Goal: Task Accomplishment & Management: Use online tool/utility

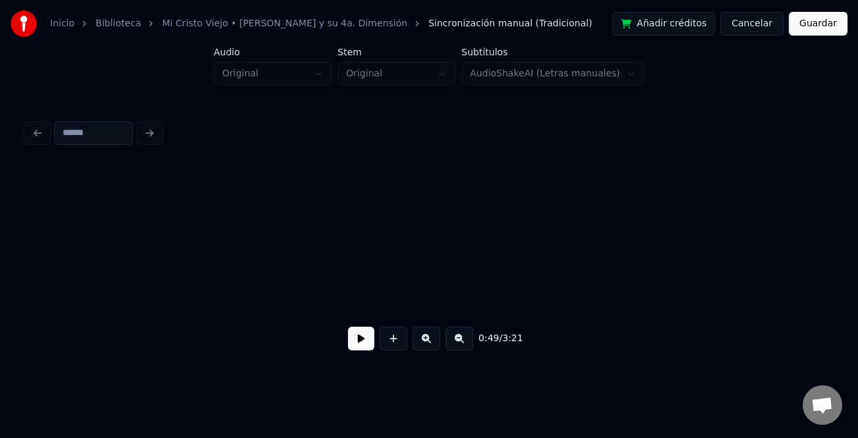
scroll to position [0, 7891]
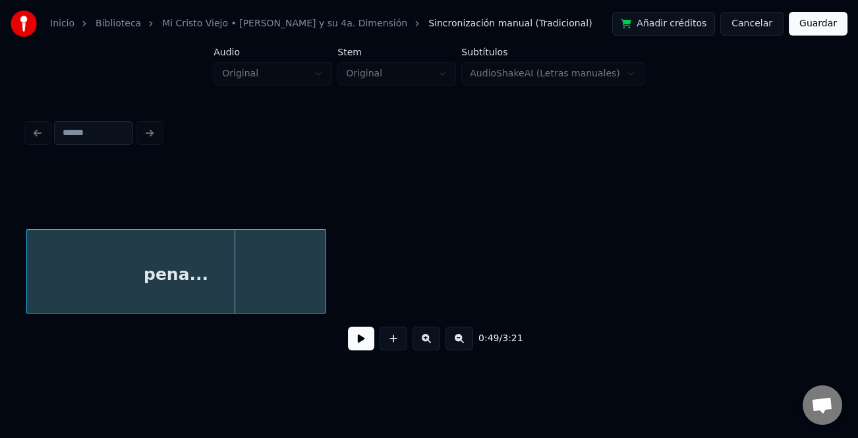
drag, startPoint x: 0, startPoint y: 0, endPoint x: 360, endPoint y: 350, distance: 502.2
click at [360, 350] on button at bounding box center [361, 339] width 26 height 24
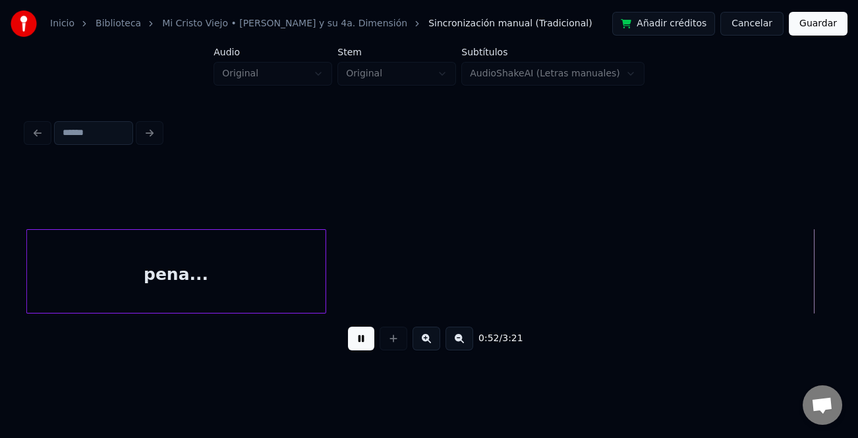
scroll to position [0, 8696]
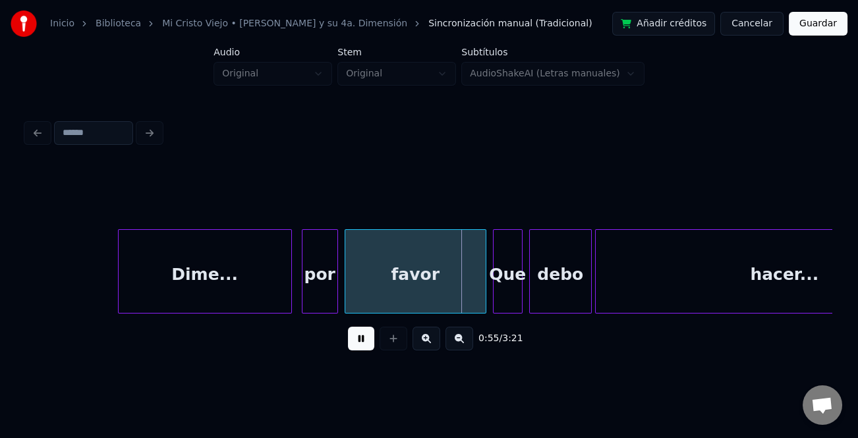
click at [119, 292] on div at bounding box center [121, 271] width 4 height 83
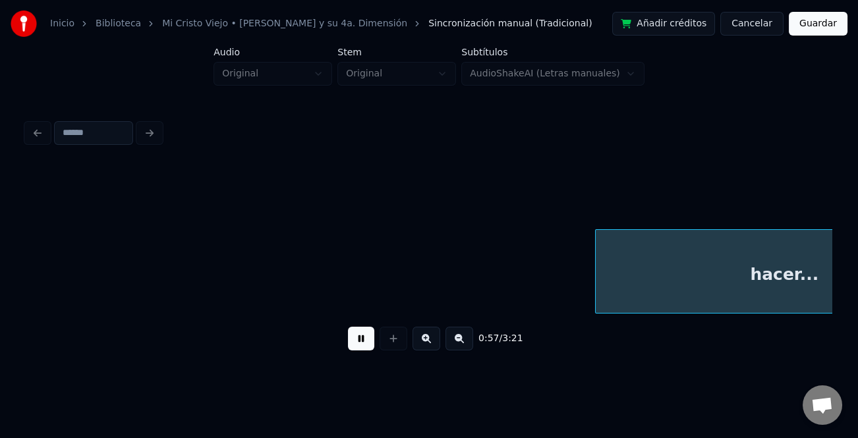
scroll to position [0, 9501]
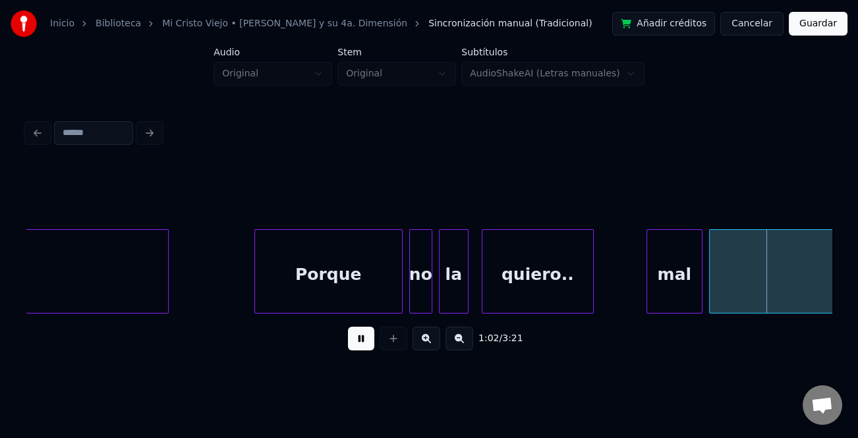
drag, startPoint x: 354, startPoint y: 345, endPoint x: 648, endPoint y: 298, distance: 296.8
click at [355, 345] on button at bounding box center [361, 339] width 26 height 24
click at [630, 292] on div at bounding box center [630, 271] width 4 height 83
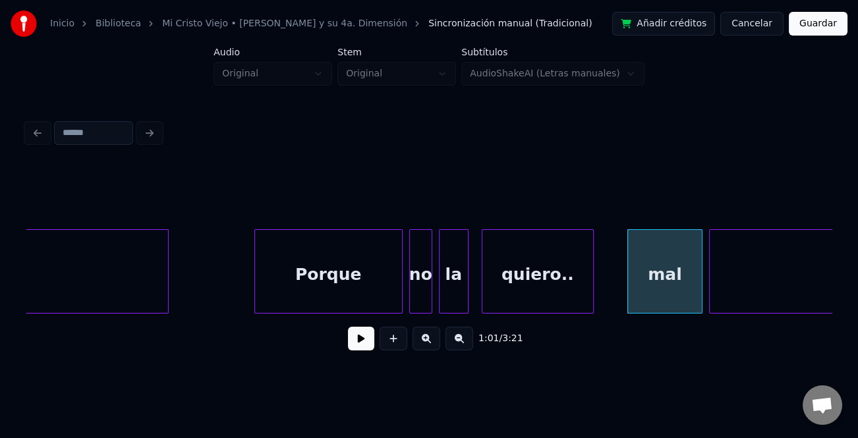
click at [663, 288] on div "mal" at bounding box center [665, 275] width 74 height 90
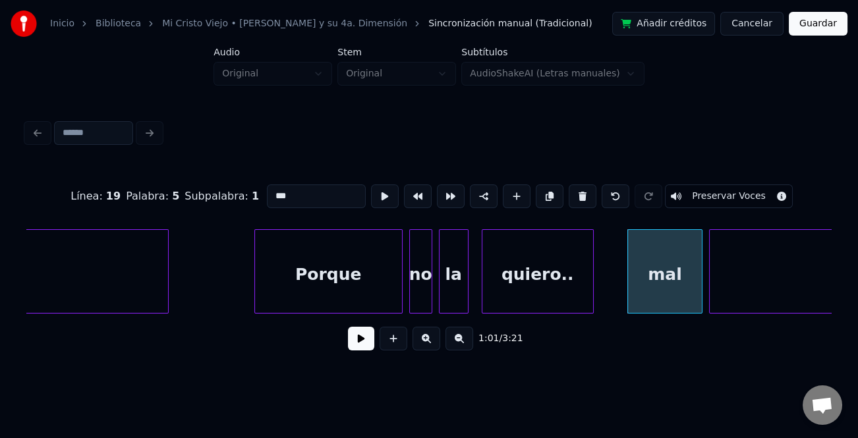
click at [273, 192] on input "***" at bounding box center [316, 196] width 99 height 24
type input "***"
click at [367, 345] on button at bounding box center [361, 339] width 26 height 24
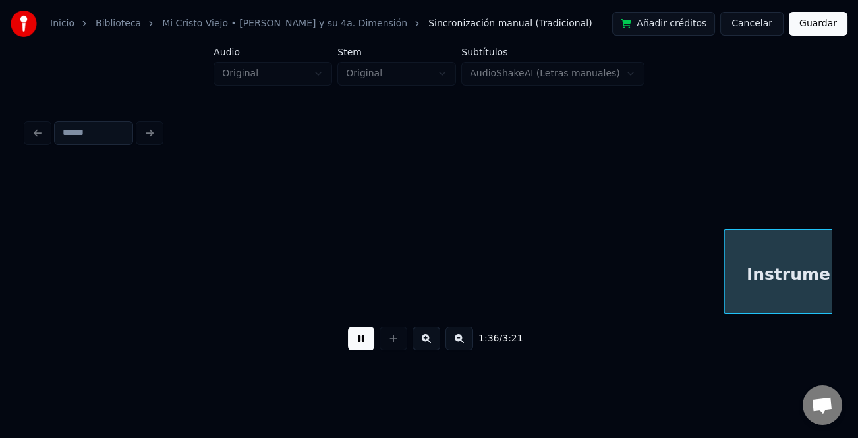
scroll to position [0, 15952]
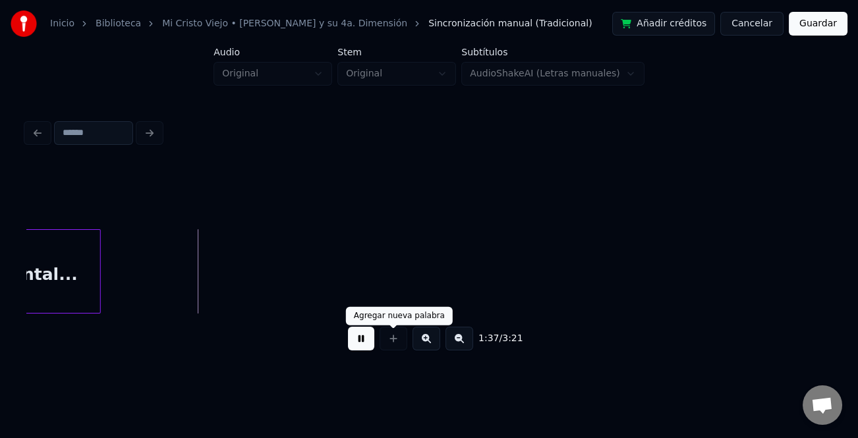
click at [358, 333] on button at bounding box center [361, 339] width 26 height 24
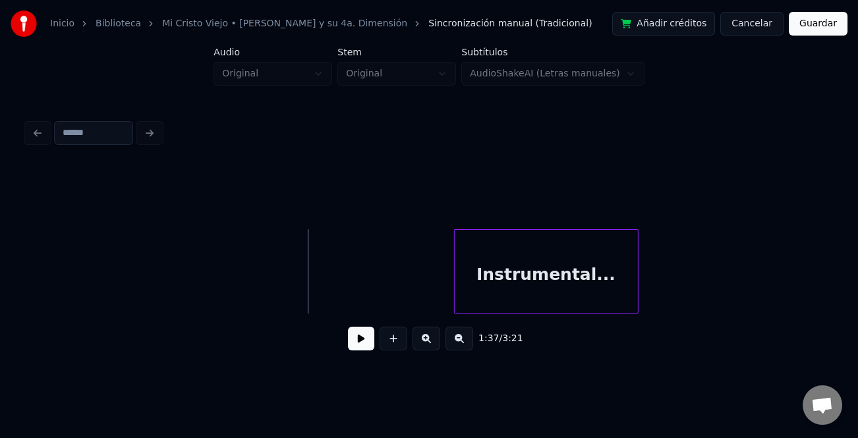
click at [489, 284] on div "Instrumental..." at bounding box center [546, 275] width 183 height 90
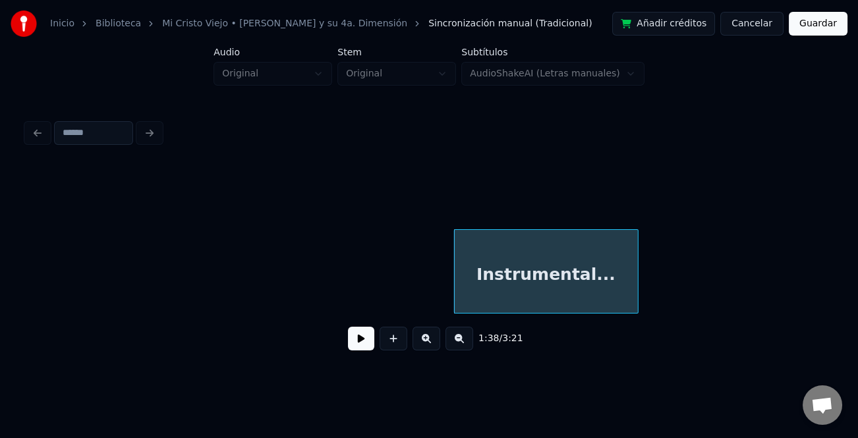
click at [461, 346] on button at bounding box center [459, 339] width 28 height 24
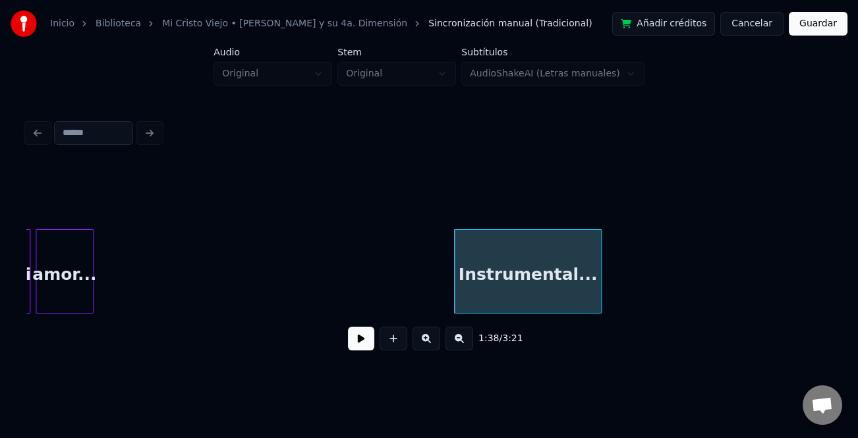
click at [461, 346] on button at bounding box center [459, 339] width 28 height 24
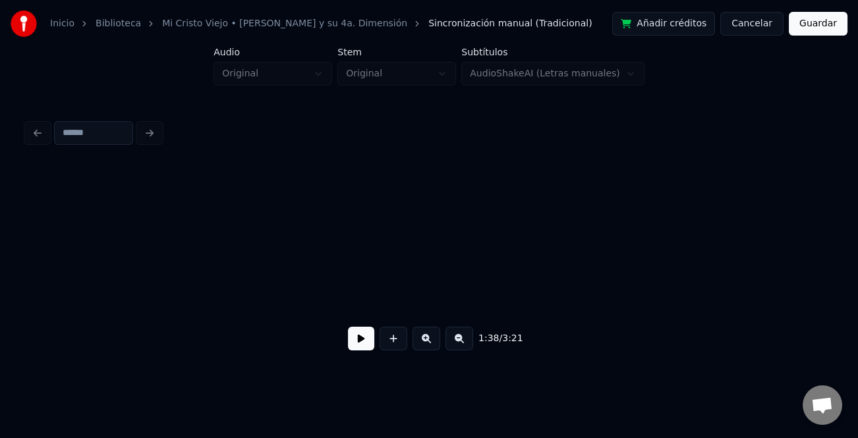
scroll to position [0, 9337]
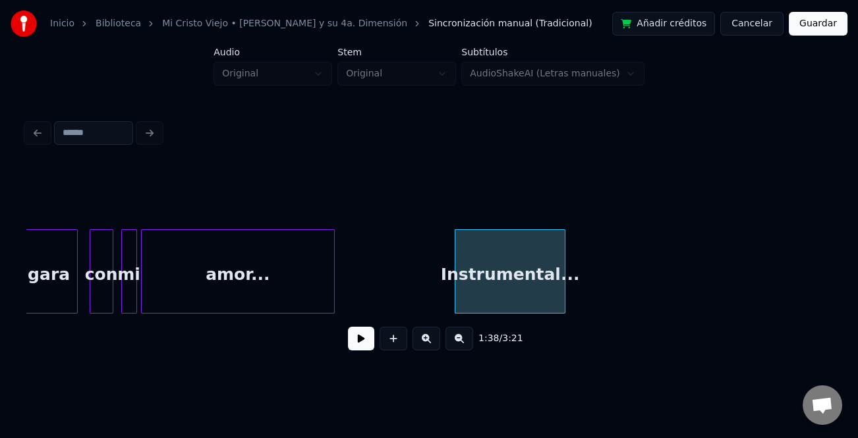
click at [334, 294] on div at bounding box center [332, 271] width 4 height 83
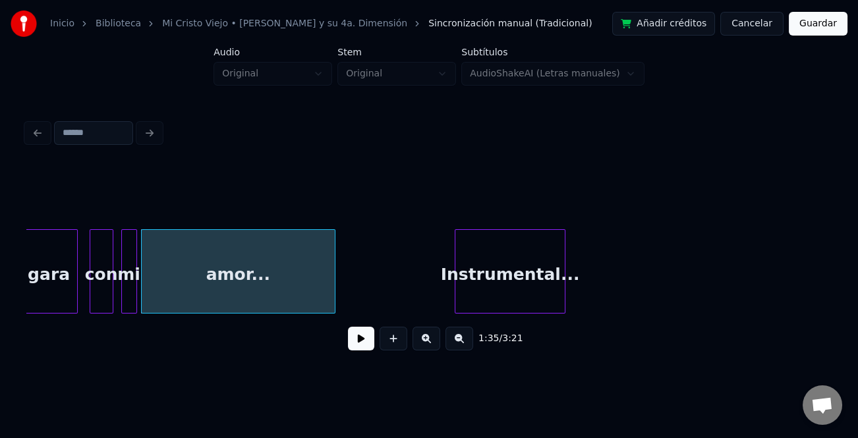
click at [250, 289] on div "amor..." at bounding box center [239, 275] width 194 height 90
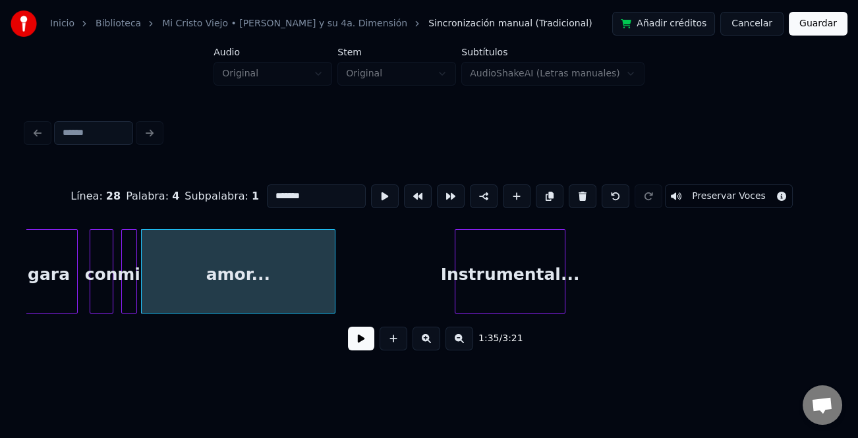
click at [361, 342] on button at bounding box center [361, 339] width 26 height 24
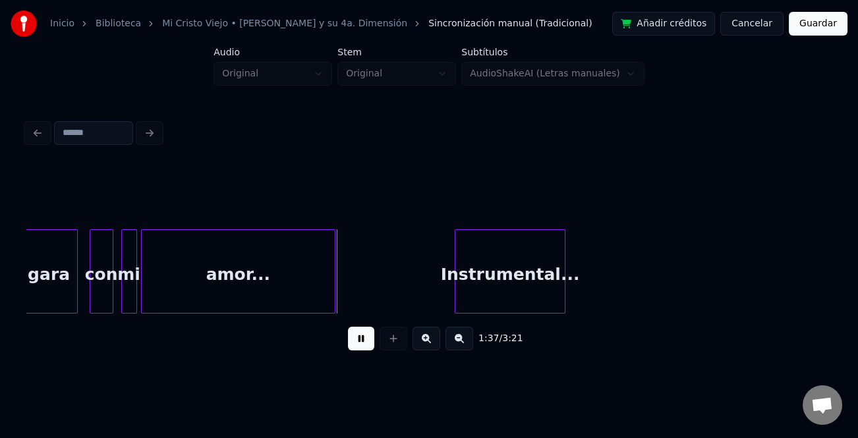
click at [362, 339] on button at bounding box center [361, 339] width 26 height 24
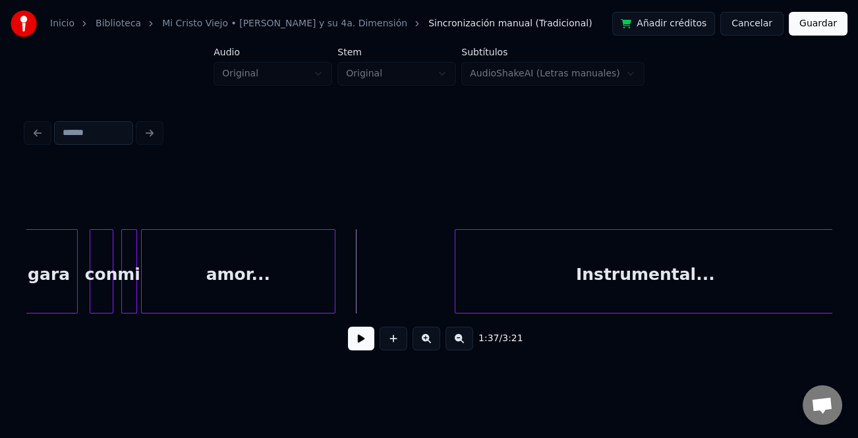
click at [833, 290] on div "1:37 / 3:21" at bounding box center [428, 238] width 815 height 261
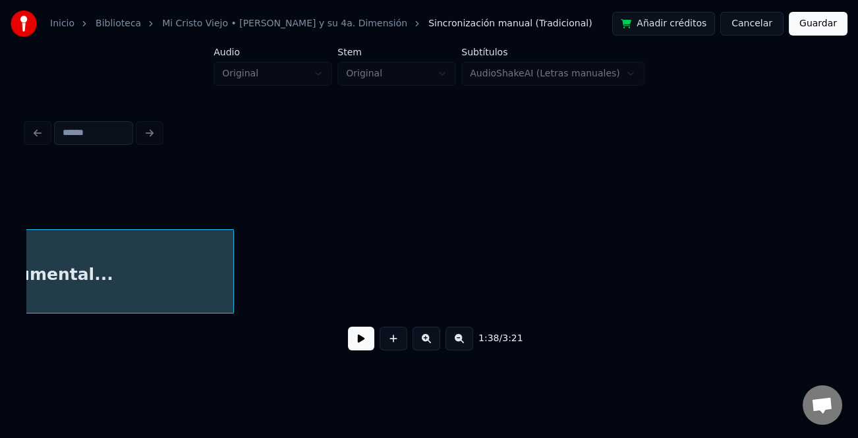
scroll to position [0, 10115]
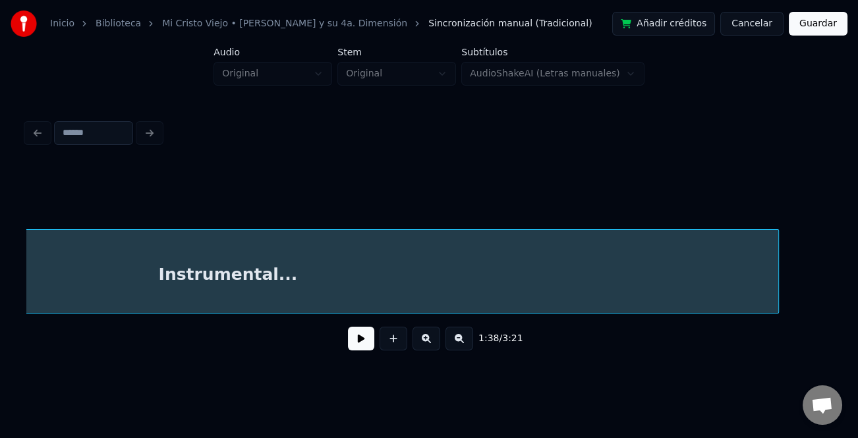
click at [787, 324] on div "1:38 / 3:21" at bounding box center [428, 263] width 805 height 200
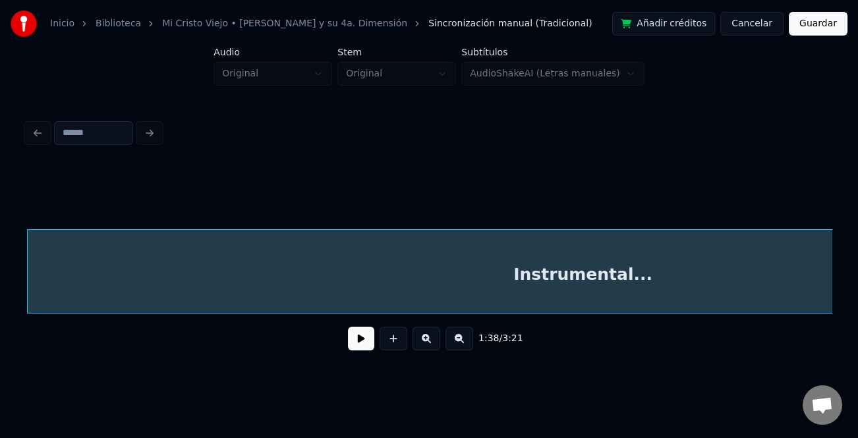
click at [454, 317] on div "1:38 / 3:21" at bounding box center [428, 263] width 805 height 200
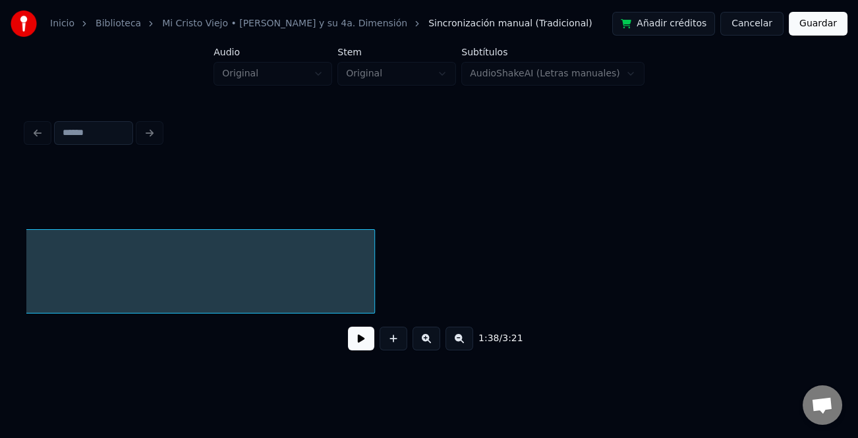
scroll to position [0, 10434]
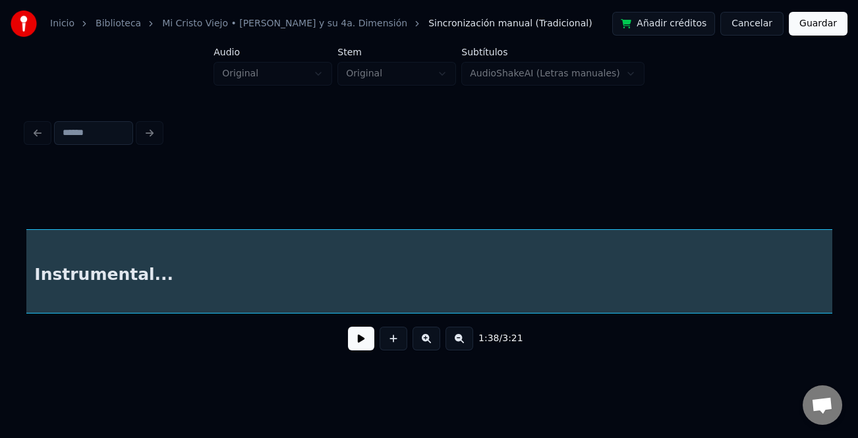
click at [846, 316] on div "Inicio Biblioteca Mi [GEOGRAPHIC_DATA] • [PERSON_NAME] y su 4a. Dimensión Sincr…" at bounding box center [429, 185] width 858 height 370
click at [460, 344] on button at bounding box center [459, 339] width 28 height 24
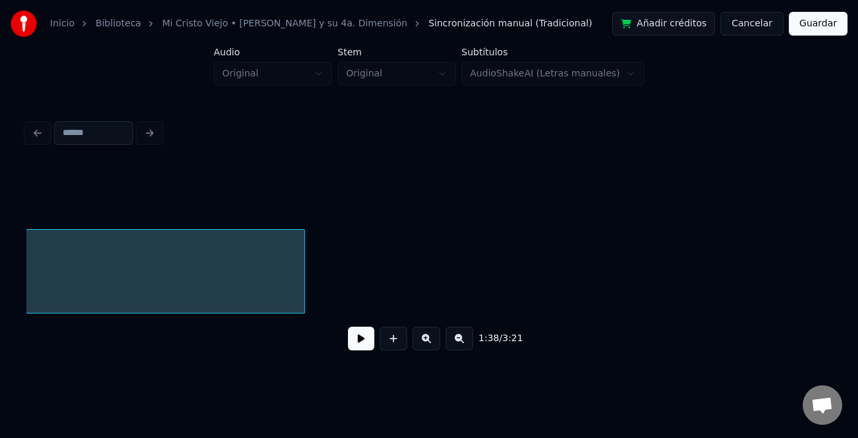
scroll to position [0, 7290]
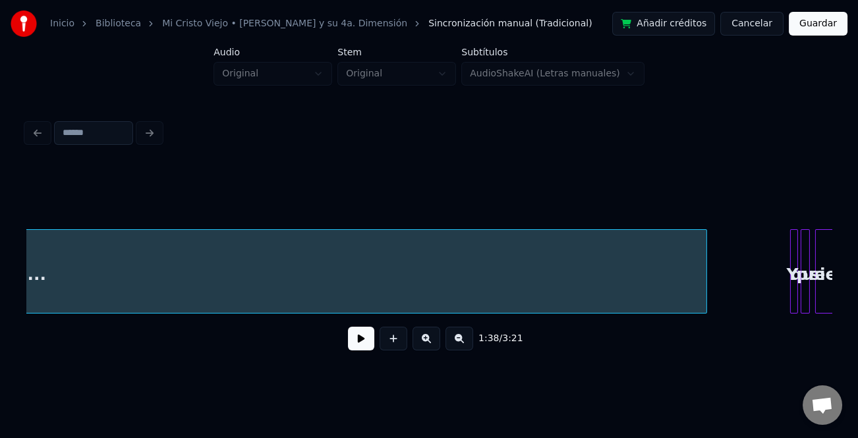
click at [702, 310] on div "Instrumental... Yo que siempre" at bounding box center [428, 271] width 805 height 84
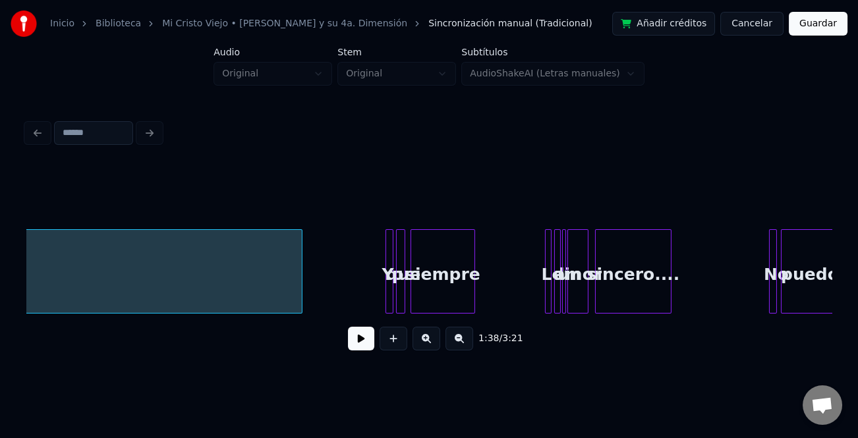
scroll to position [0, 7610]
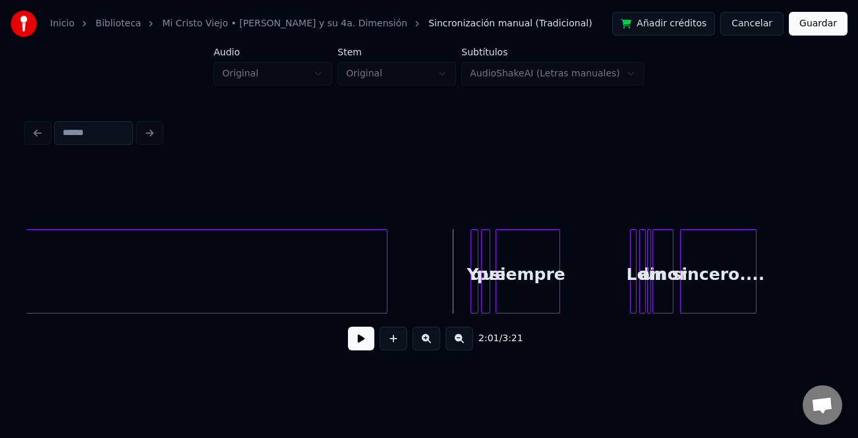
click at [427, 333] on button at bounding box center [426, 339] width 28 height 24
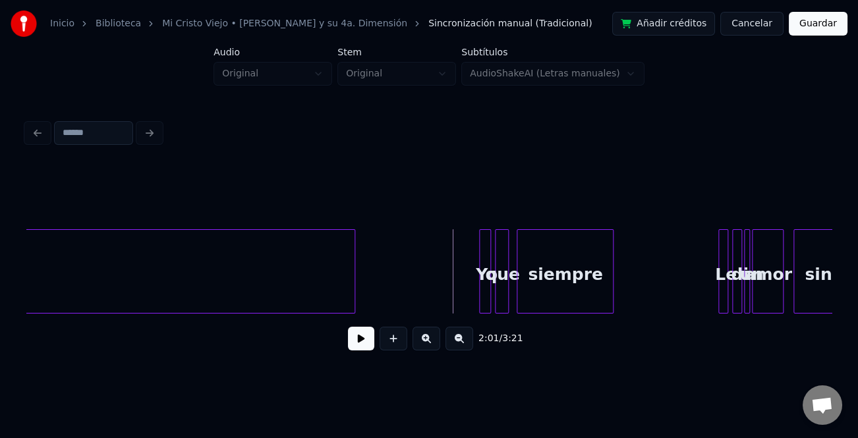
click at [429, 335] on button at bounding box center [426, 339] width 28 height 24
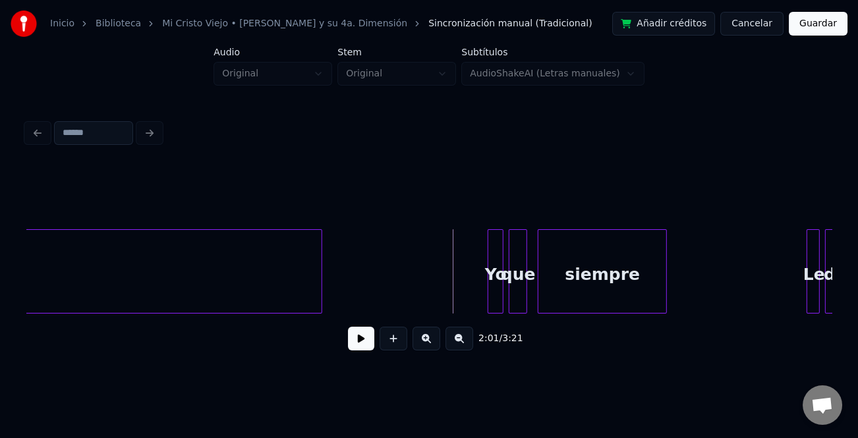
click at [429, 335] on button at bounding box center [426, 339] width 28 height 24
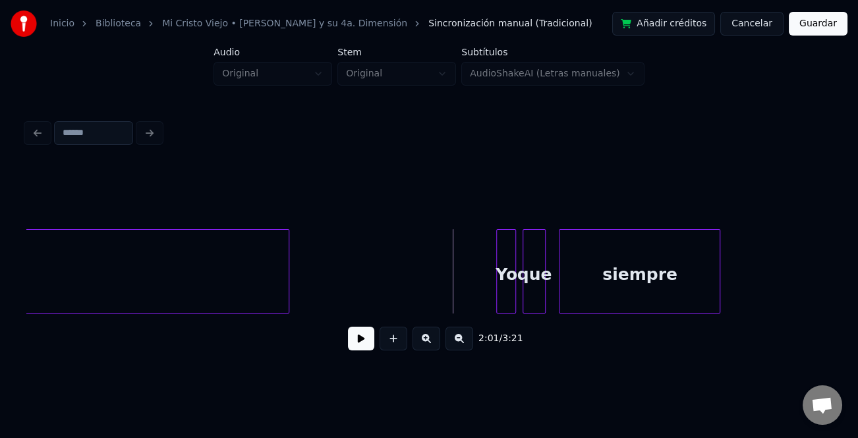
click at [364, 350] on button at bounding box center [361, 339] width 26 height 24
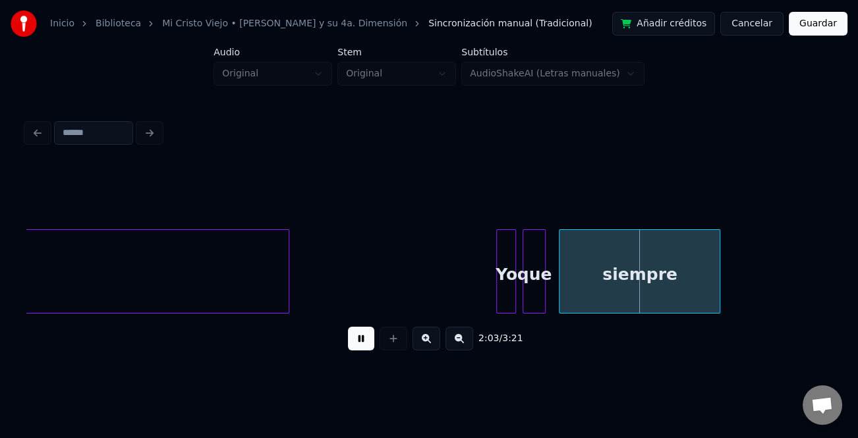
click at [364, 346] on button at bounding box center [361, 339] width 26 height 24
click at [369, 348] on button at bounding box center [361, 339] width 26 height 24
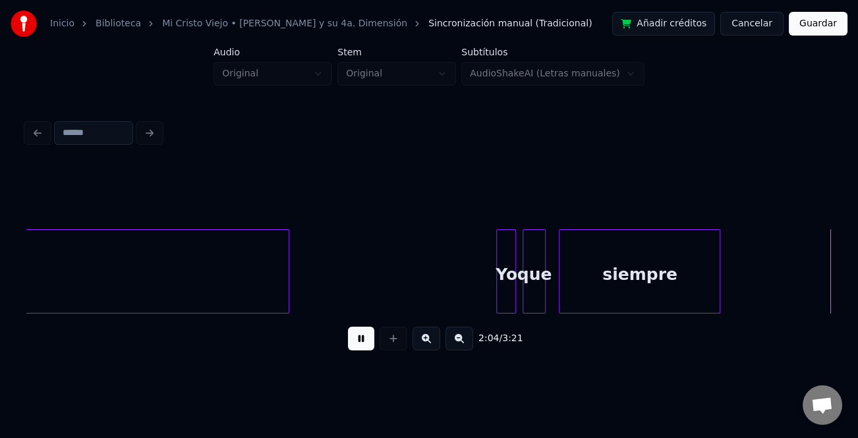
scroll to position [0, 20470]
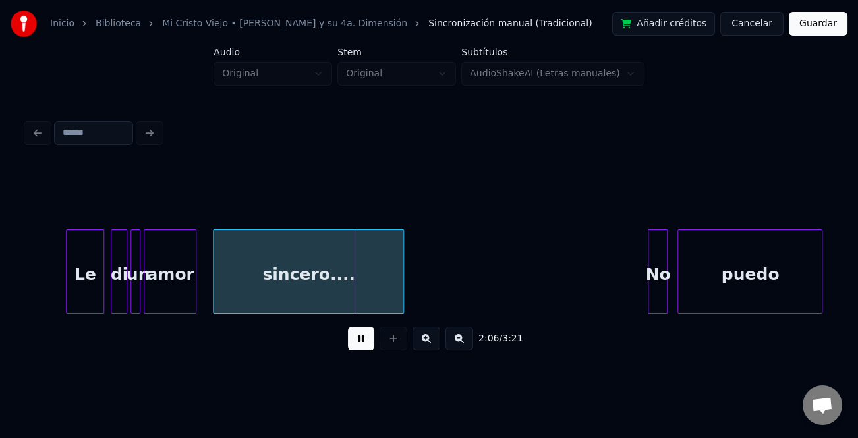
click at [68, 284] on div at bounding box center [69, 271] width 4 height 83
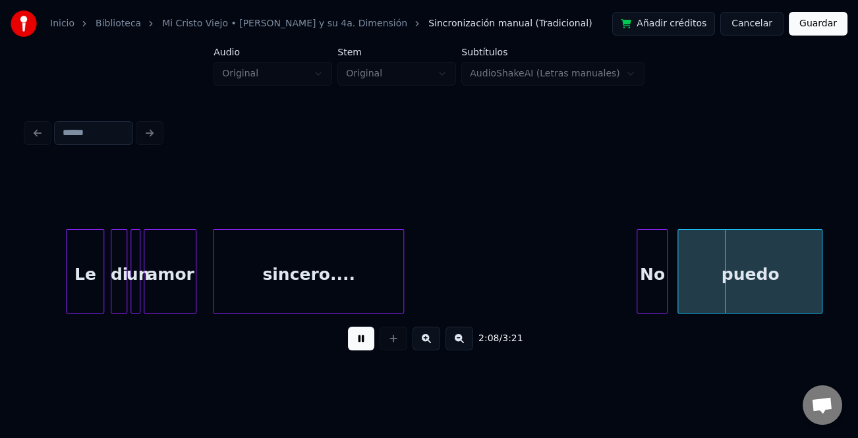
click at [637, 266] on div at bounding box center [639, 271] width 4 height 83
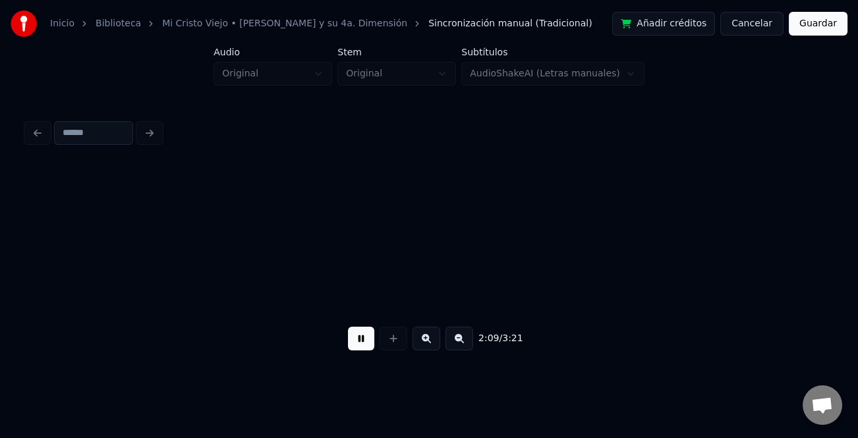
scroll to position [0, 21277]
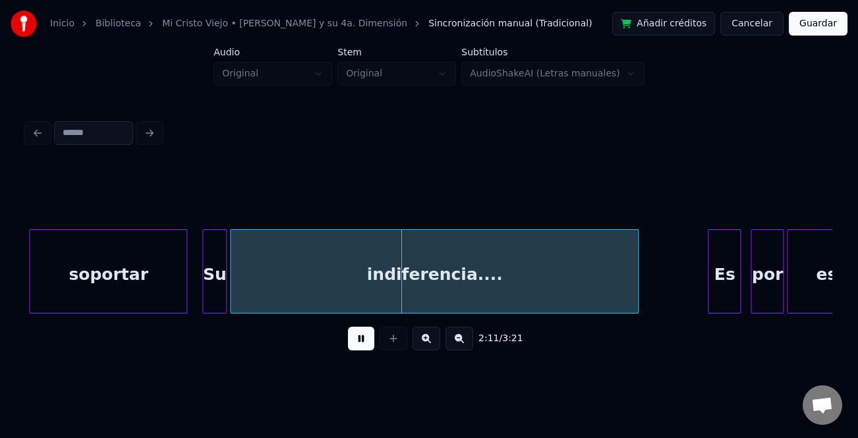
click at [203, 300] on div at bounding box center [205, 271] width 4 height 83
click at [352, 340] on button at bounding box center [361, 339] width 26 height 24
click at [360, 341] on button at bounding box center [361, 339] width 26 height 24
click at [715, 256] on div "Es" at bounding box center [724, 275] width 32 height 90
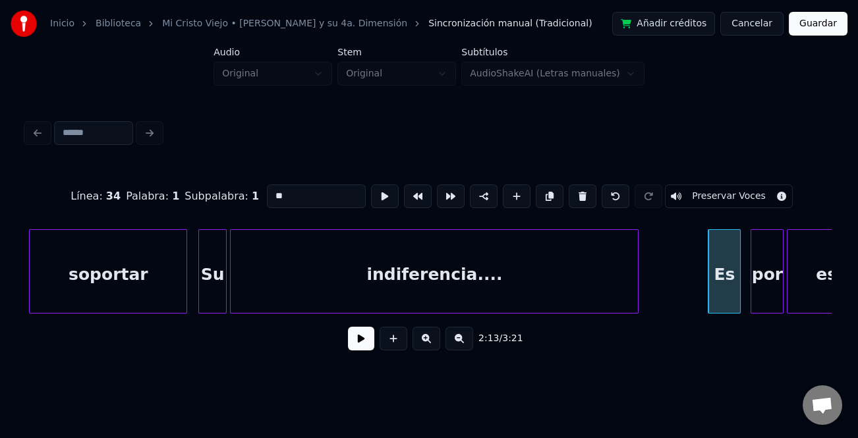
drag, startPoint x: 700, startPoint y: 262, endPoint x: 534, endPoint y: 294, distance: 169.2
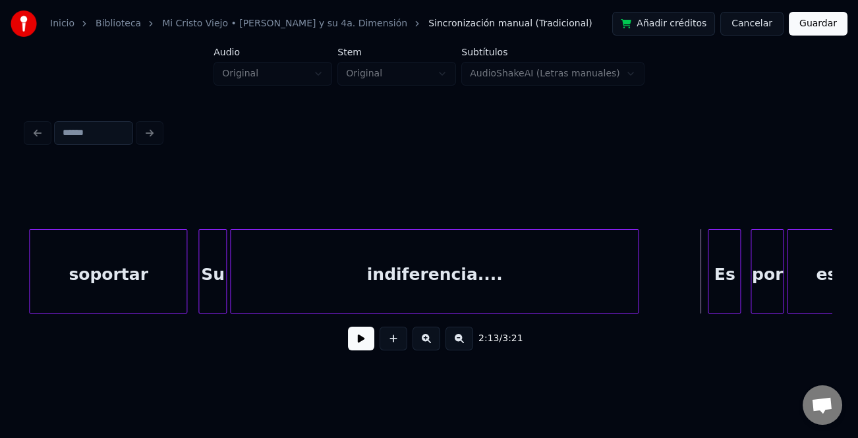
click at [370, 337] on button at bounding box center [361, 339] width 26 height 24
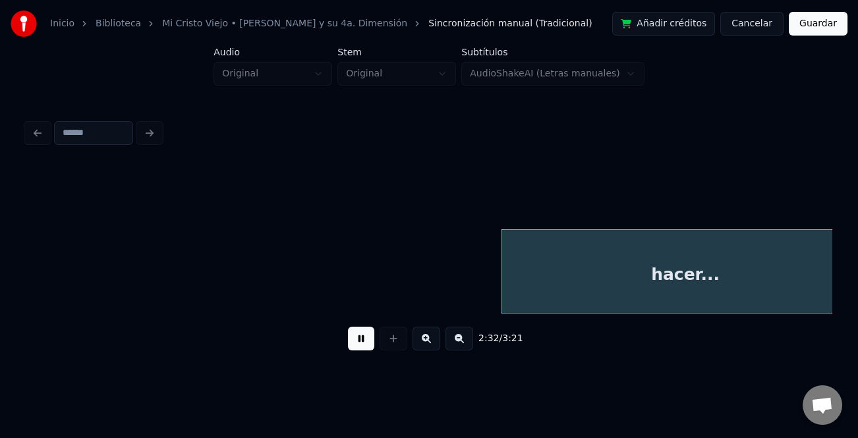
scroll to position [0, 25055]
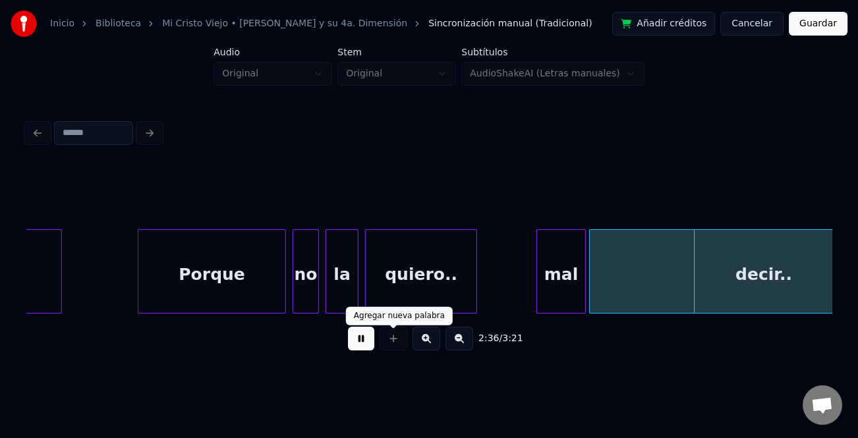
click at [366, 334] on button at bounding box center [361, 339] width 26 height 24
click at [364, 344] on button at bounding box center [361, 339] width 26 height 24
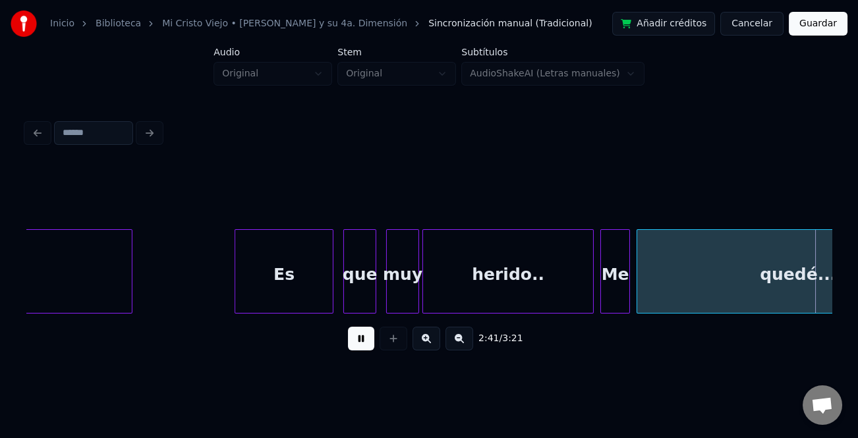
scroll to position [0, 26665]
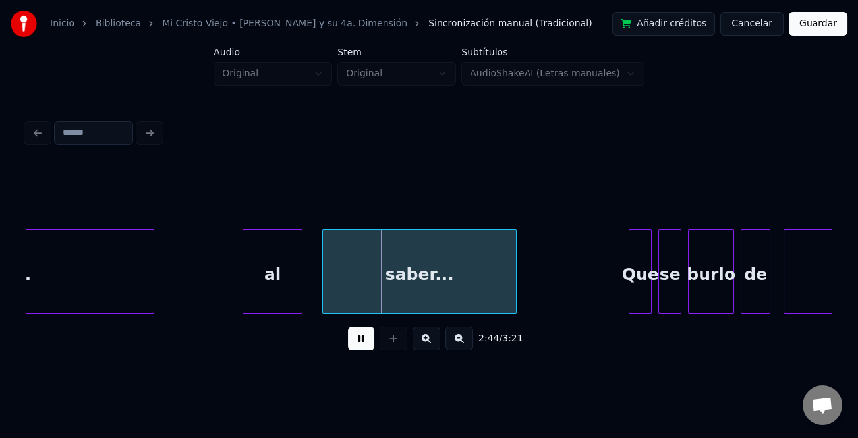
click at [245, 289] on div at bounding box center [245, 271] width 4 height 83
drag, startPoint x: 360, startPoint y: 344, endPoint x: 260, endPoint y: 259, distance: 131.3
click at [360, 343] on button at bounding box center [361, 339] width 26 height 24
click at [256, 256] on div "al" at bounding box center [271, 275] width 59 height 90
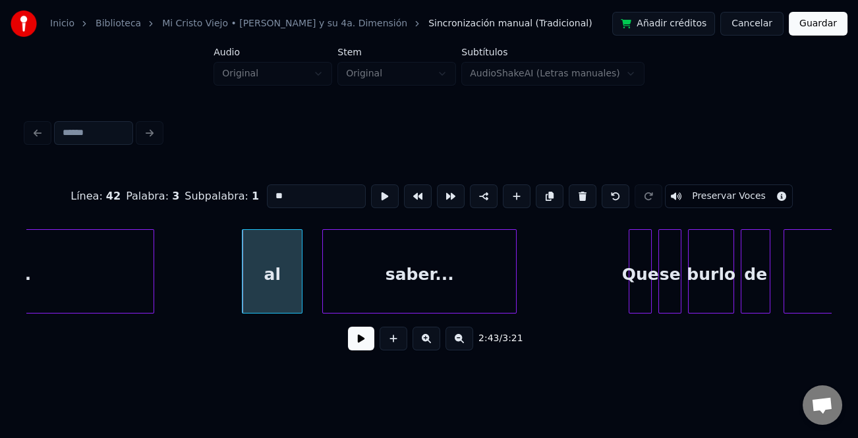
click at [268, 192] on input "**" at bounding box center [316, 196] width 99 height 24
click at [271, 193] on input "**" at bounding box center [316, 196] width 99 height 24
type input "**"
click at [372, 334] on button at bounding box center [361, 339] width 26 height 24
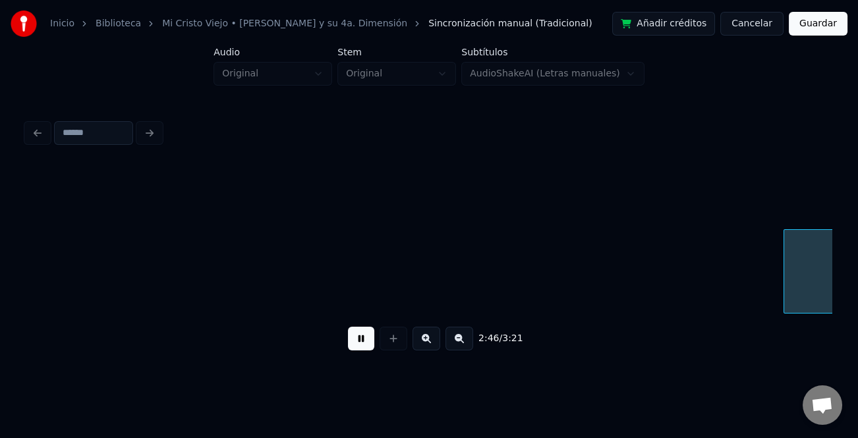
scroll to position [0, 27471]
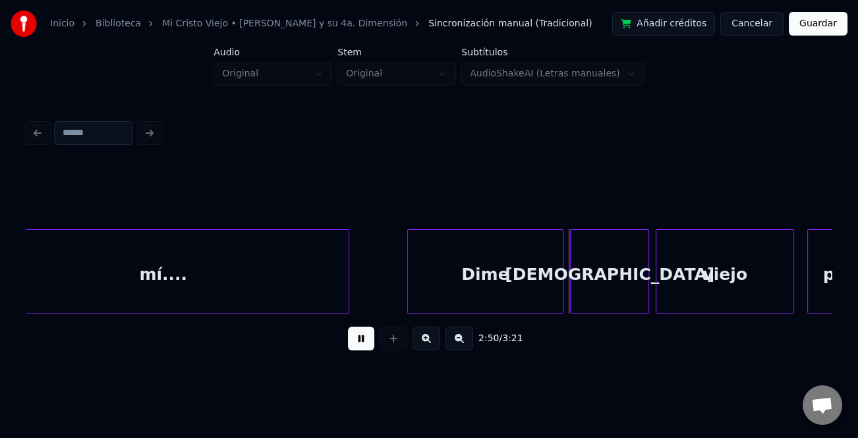
click at [408, 271] on div at bounding box center [410, 271] width 4 height 83
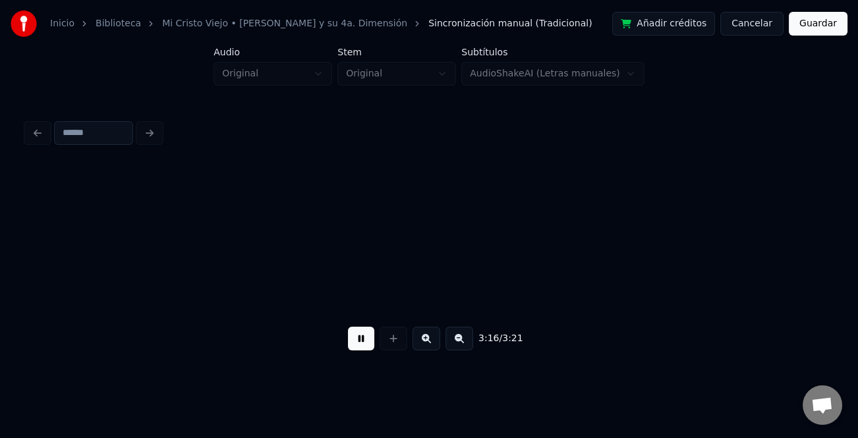
scroll to position [0, 32310]
click at [359, 343] on button at bounding box center [361, 339] width 26 height 24
click at [819, 26] on button "Guardar" at bounding box center [817, 24] width 59 height 24
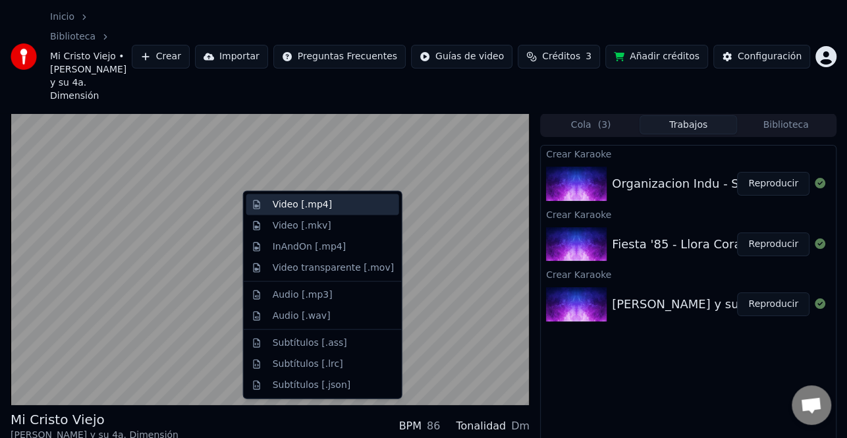
click at [345, 204] on div "Video [.mp4]" at bounding box center [333, 204] width 121 height 13
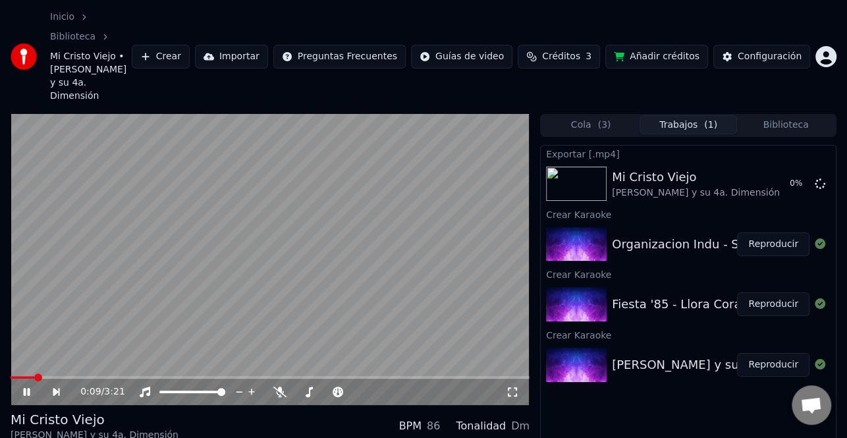
click at [36, 387] on icon at bounding box center [36, 392] width 30 height 11
click at [764, 292] on button "Reproducir" at bounding box center [773, 304] width 72 height 24
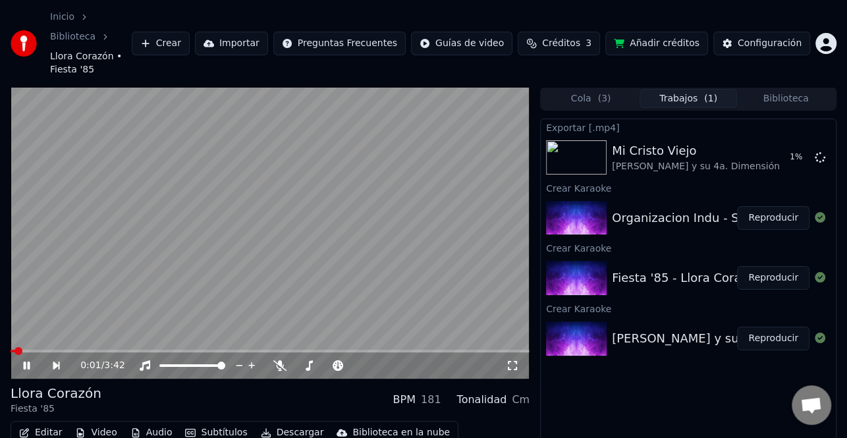
click at [32, 360] on icon at bounding box center [36, 365] width 30 height 11
click at [46, 424] on button "Editar" at bounding box center [40, 433] width 53 height 18
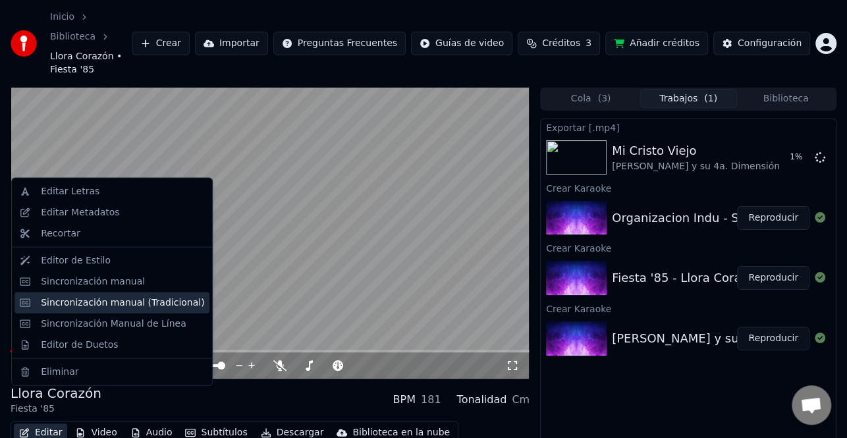
drag, startPoint x: 110, startPoint y: 304, endPoint x: 120, endPoint y: 308, distance: 10.4
click at [111, 304] on div "Sincronización manual (Tradicional)" at bounding box center [122, 302] width 163 height 13
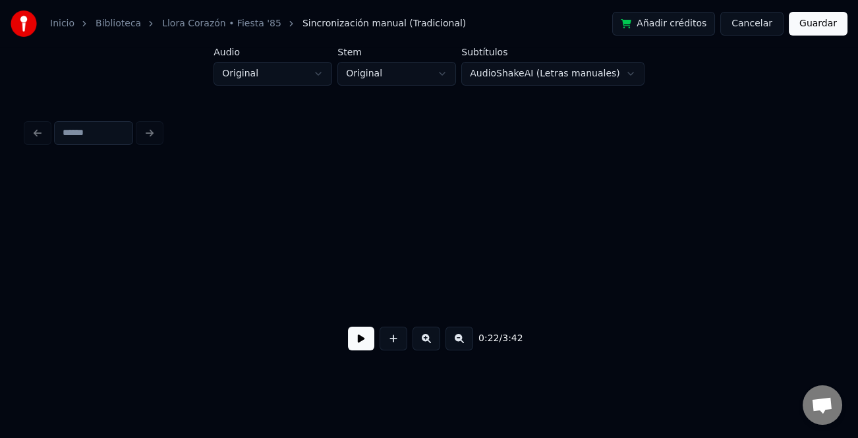
scroll to position [0, 3675]
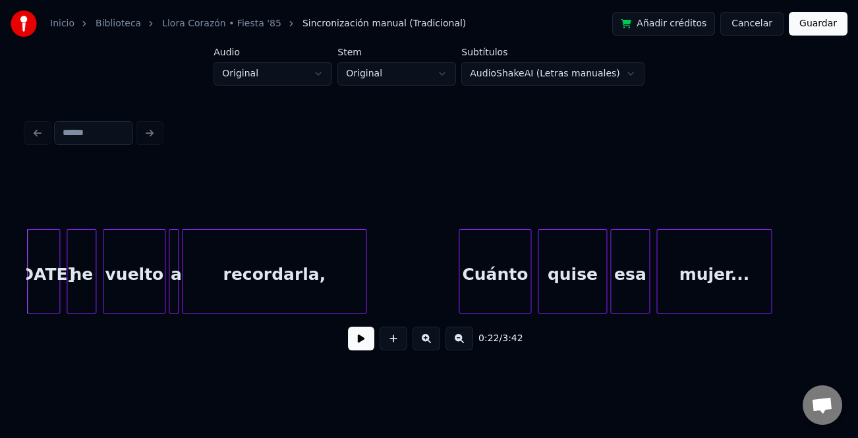
click at [366, 332] on button at bounding box center [361, 339] width 26 height 24
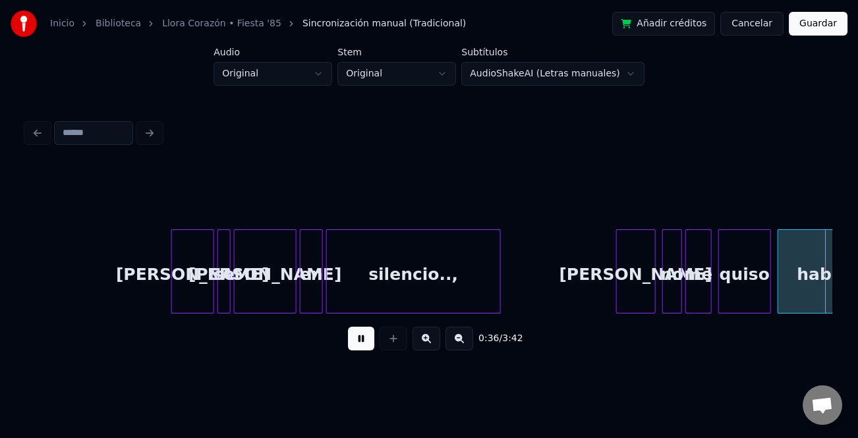
scroll to position [0, 6092]
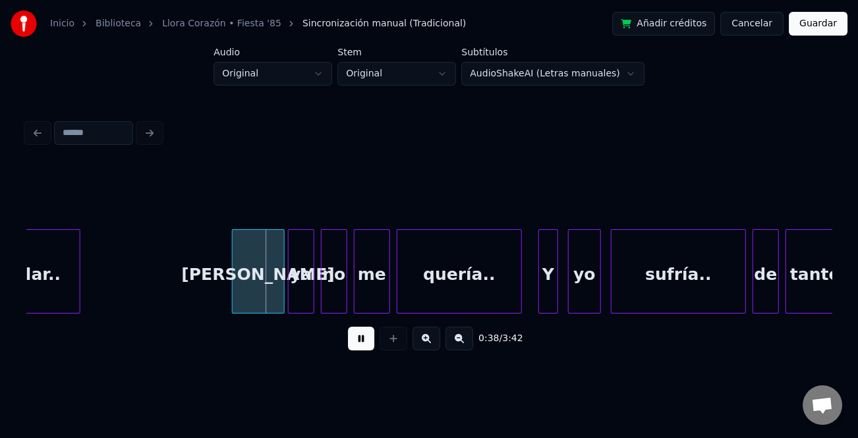
click at [233, 269] on div at bounding box center [235, 271] width 4 height 83
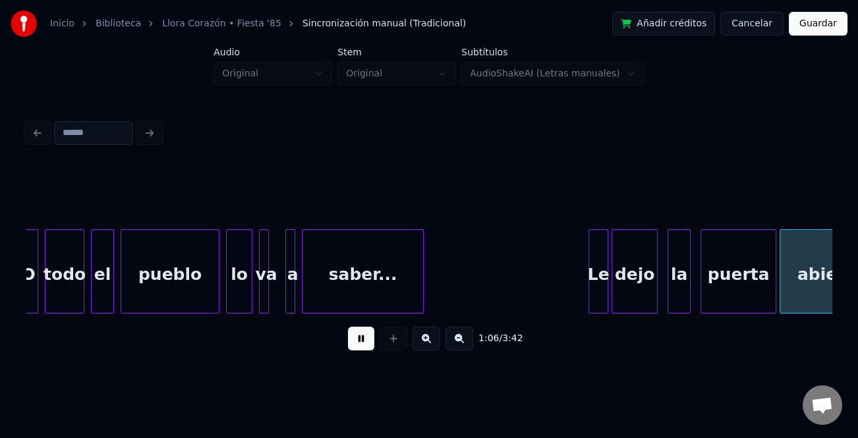
scroll to position [0, 10934]
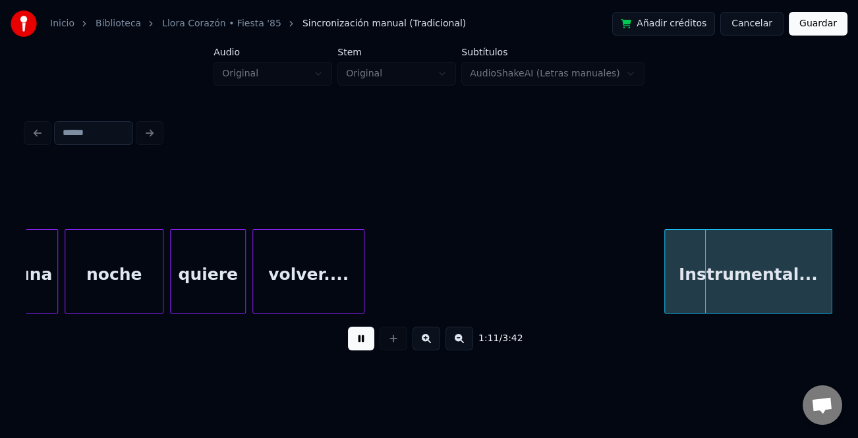
click at [857, 266] on html "Inicio Biblioteca Llora Corazón • Fiesta '85 Sincronización manual (Tradicional…" at bounding box center [429, 195] width 858 height 391
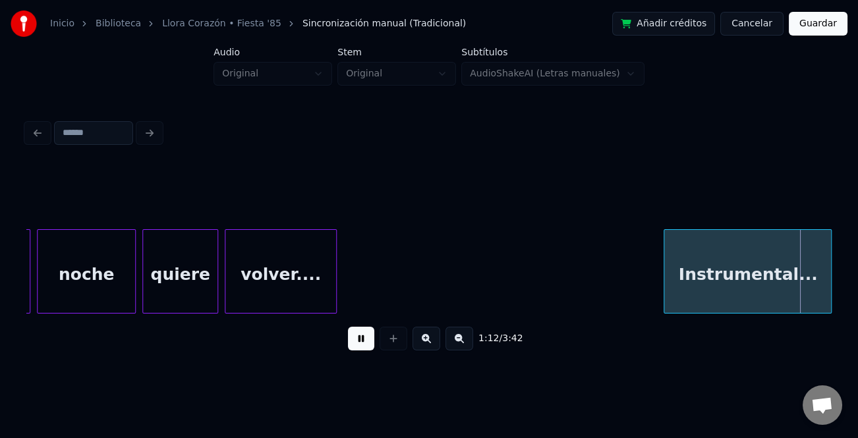
click at [747, 271] on div "Instrumental..." at bounding box center [747, 275] width 167 height 90
click at [267, 275] on div "volver...." at bounding box center [280, 275] width 111 height 90
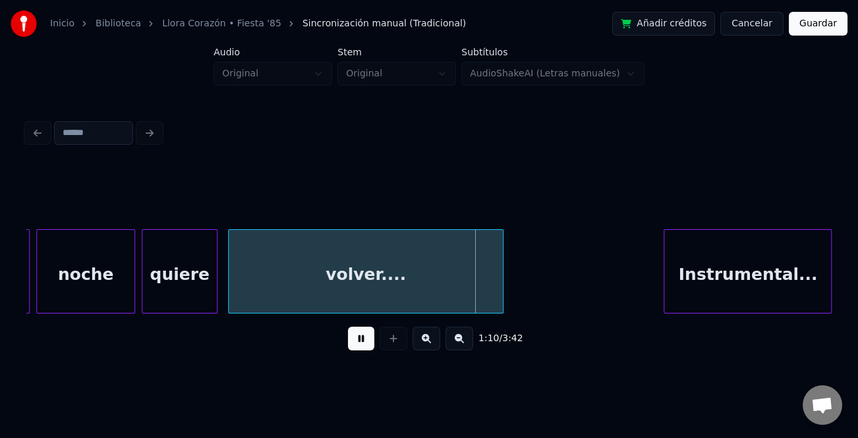
click at [499, 285] on div at bounding box center [501, 271] width 4 height 83
drag, startPoint x: 362, startPoint y: 339, endPoint x: 423, endPoint y: 348, distance: 62.0
click at [365, 341] on button at bounding box center [361, 339] width 26 height 24
click at [455, 341] on button at bounding box center [459, 339] width 28 height 24
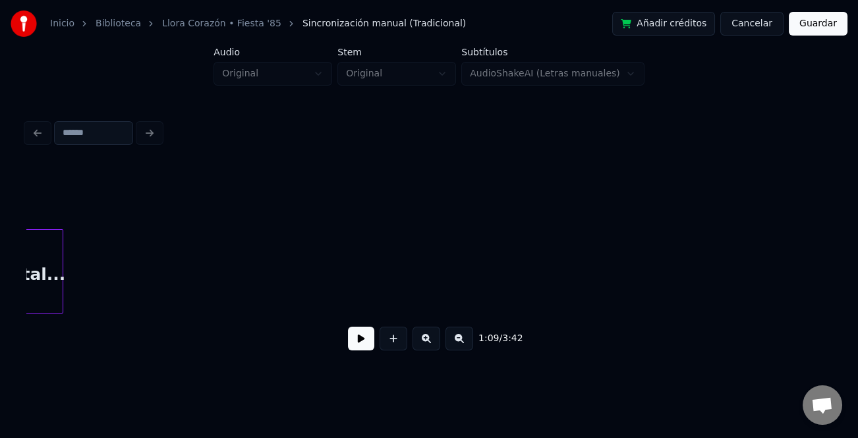
scroll to position [0, 9361]
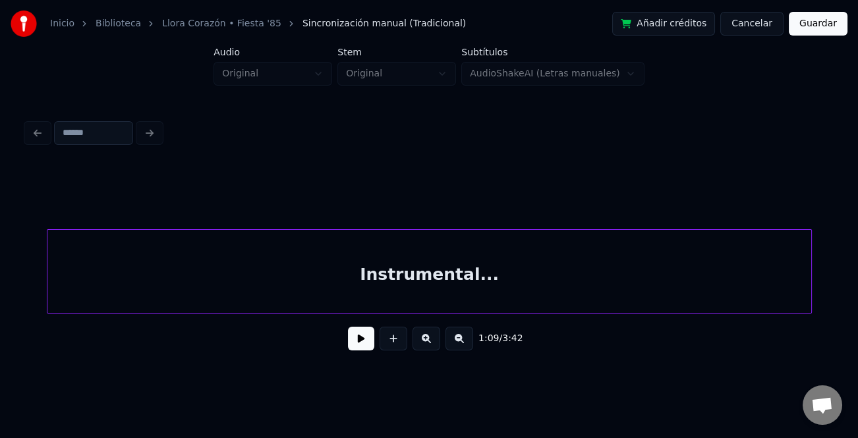
click at [811, 296] on div at bounding box center [809, 271] width 4 height 83
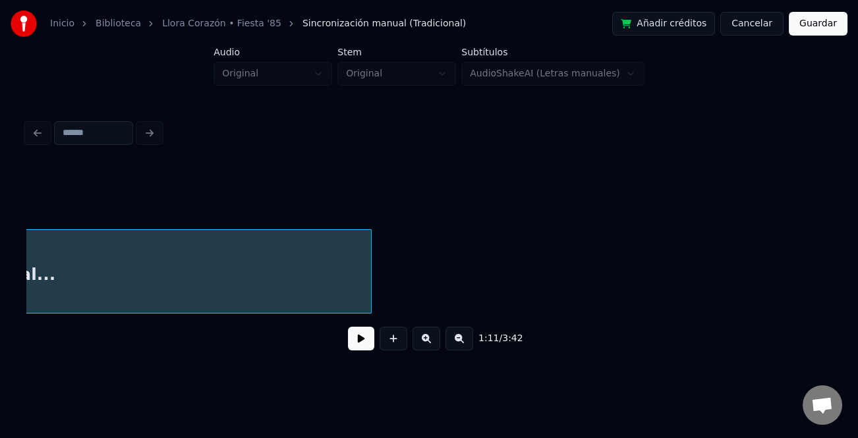
click at [459, 346] on button at bounding box center [459, 339] width 28 height 24
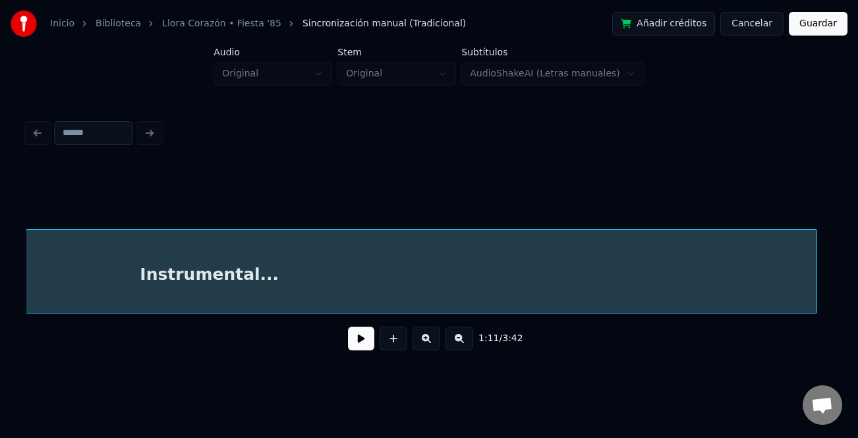
click at [816, 290] on div at bounding box center [814, 271] width 4 height 83
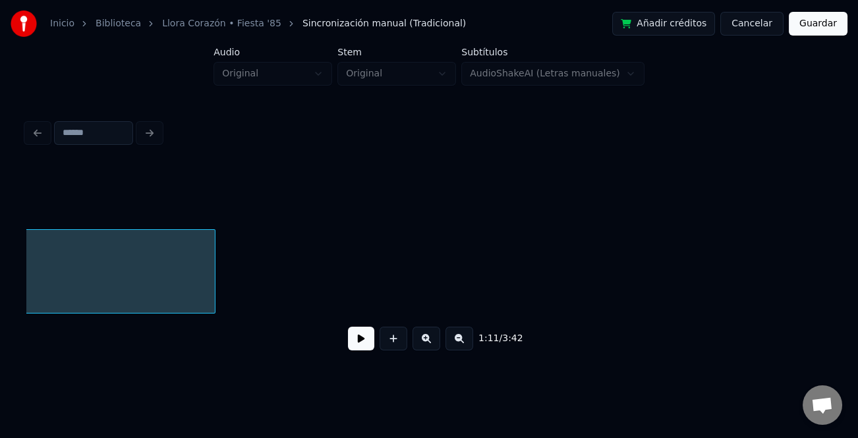
scroll to position [0, 8063]
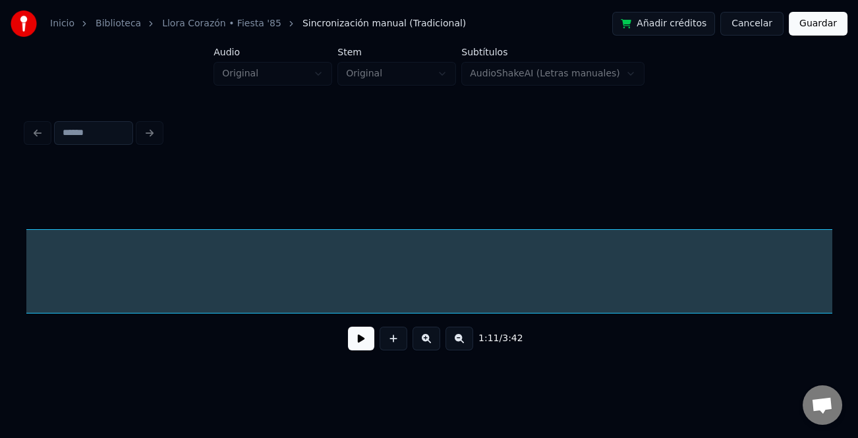
click at [852, 306] on div "Inicio Biblioteca Llora Corazón • Fiesta '85 Sincronización manual (Tradicional…" at bounding box center [429, 185] width 858 height 370
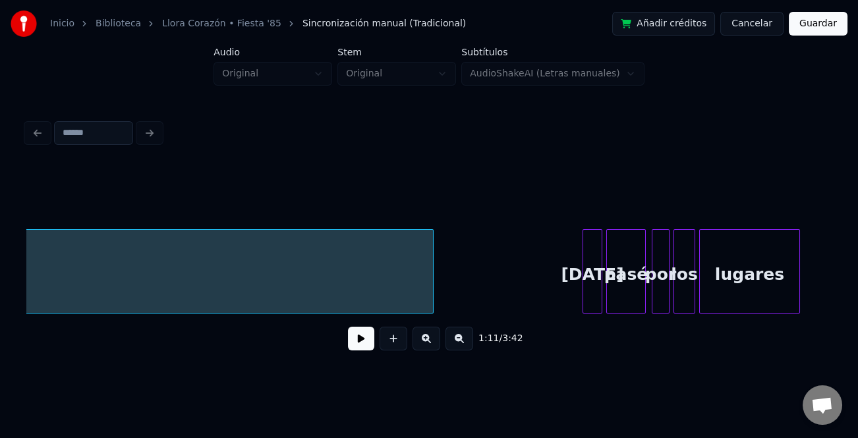
scroll to position [0, 8521]
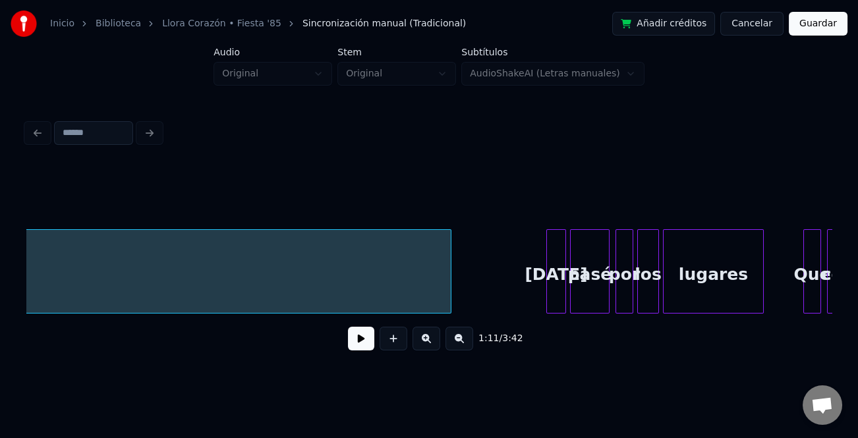
click at [448, 291] on div at bounding box center [449, 271] width 4 height 83
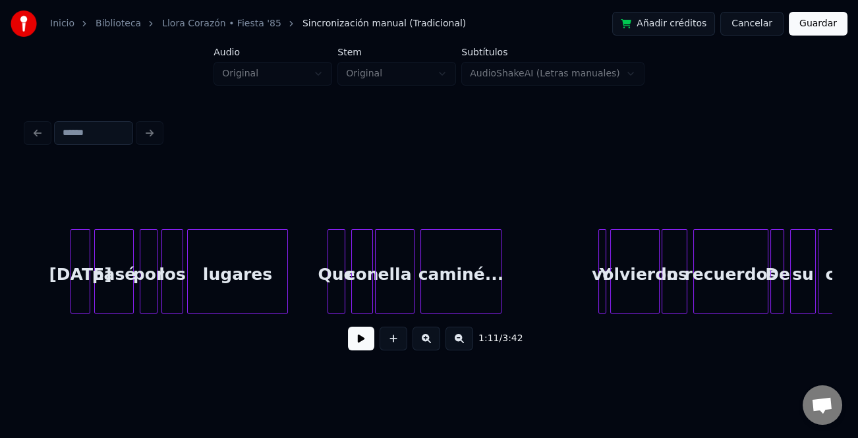
scroll to position [0, 8662]
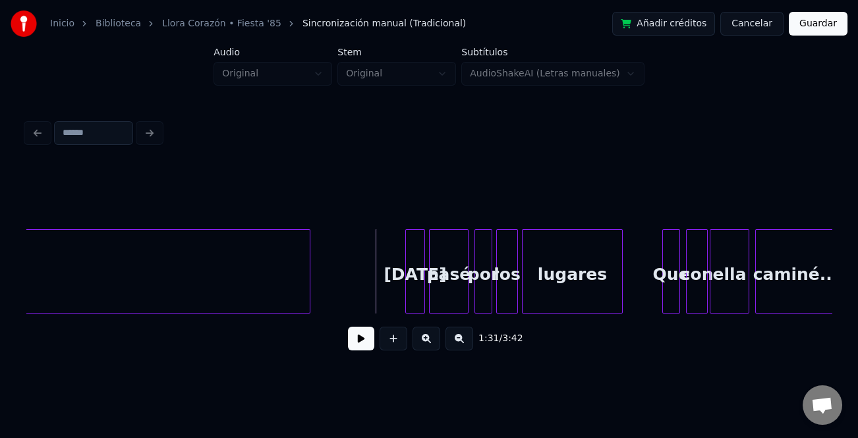
click at [360, 343] on button at bounding box center [361, 339] width 26 height 24
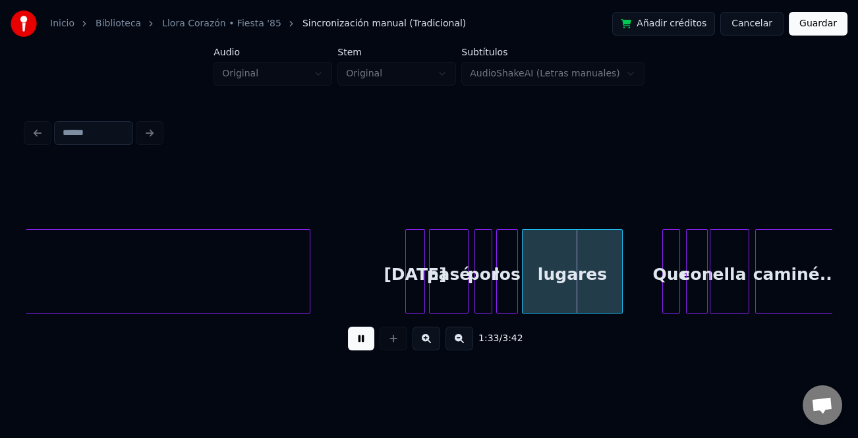
click at [433, 341] on button at bounding box center [426, 339] width 28 height 24
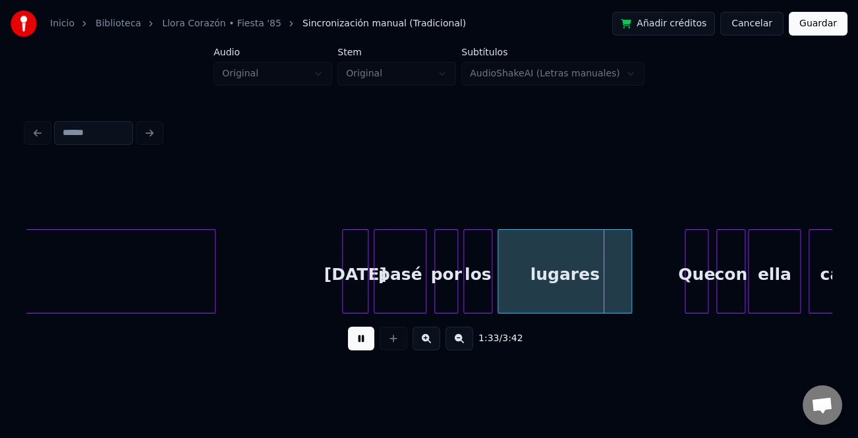
click at [432, 341] on button at bounding box center [426, 339] width 28 height 24
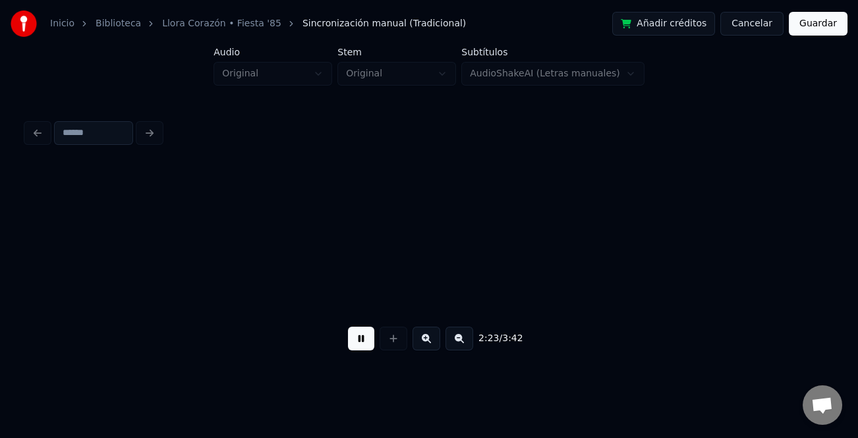
scroll to position [0, 23695]
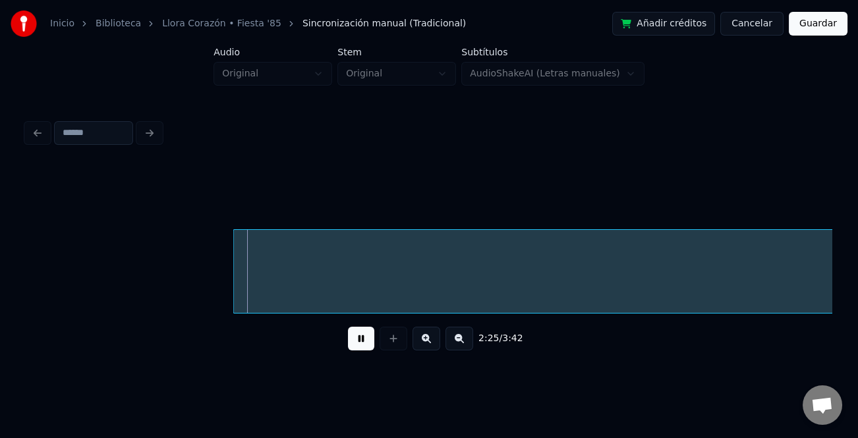
click at [356, 347] on button at bounding box center [361, 339] width 26 height 24
click at [454, 348] on button at bounding box center [459, 339] width 28 height 24
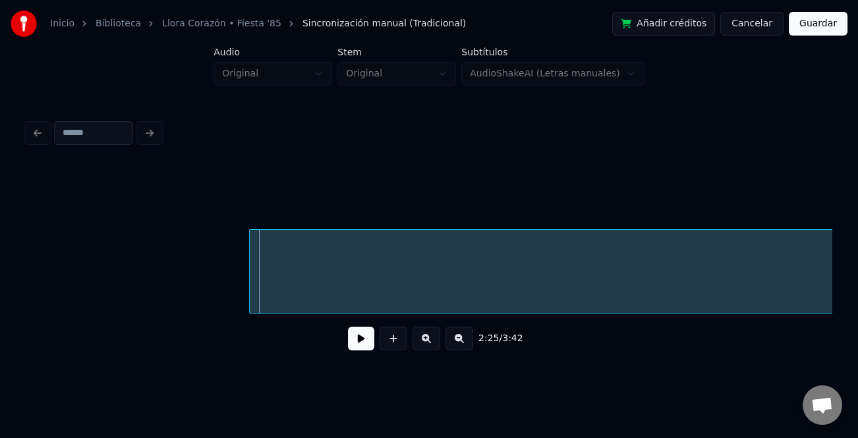
scroll to position [0, 4552]
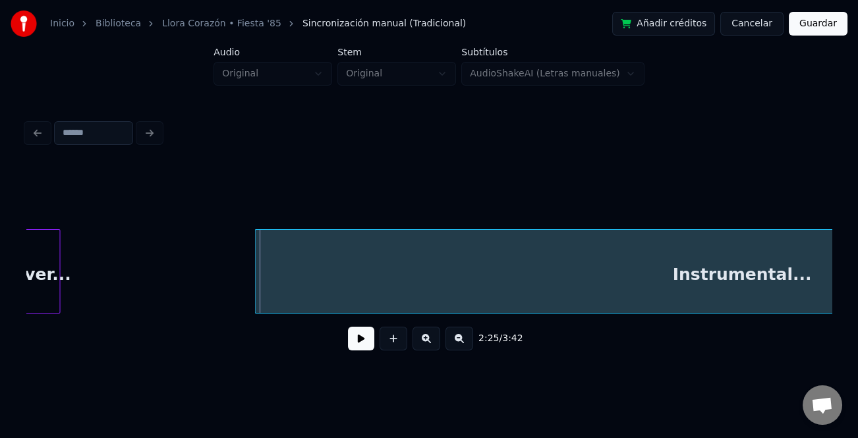
click at [454, 348] on button at bounding box center [459, 339] width 28 height 24
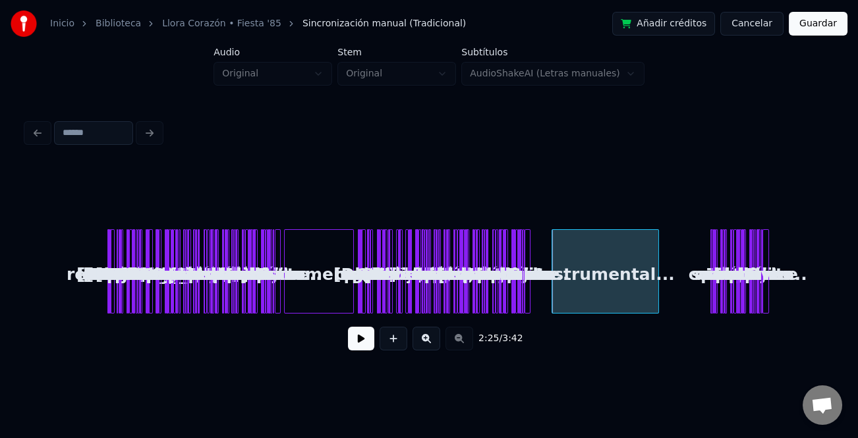
scroll to position [0, 0]
click at [418, 335] on button at bounding box center [426, 339] width 28 height 24
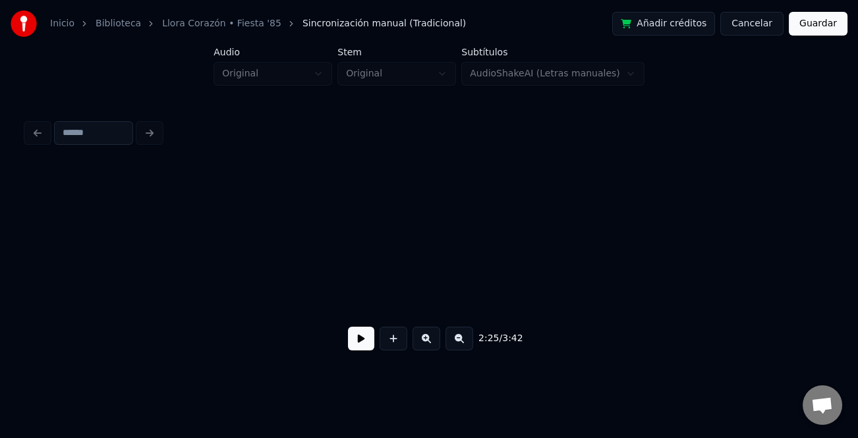
scroll to position [0, 4259]
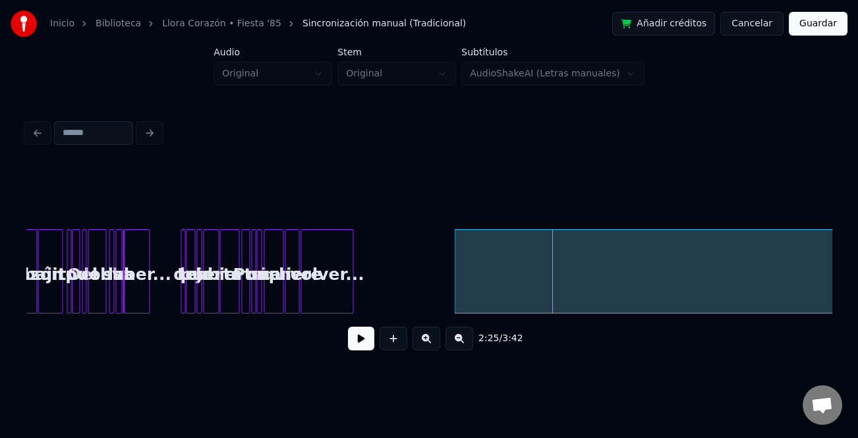
click at [455, 292] on div at bounding box center [457, 271] width 4 height 83
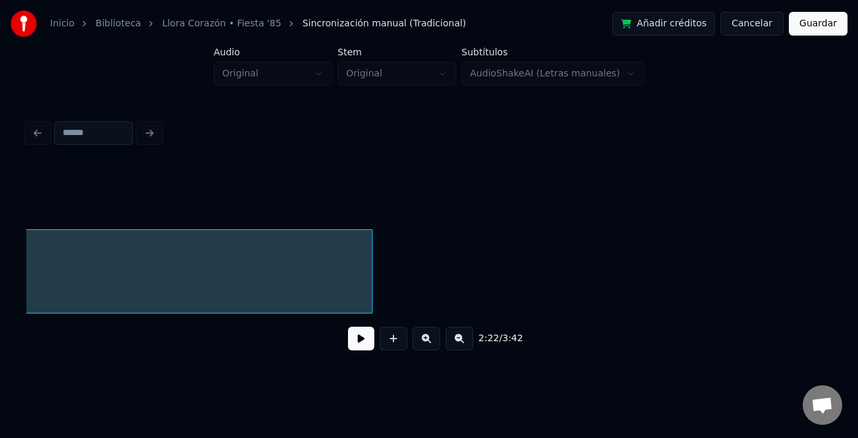
scroll to position [0, 5427]
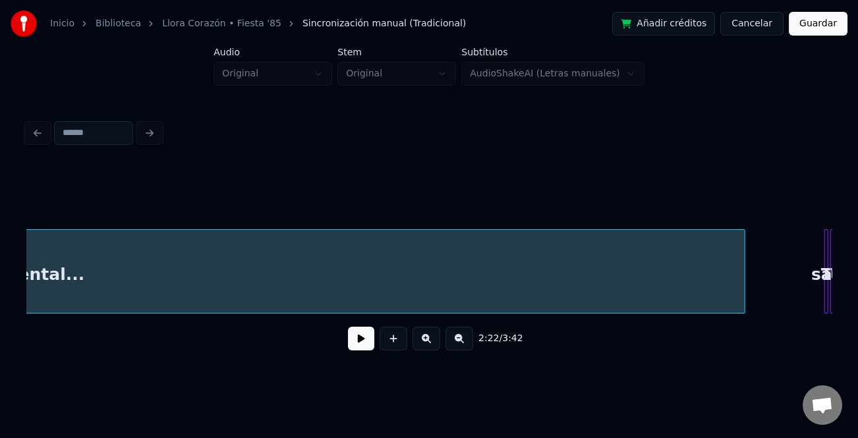
click at [746, 319] on div "2:22 / 3:42" at bounding box center [428, 263] width 805 height 200
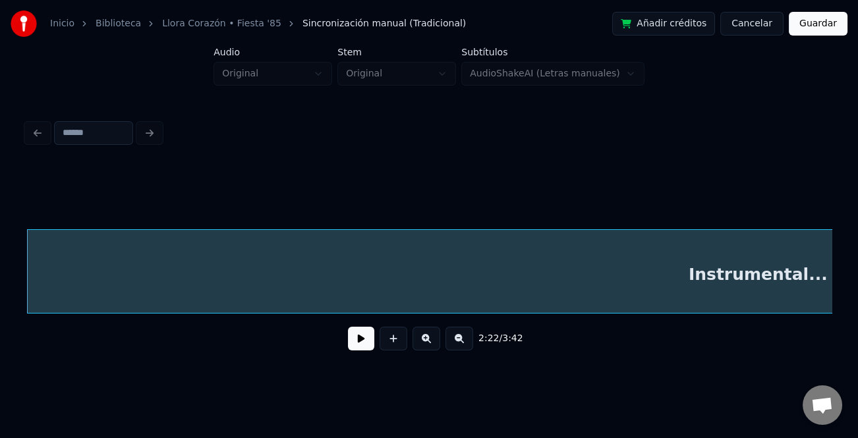
click at [356, 343] on button at bounding box center [361, 339] width 26 height 24
click at [359, 343] on button at bounding box center [361, 339] width 26 height 24
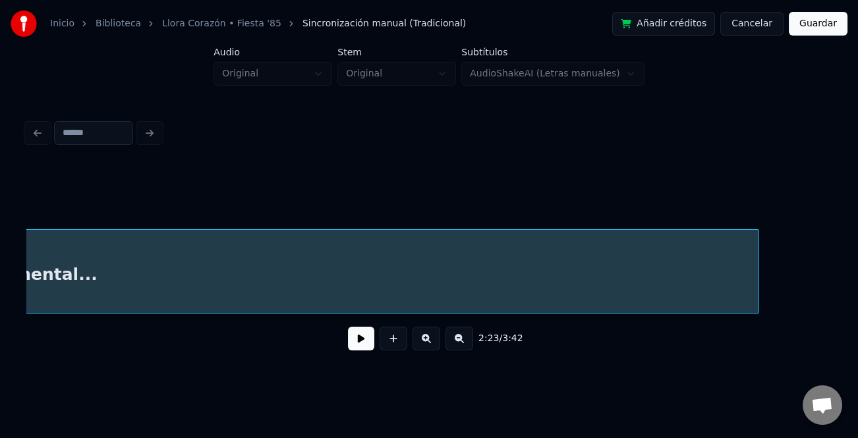
scroll to position [0, 5743]
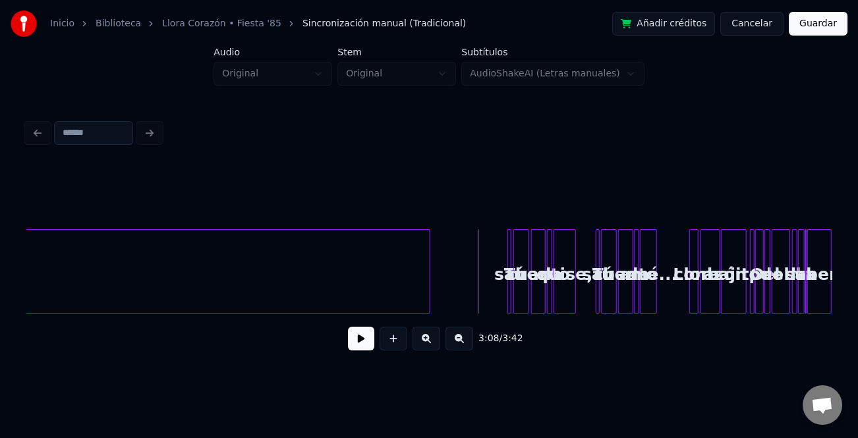
click at [351, 348] on button at bounding box center [361, 339] width 26 height 24
click at [426, 342] on button at bounding box center [426, 339] width 28 height 24
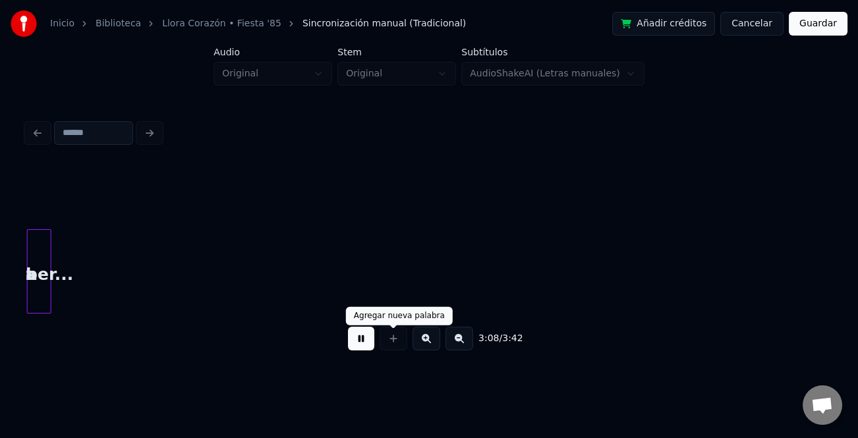
click at [426, 342] on button at bounding box center [426, 339] width 28 height 24
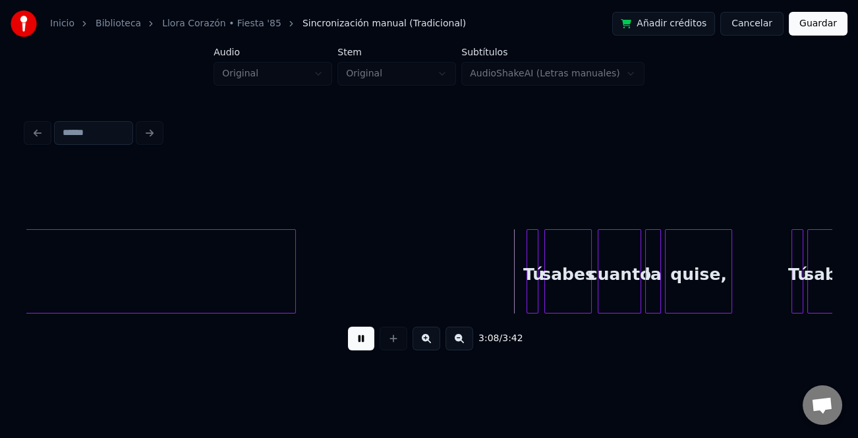
click at [426, 342] on button at bounding box center [426, 339] width 28 height 24
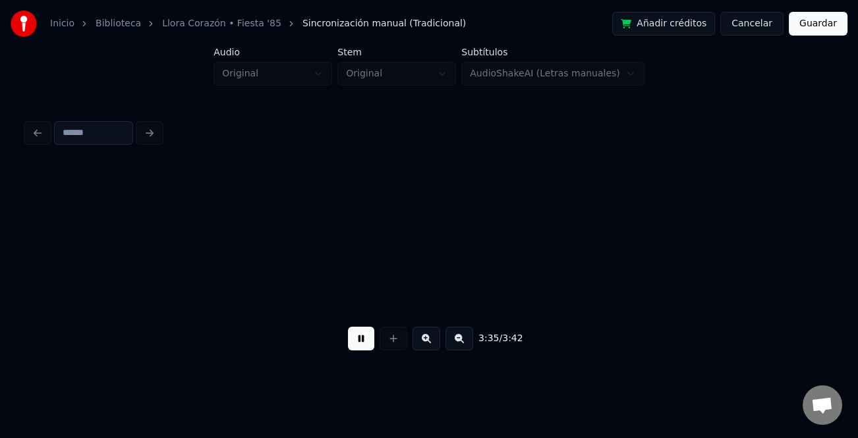
scroll to position [0, 28427]
click at [804, 25] on button "Guardar" at bounding box center [817, 24] width 59 height 24
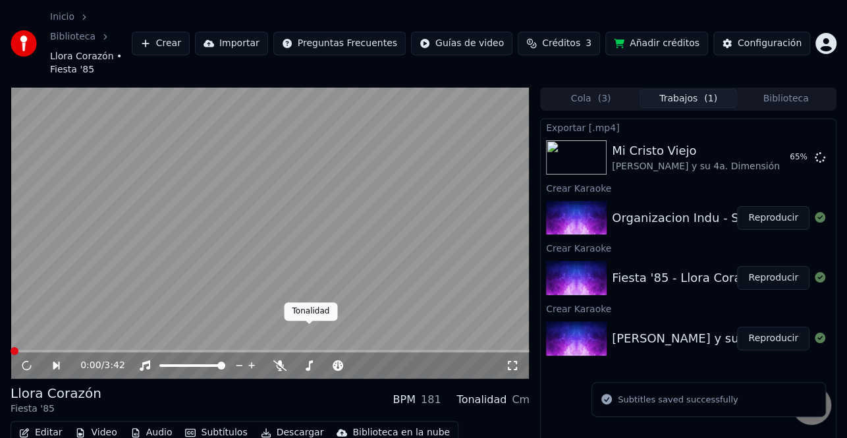
click at [277, 424] on button "Descargar" at bounding box center [293, 433] width 74 height 18
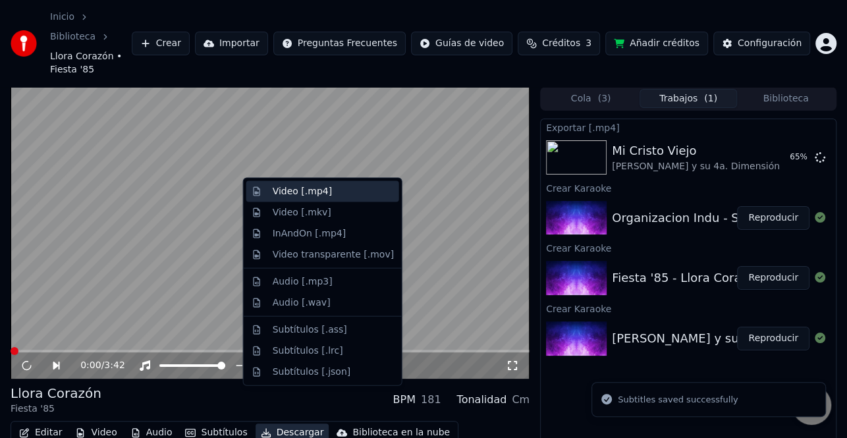
click at [333, 186] on div "Video [.mp4]" at bounding box center [333, 191] width 121 height 13
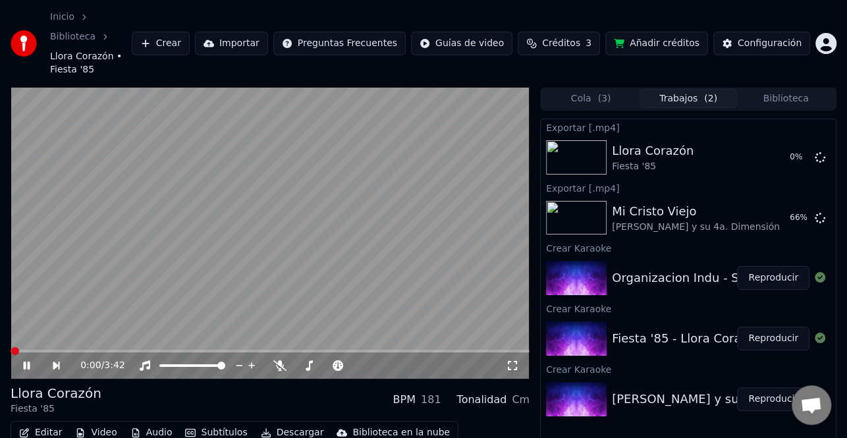
click at [764, 266] on button "Reproducir" at bounding box center [773, 278] width 72 height 24
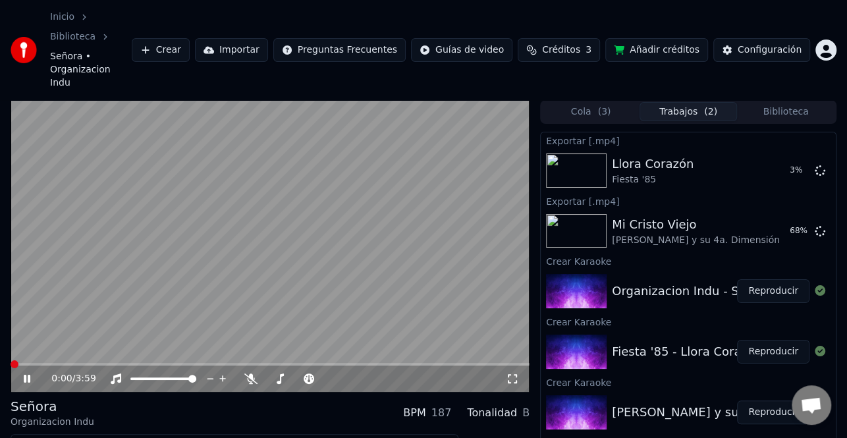
click at [26, 373] on icon at bounding box center [36, 378] width 30 height 11
click at [42, 437] on button "Editar" at bounding box center [40, 446] width 53 height 18
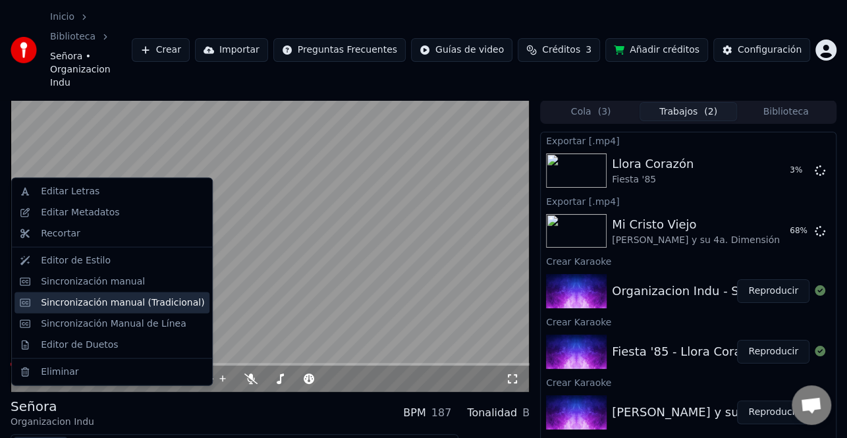
click at [119, 303] on div "Sincronización manual (Tradicional)" at bounding box center [122, 302] width 163 height 13
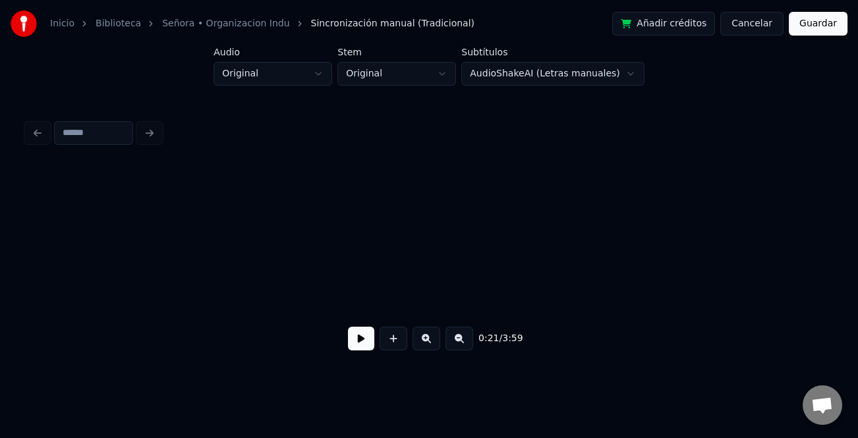
scroll to position [0, 2795]
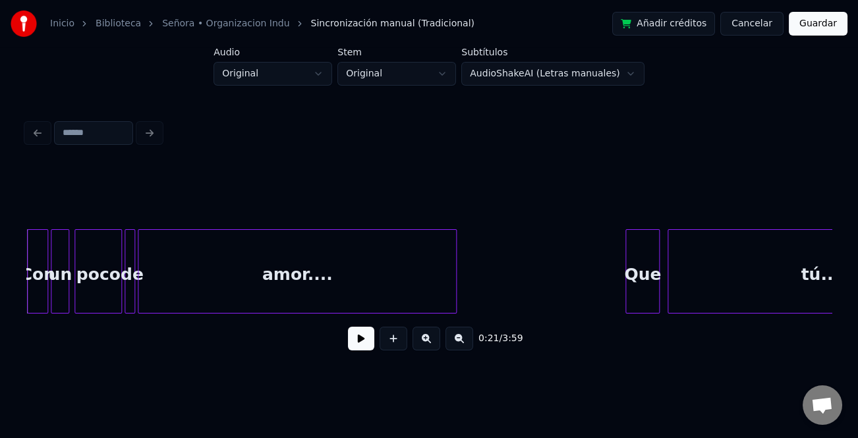
click at [362, 339] on button at bounding box center [361, 339] width 26 height 24
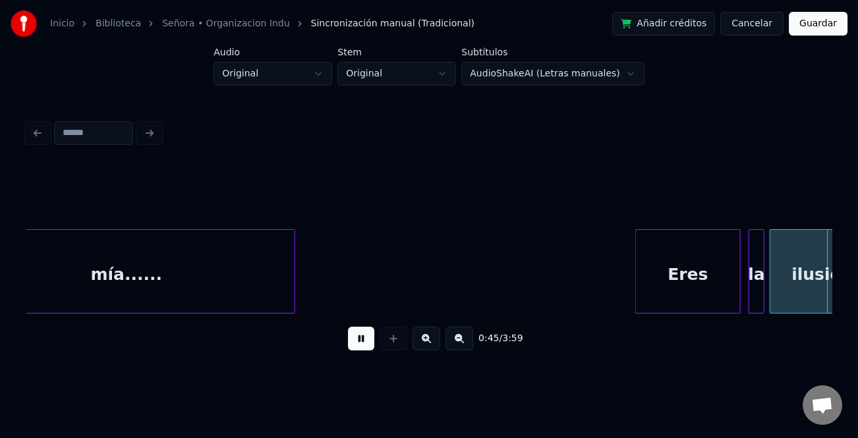
scroll to position [0, 6023]
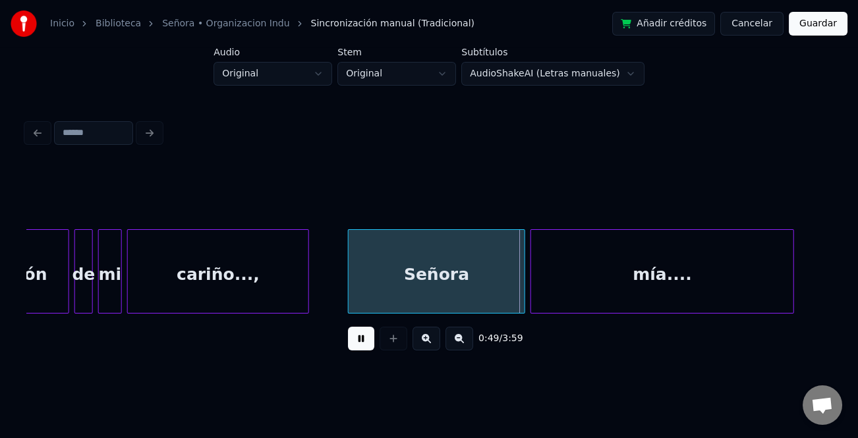
click at [350, 286] on div at bounding box center [350, 271] width 4 height 83
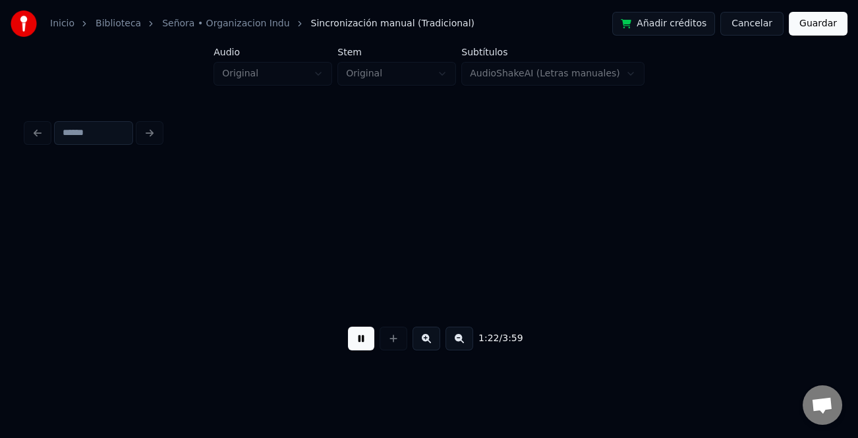
scroll to position [0, 10857]
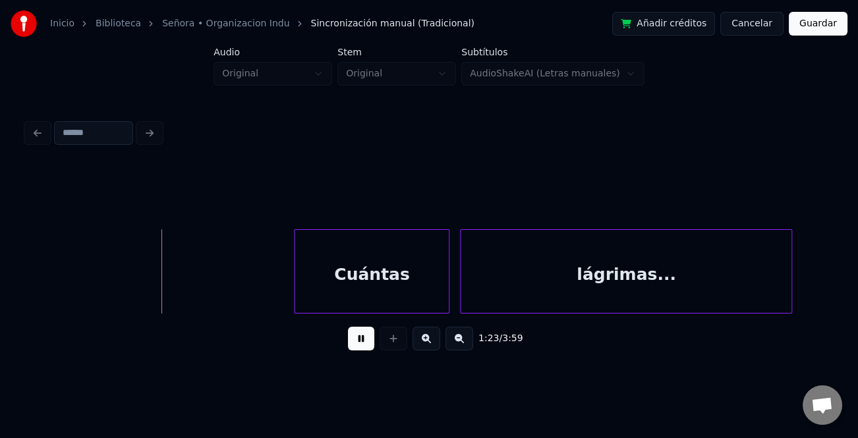
click at [302, 264] on div "Cuántas" at bounding box center [371, 275] width 154 height 90
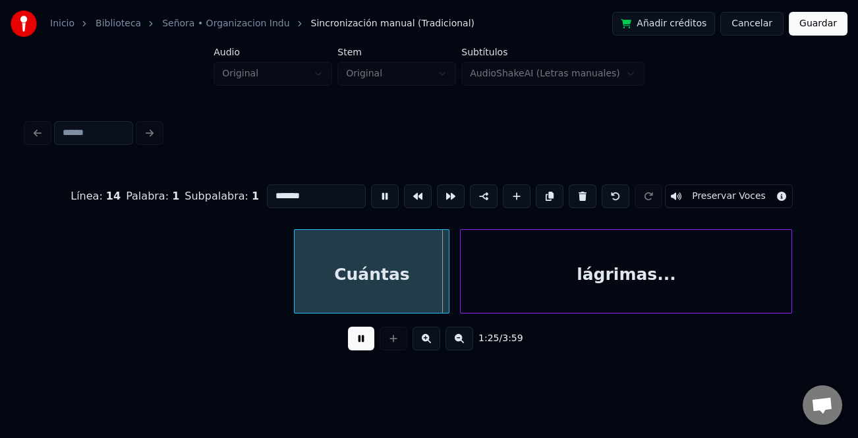
click at [833, 263] on div "Línea : 14 Palabra : 1 Subpalabra : 1 ******* Preservar Voces 1:25 / 3:59" at bounding box center [428, 238] width 815 height 261
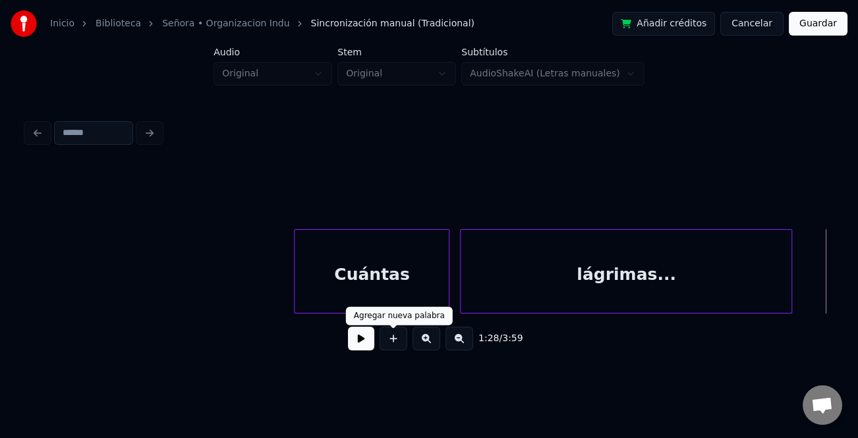
click at [359, 342] on button at bounding box center [361, 339] width 26 height 24
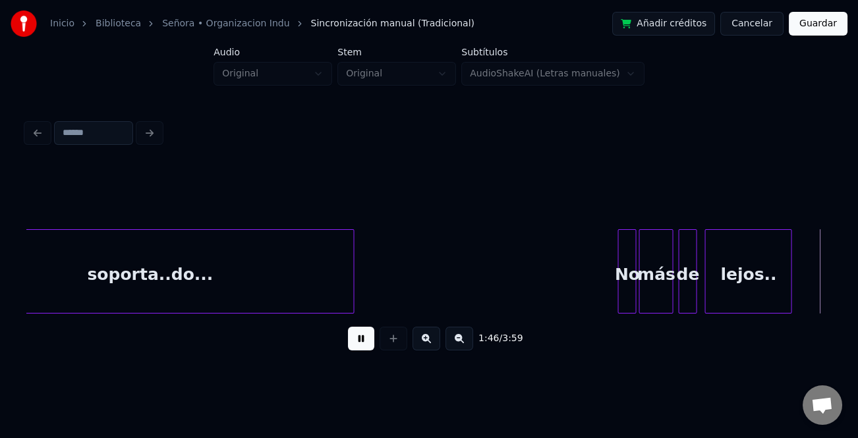
scroll to position [0, 14081]
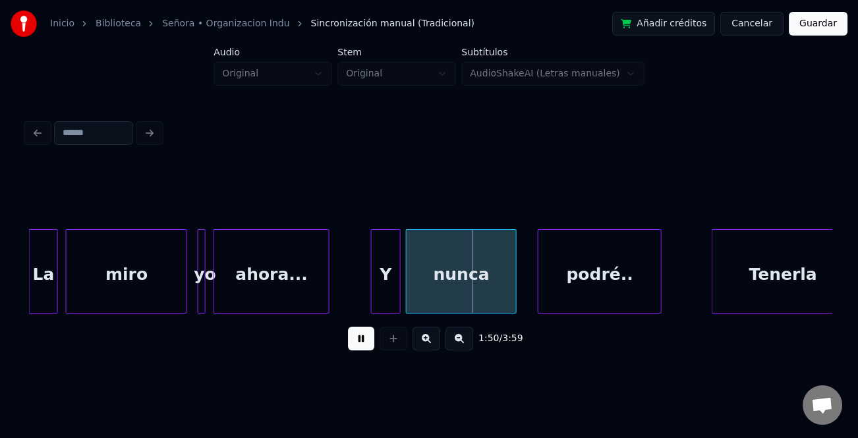
click at [372, 292] on div at bounding box center [374, 271] width 4 height 83
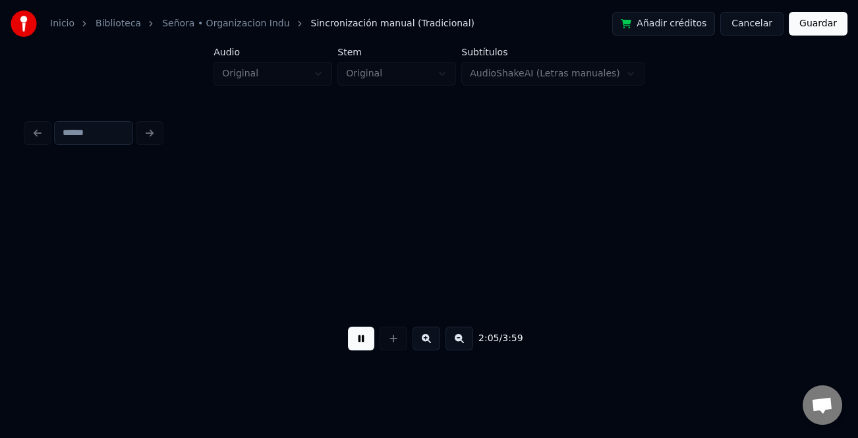
scroll to position [0, 16496]
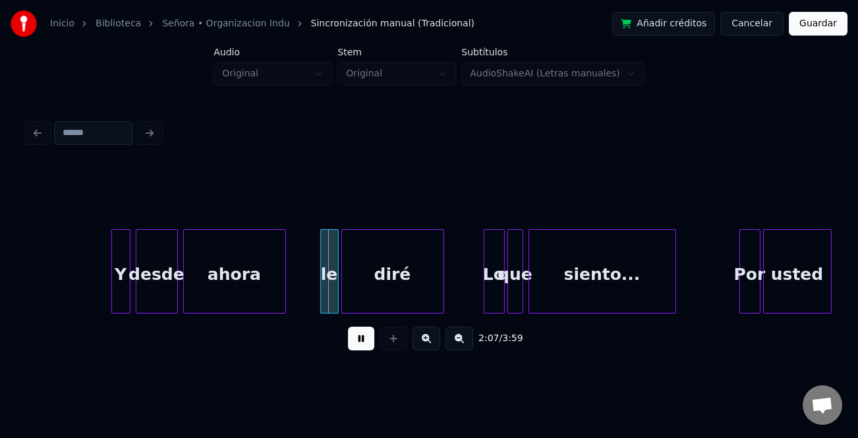
click at [114, 280] on div at bounding box center [114, 271] width 4 height 83
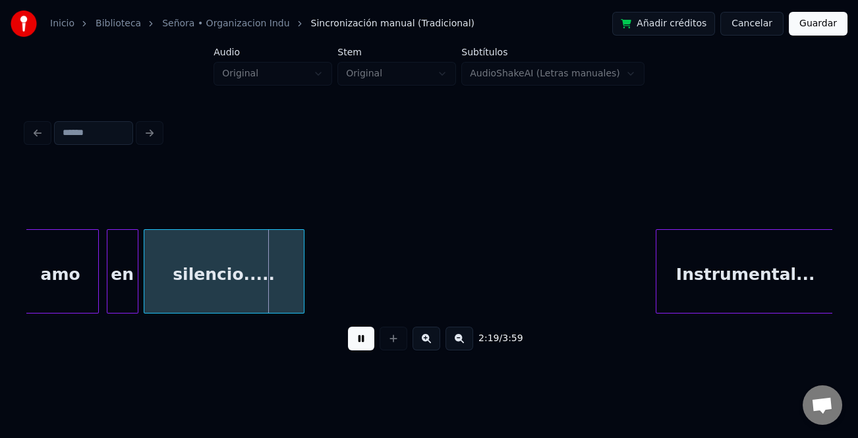
scroll to position [0, 18201]
click at [797, 291] on div "Instrumental..." at bounding box center [742, 275] width 178 height 90
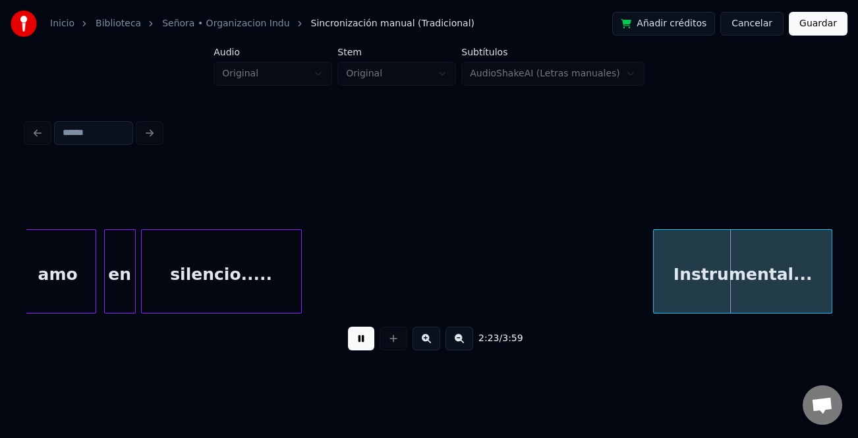
click at [252, 280] on div "silencio....." at bounding box center [221, 275] width 159 height 90
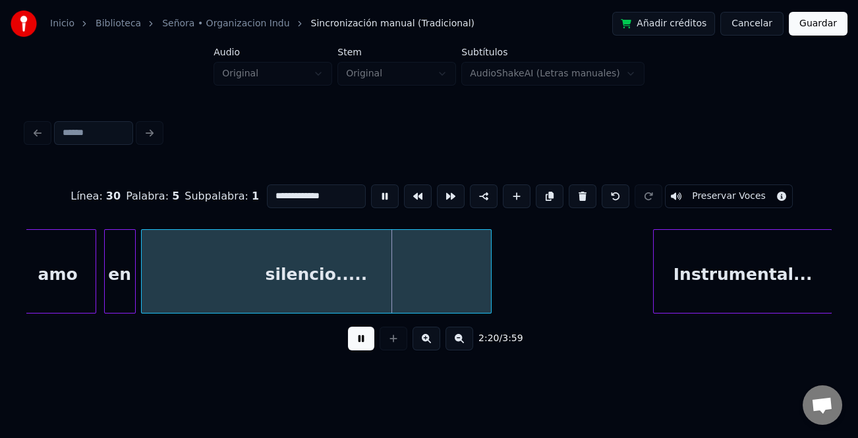
click at [487, 302] on div at bounding box center [489, 271] width 4 height 83
click at [365, 345] on button at bounding box center [361, 339] width 26 height 24
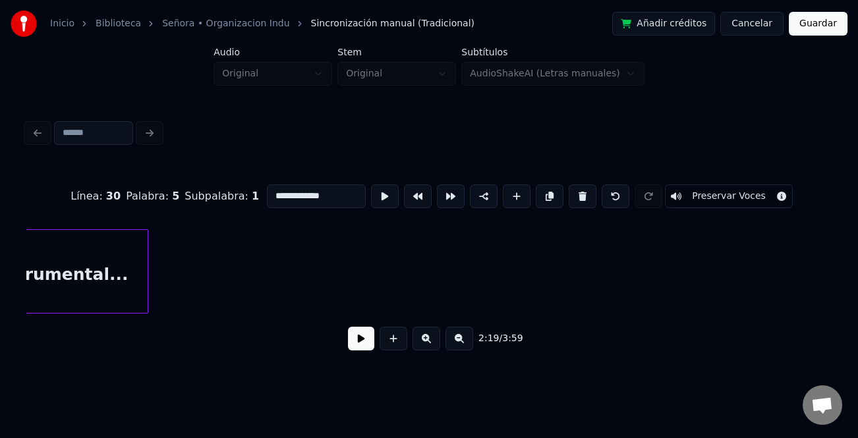
scroll to position [0, 18910]
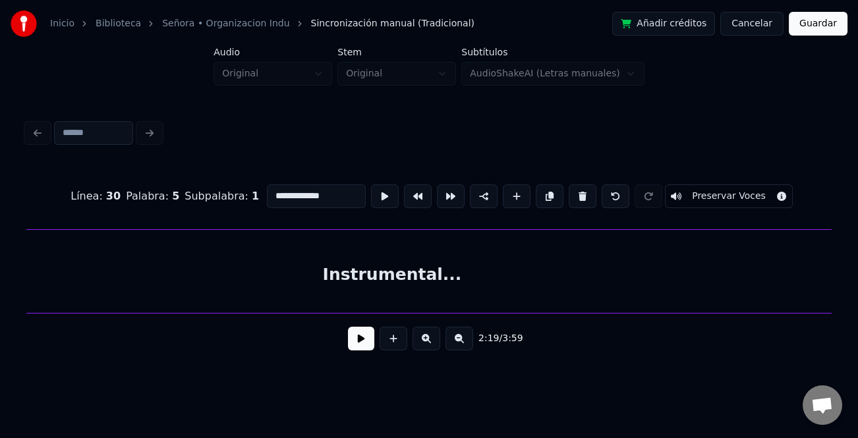
click at [837, 354] on div "**********" at bounding box center [429, 185] width 858 height 370
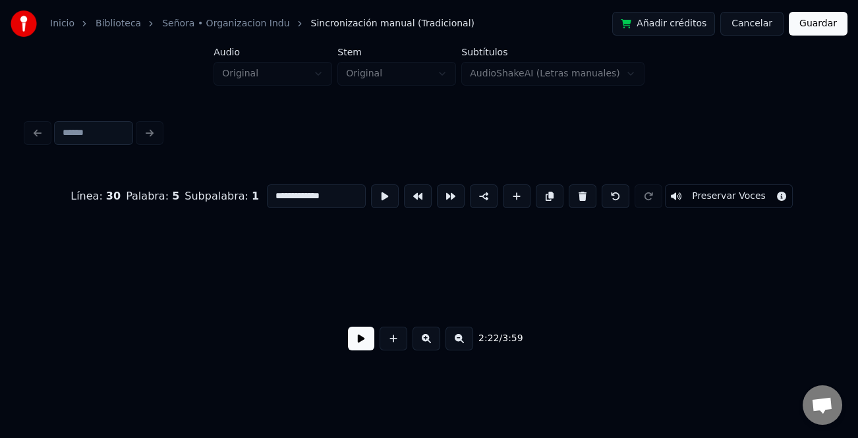
click at [457, 343] on button at bounding box center [459, 339] width 28 height 24
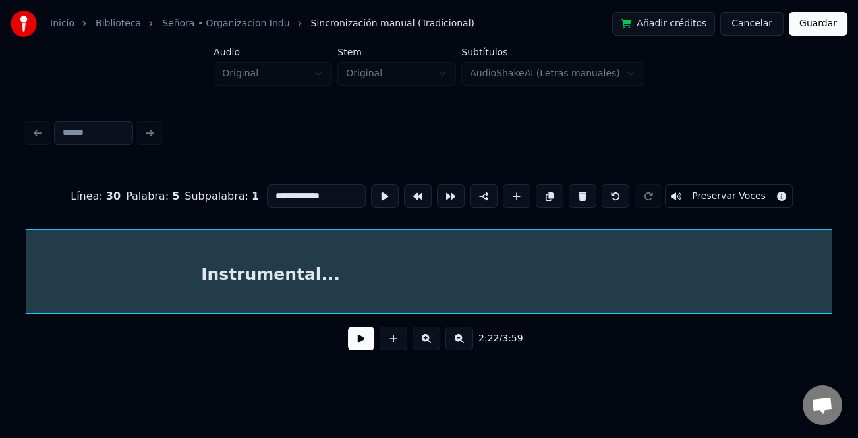
click at [832, 289] on div "**********" at bounding box center [428, 238] width 815 height 261
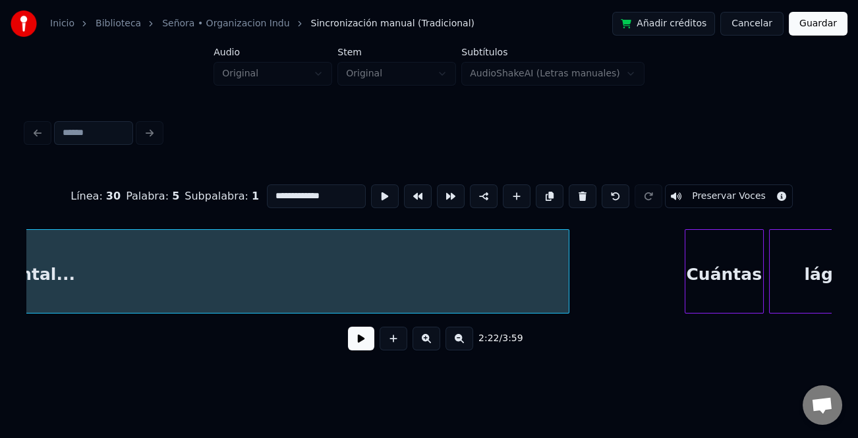
scroll to position [0, 10074]
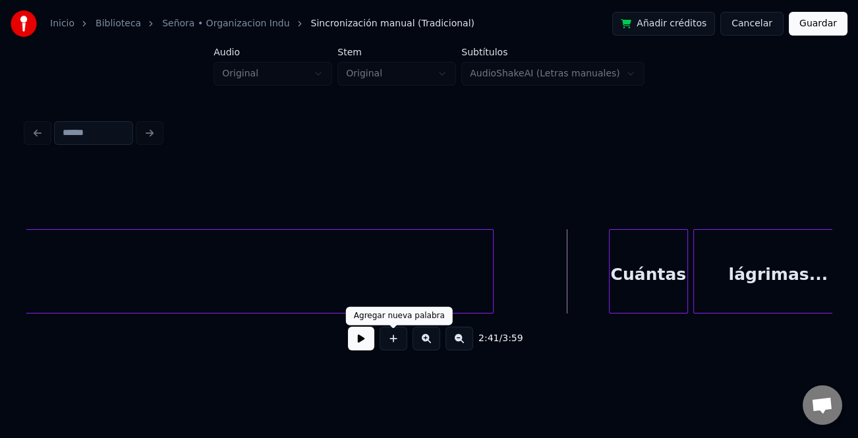
click at [361, 339] on button at bounding box center [361, 339] width 26 height 24
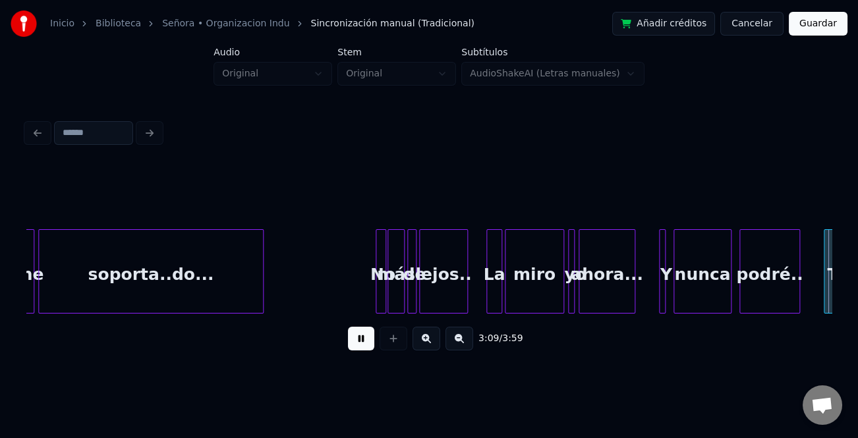
scroll to position [0, 12489]
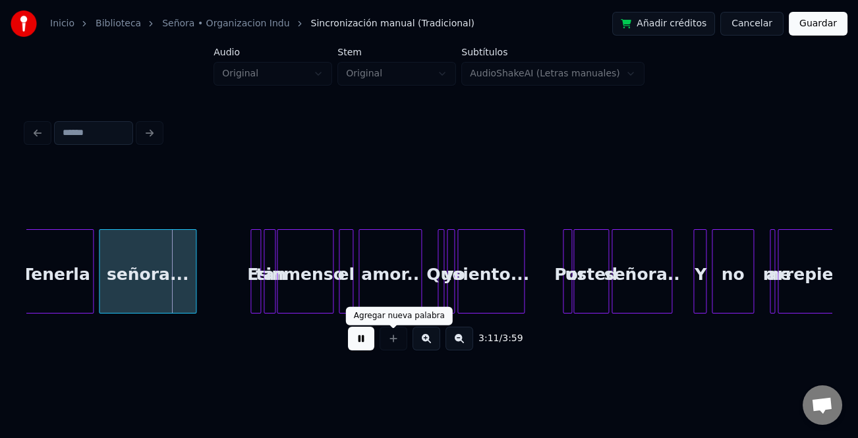
click at [431, 343] on button at bounding box center [426, 339] width 28 height 24
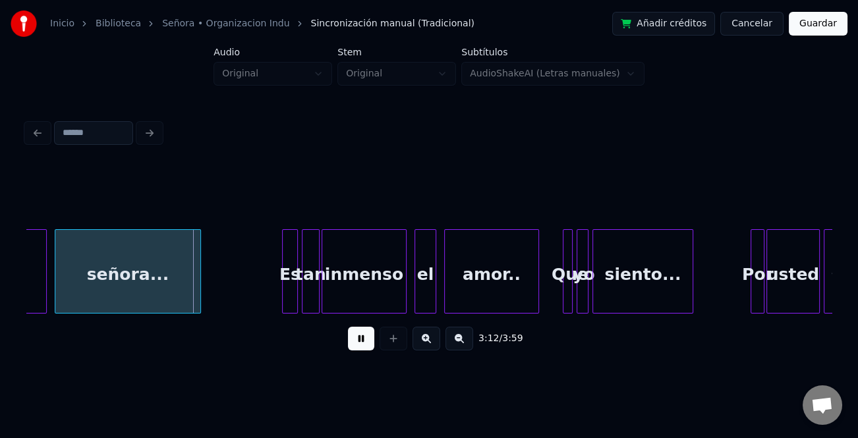
click at [431, 343] on button at bounding box center [426, 339] width 28 height 24
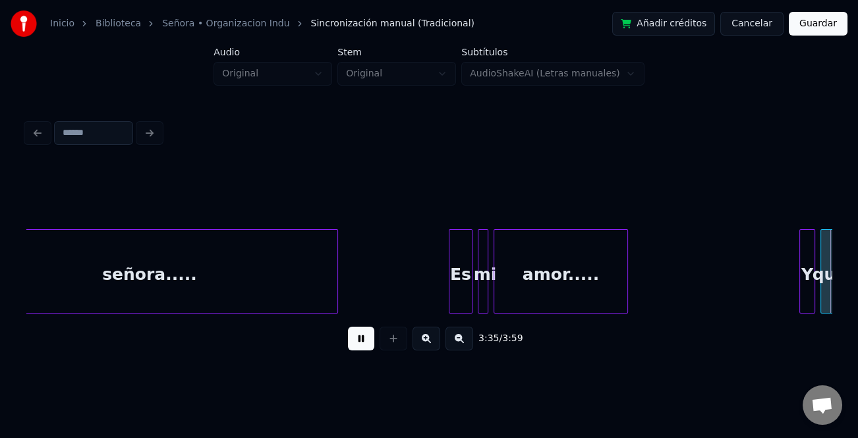
scroll to position [0, 28366]
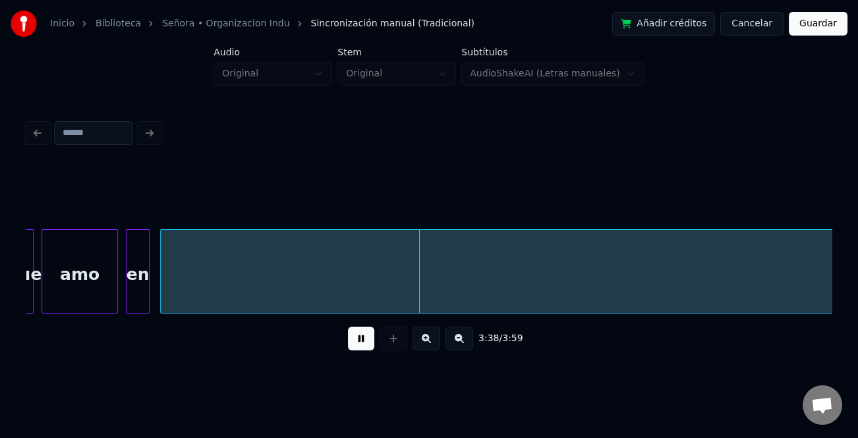
click at [463, 340] on button at bounding box center [459, 339] width 28 height 24
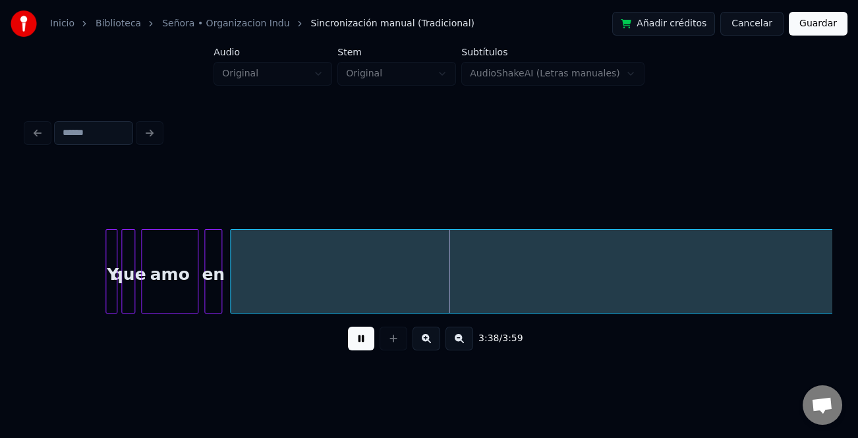
click at [463, 340] on button at bounding box center [459, 339] width 28 height 24
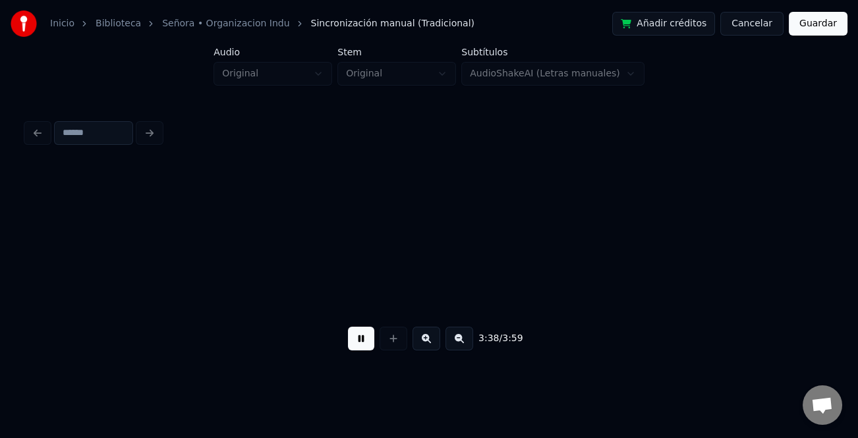
click at [462, 341] on button at bounding box center [459, 339] width 28 height 24
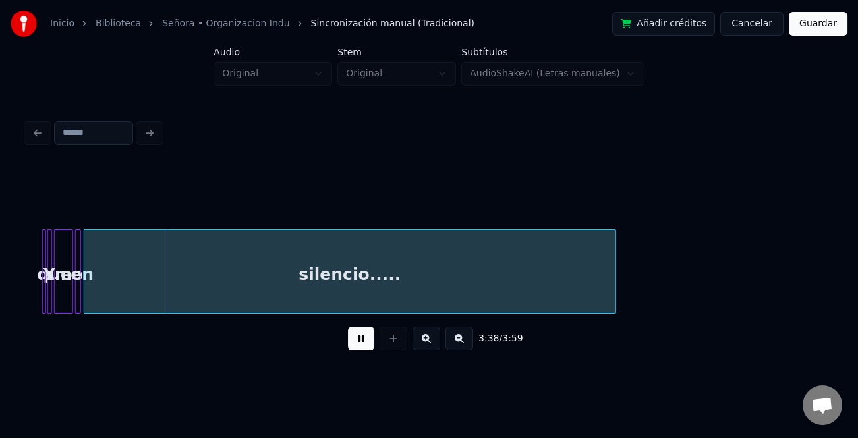
scroll to position [0, 6764]
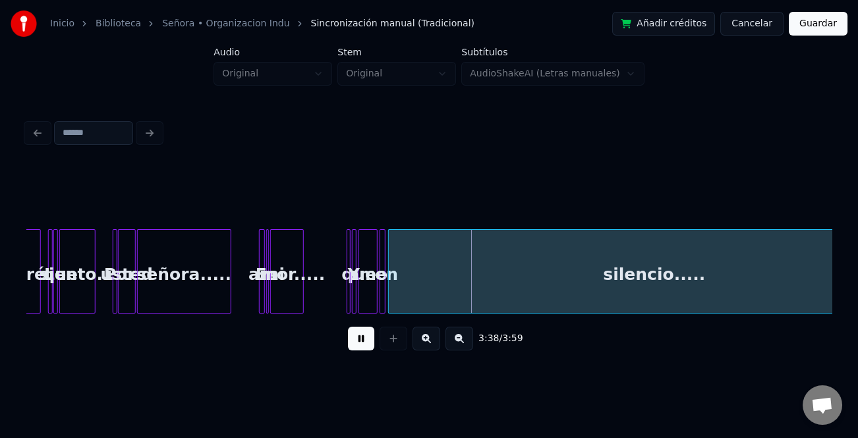
click at [462, 341] on button at bounding box center [459, 339] width 28 height 24
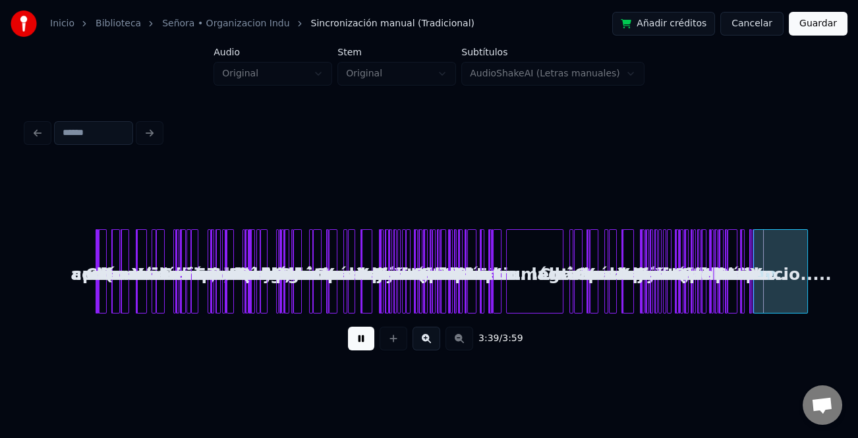
scroll to position [0, 0]
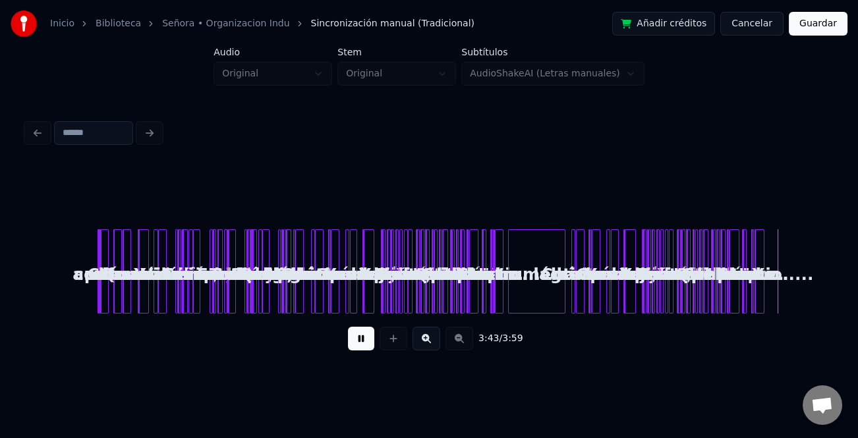
click at [761, 300] on div at bounding box center [762, 271] width 4 height 83
click at [361, 335] on button at bounding box center [361, 339] width 26 height 24
click at [434, 343] on button at bounding box center [426, 339] width 28 height 24
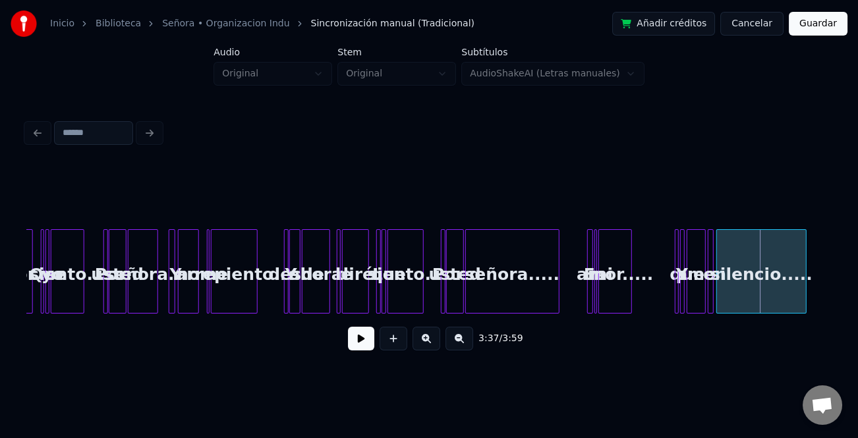
click at [425, 339] on button at bounding box center [426, 339] width 28 height 24
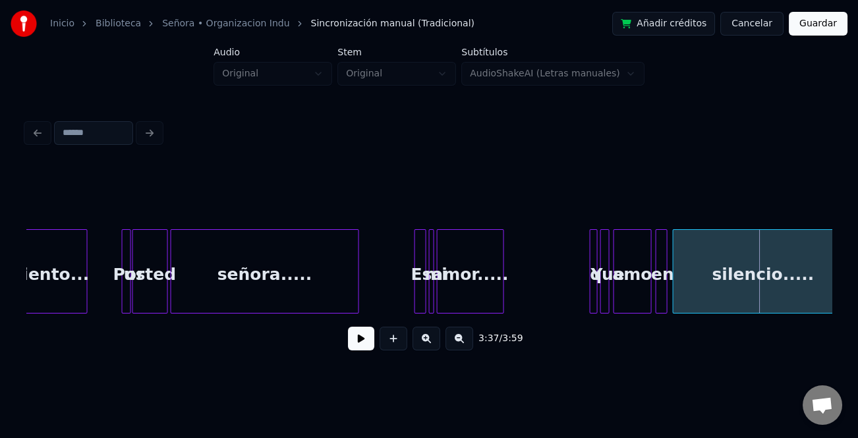
click at [425, 339] on button at bounding box center [426, 339] width 28 height 24
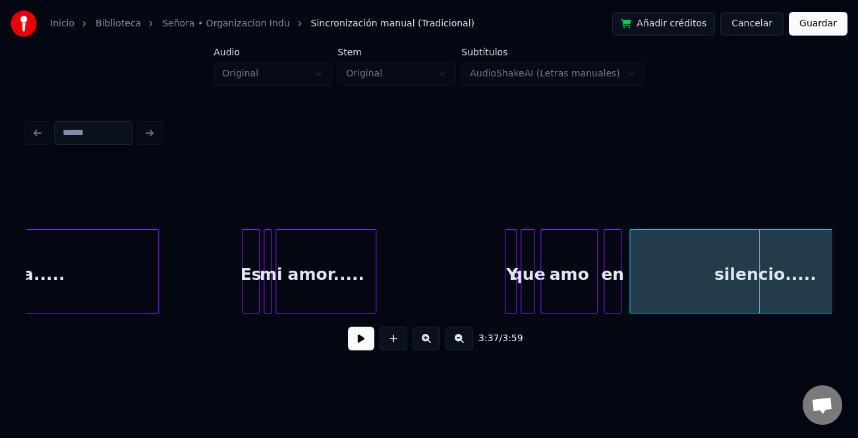
click at [425, 339] on button at bounding box center [426, 339] width 28 height 24
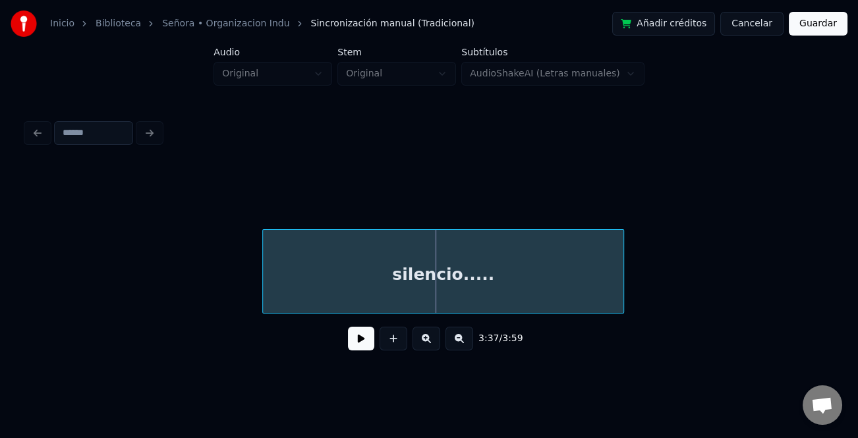
scroll to position [0, 28642]
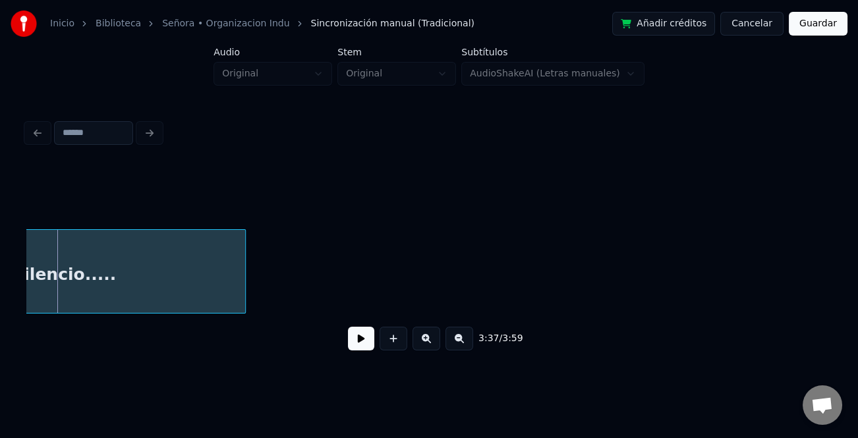
click at [198, 256] on div "silencio....." at bounding box center [65, 275] width 360 height 90
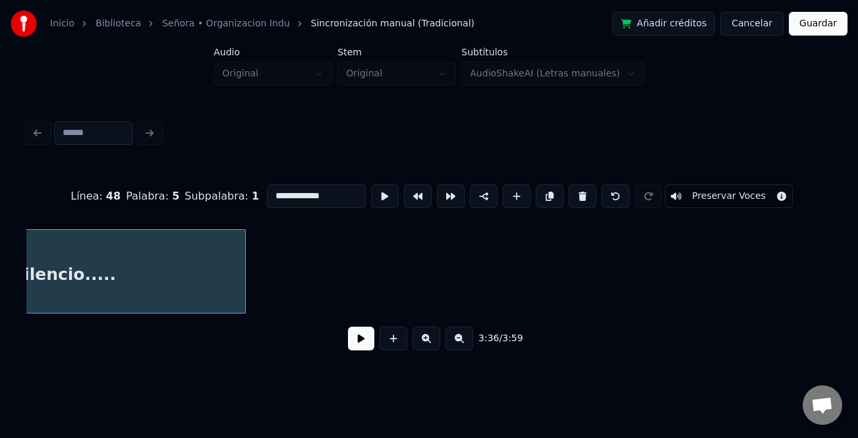
scroll to position [0, 28499]
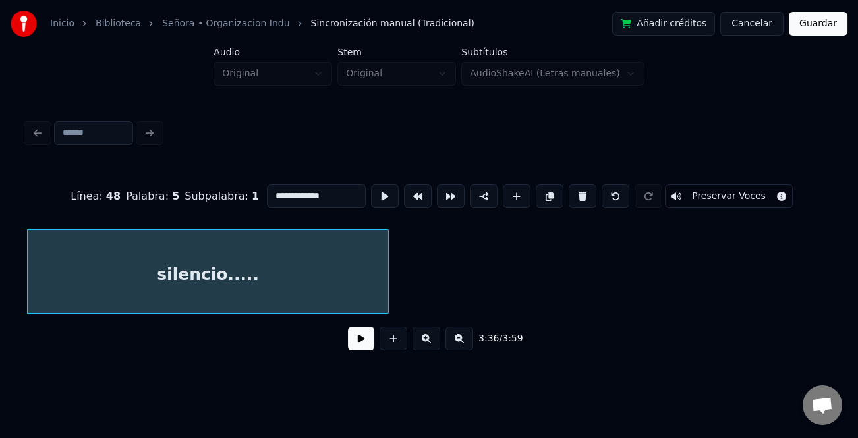
click at [362, 350] on button at bounding box center [361, 339] width 26 height 24
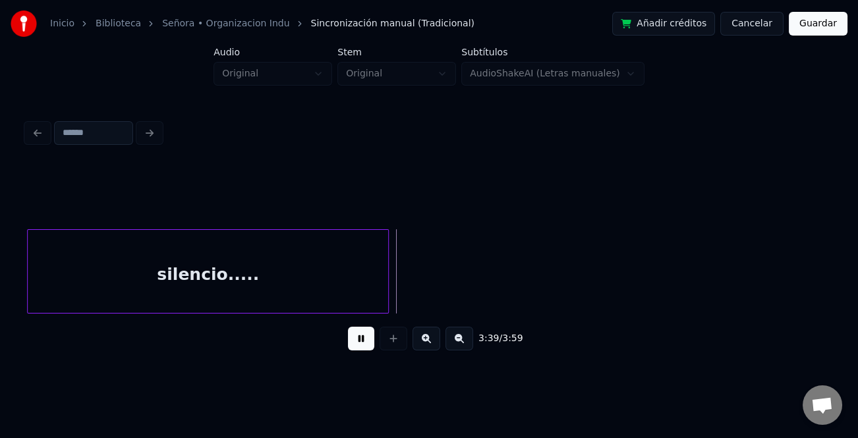
click at [358, 341] on button at bounding box center [361, 339] width 26 height 24
click at [348, 288] on div "silencio....." at bounding box center [208, 275] width 360 height 90
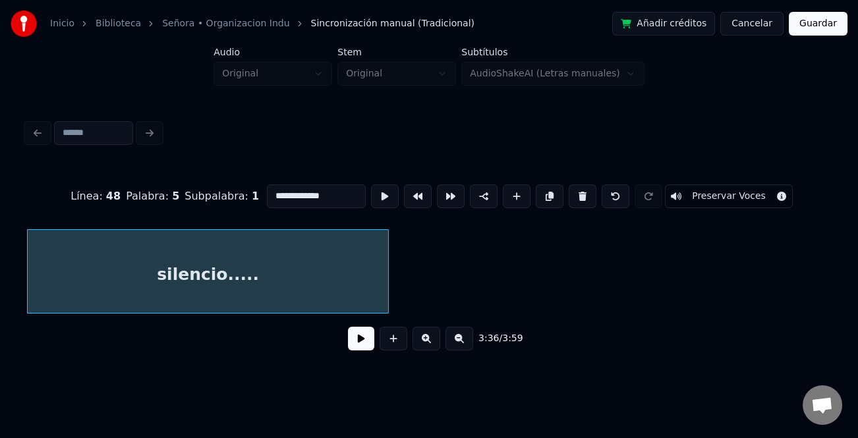
click at [503, 191] on button at bounding box center [517, 196] width 28 height 24
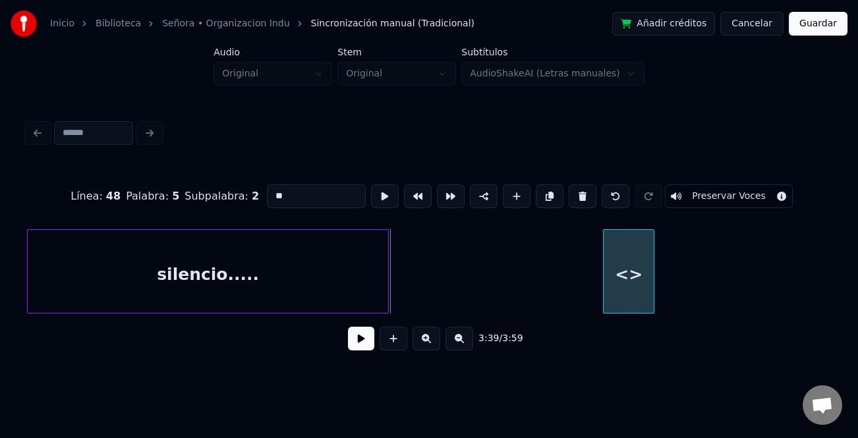
click at [633, 290] on div "<>" at bounding box center [628, 275] width 50 height 90
click at [632, 289] on div "<>" at bounding box center [635, 275] width 50 height 90
drag, startPoint x: 319, startPoint y: 185, endPoint x: 223, endPoint y: 192, distance: 96.4
click at [223, 192] on div "Línea : 48 Palabra : 5 Subpalabra : 2 ** Preservar Voces" at bounding box center [428, 196] width 805 height 66
type input "***"
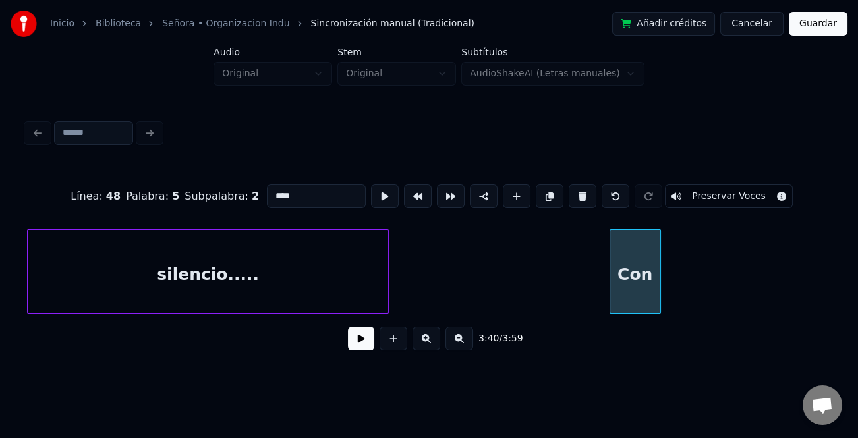
click at [356, 341] on button at bounding box center [361, 339] width 26 height 24
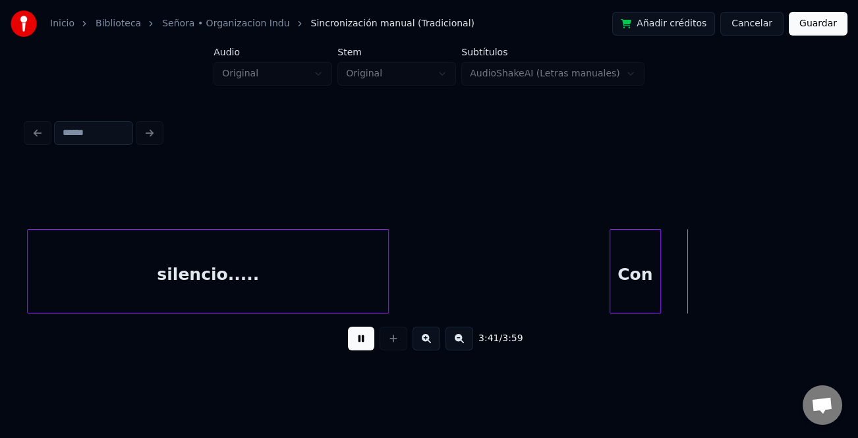
click at [356, 341] on button at bounding box center [361, 339] width 26 height 24
click at [627, 280] on div "Con" at bounding box center [635, 275] width 50 height 90
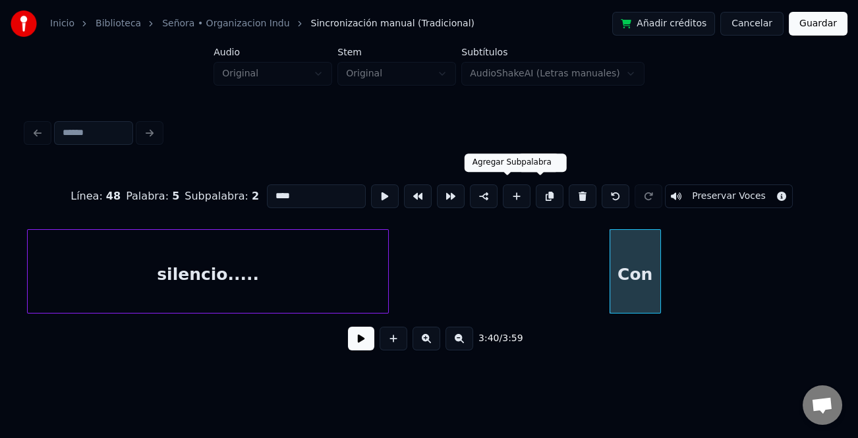
click at [511, 194] on button at bounding box center [517, 196] width 28 height 24
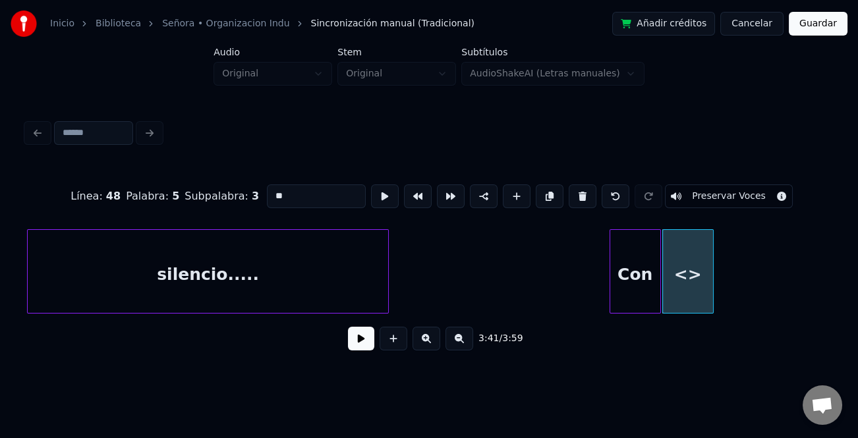
drag, startPoint x: 308, startPoint y: 186, endPoint x: 125, endPoint y: 179, distance: 183.2
click at [125, 179] on div "Línea : 48 Palabra : 5 Subpalabra : 3 ** Preservar Voces" at bounding box center [428, 196] width 805 height 66
click at [702, 284] on div at bounding box center [704, 271] width 4 height 83
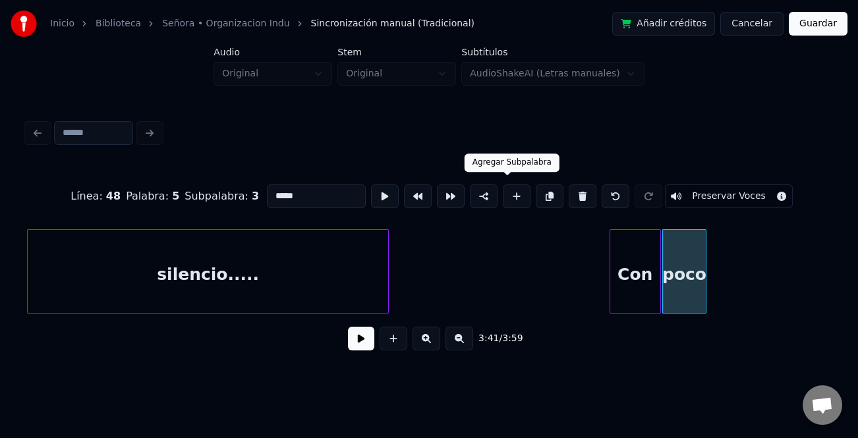
drag, startPoint x: 503, startPoint y: 191, endPoint x: 359, endPoint y: 189, distance: 144.3
click at [503, 191] on button at bounding box center [517, 196] width 28 height 24
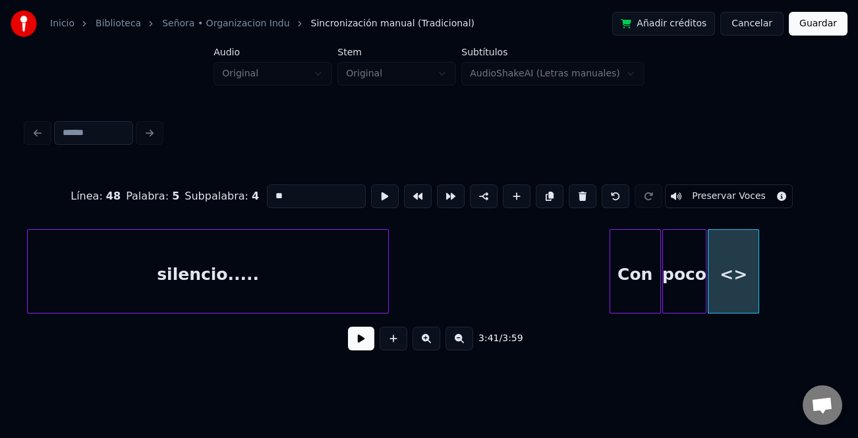
click at [310, 184] on input "**" at bounding box center [316, 196] width 99 height 24
type input "*"
type input "**********"
click at [357, 335] on button at bounding box center [361, 339] width 26 height 24
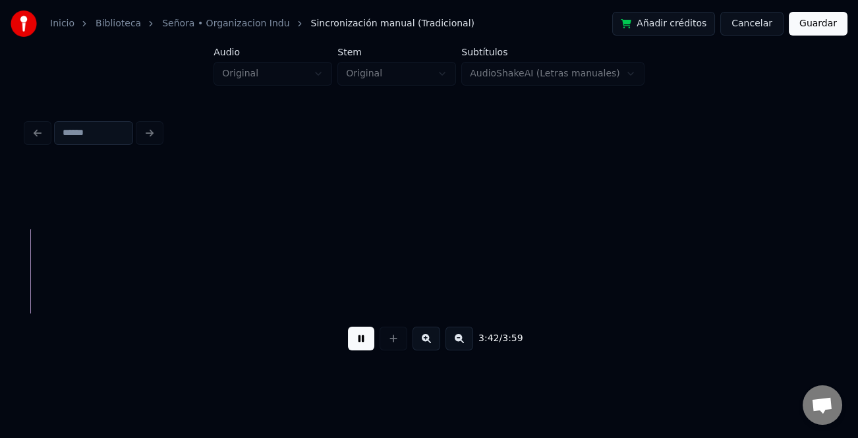
click at [455, 348] on button at bounding box center [459, 339] width 28 height 24
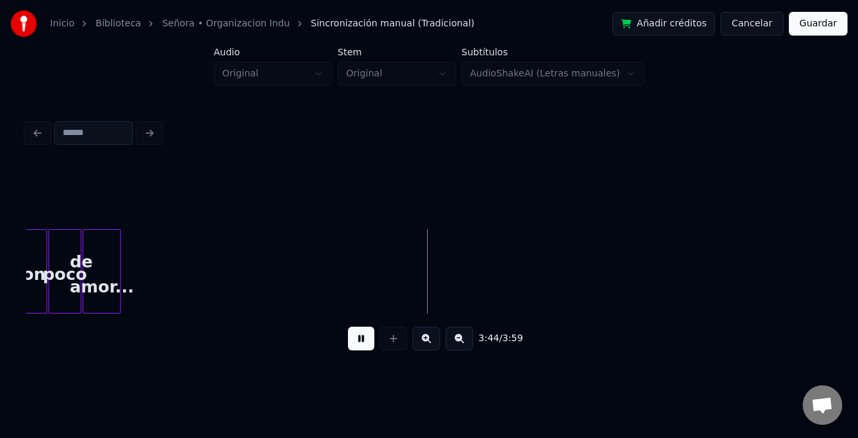
scroll to position [0, 21621]
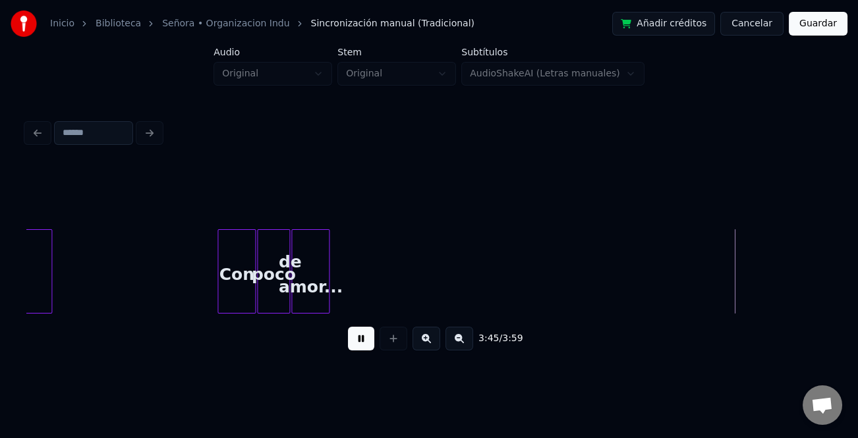
click at [317, 283] on div "de amor..." at bounding box center [311, 275] width 38 height 90
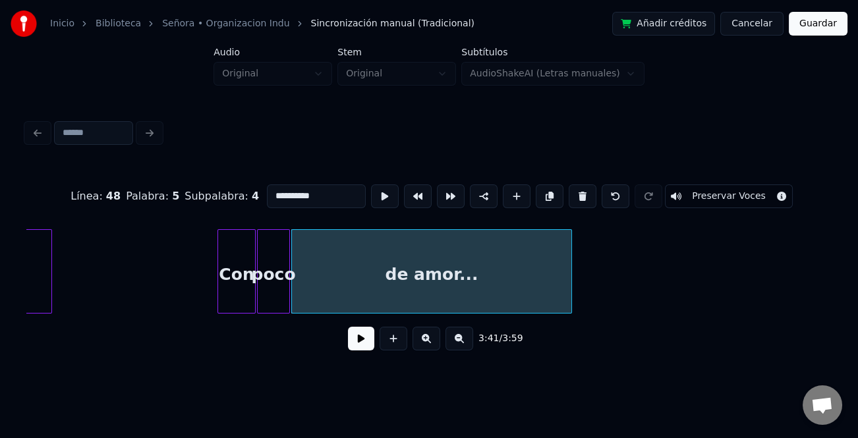
click at [571, 305] on div at bounding box center [569, 271] width 4 height 83
click at [362, 336] on button at bounding box center [361, 339] width 26 height 24
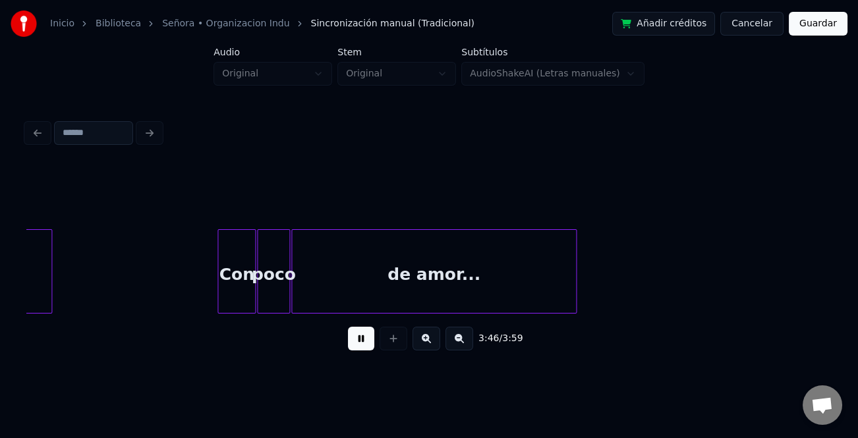
scroll to position [0, 22426]
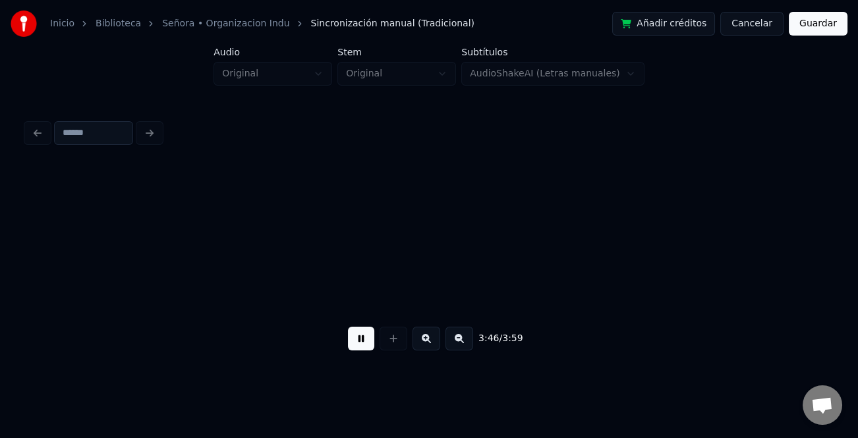
click at [363, 339] on button at bounding box center [361, 339] width 26 height 24
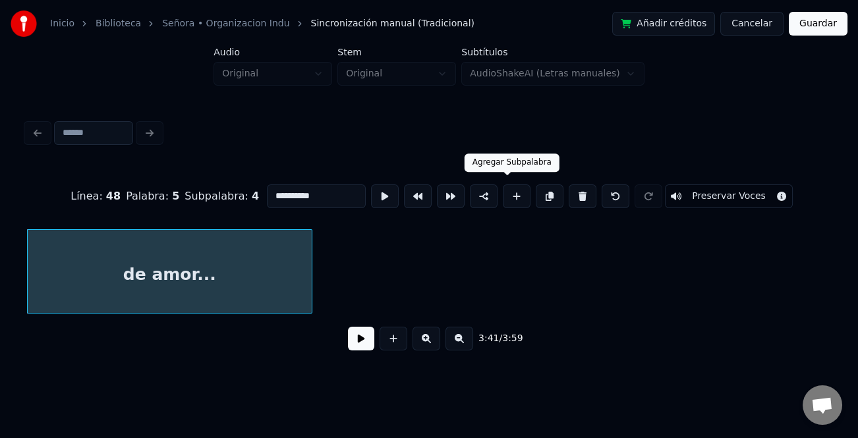
click at [514, 192] on button at bounding box center [517, 196] width 28 height 24
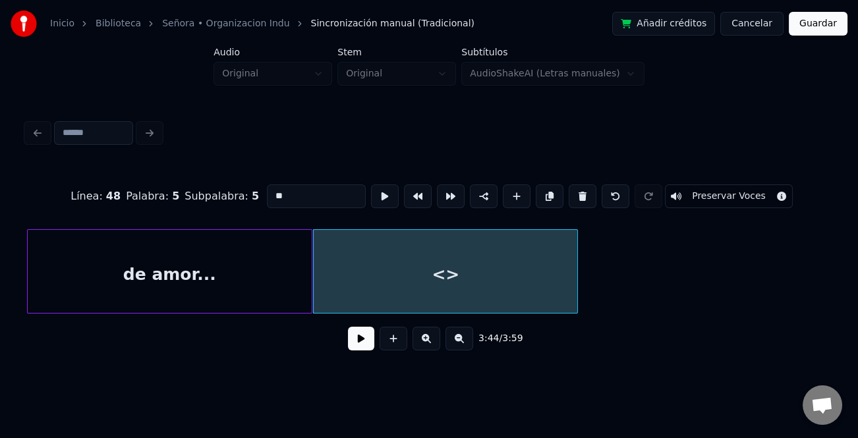
click at [575, 310] on div "de amor... <>" at bounding box center [428, 271] width 805 height 84
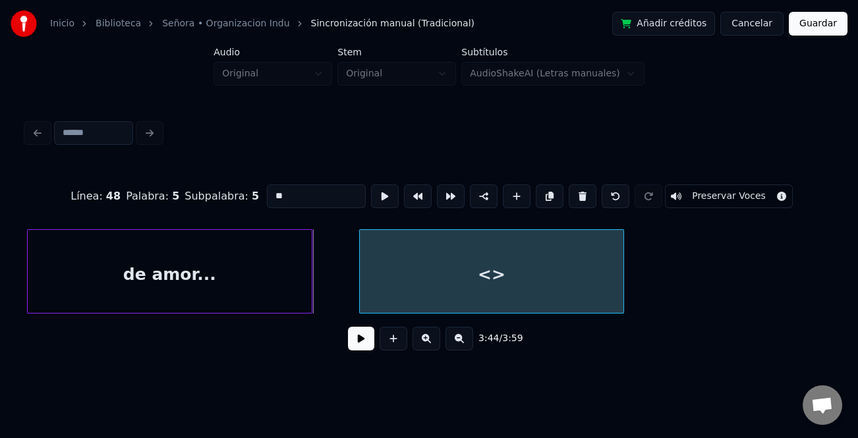
click at [539, 290] on div "<>" at bounding box center [491, 275] width 263 height 90
click at [525, 290] on div "<>" at bounding box center [492, 275] width 263 height 90
click at [293, 193] on input "**" at bounding box center [316, 196] width 99 height 24
type input "*"
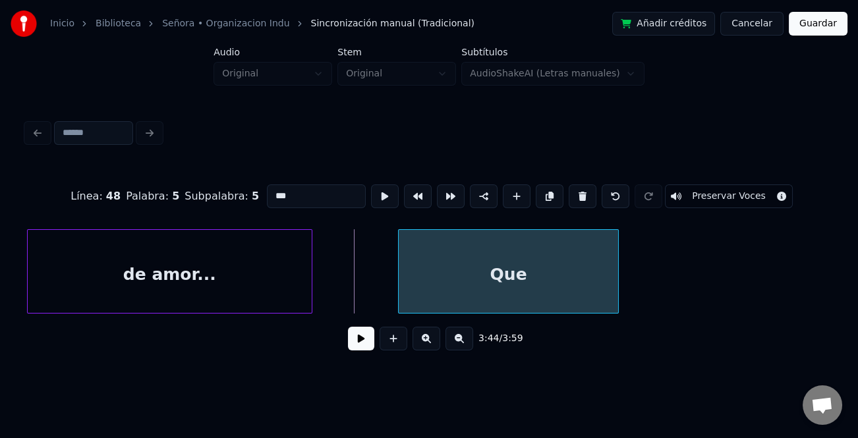
click at [401, 252] on div at bounding box center [401, 271] width 4 height 83
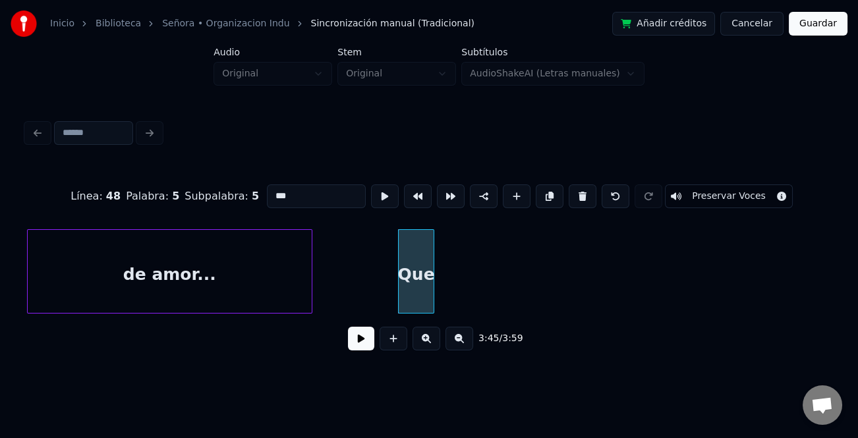
click at [431, 279] on div at bounding box center [431, 271] width 4 height 83
click at [415, 289] on div "Que" at bounding box center [417, 275] width 36 height 90
type input "***"
click at [362, 339] on button at bounding box center [361, 339] width 26 height 24
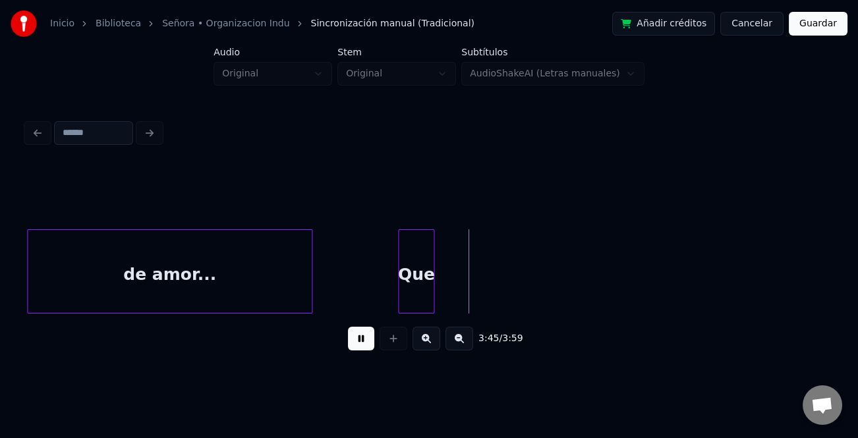
click at [362, 339] on button at bounding box center [361, 339] width 26 height 24
click at [429, 343] on button at bounding box center [426, 339] width 28 height 24
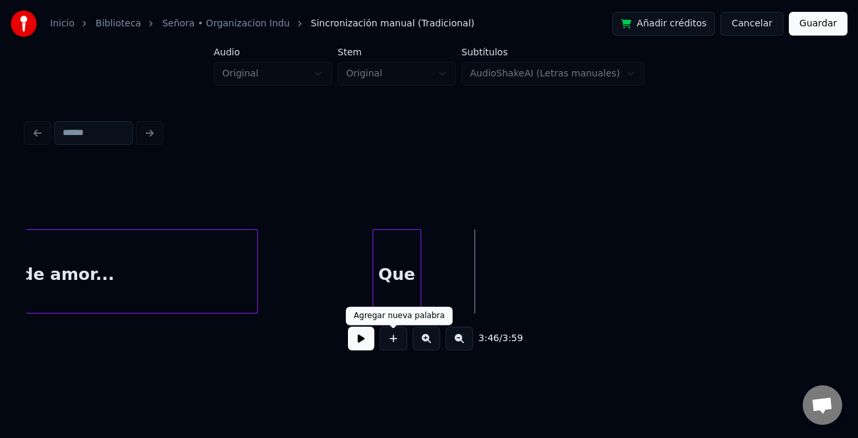
click at [387, 273] on div "Que" at bounding box center [396, 275] width 47 height 90
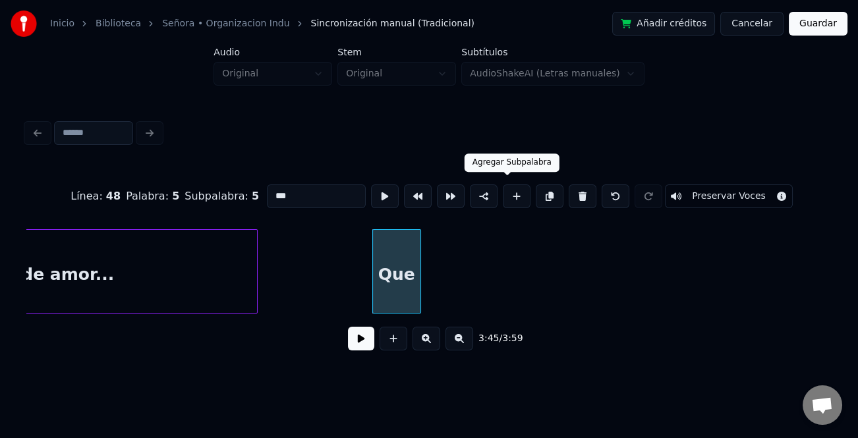
click at [511, 192] on button at bounding box center [517, 196] width 28 height 24
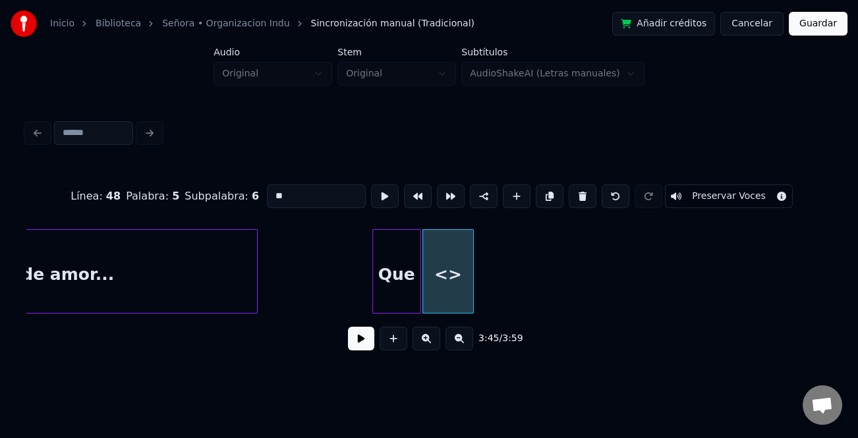
click at [317, 191] on input "**" at bounding box center [316, 196] width 99 height 24
type input "*"
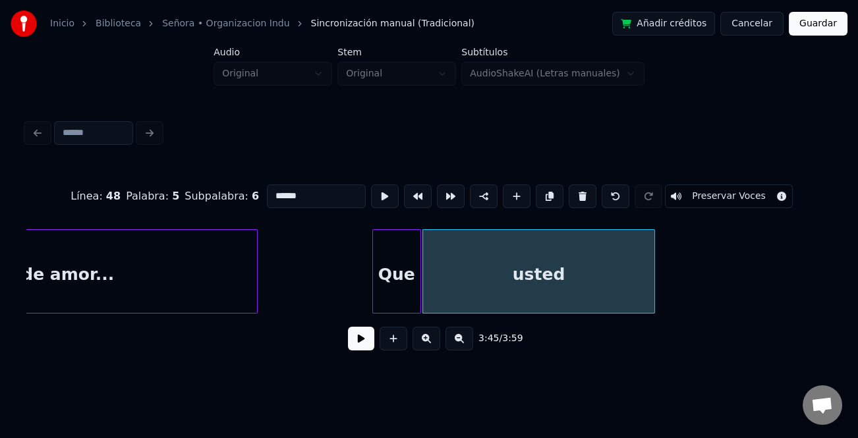
click at [652, 314] on div "de amor... Que usted" at bounding box center [428, 271] width 805 height 84
click at [570, 285] on div "usted" at bounding box center [538, 275] width 231 height 90
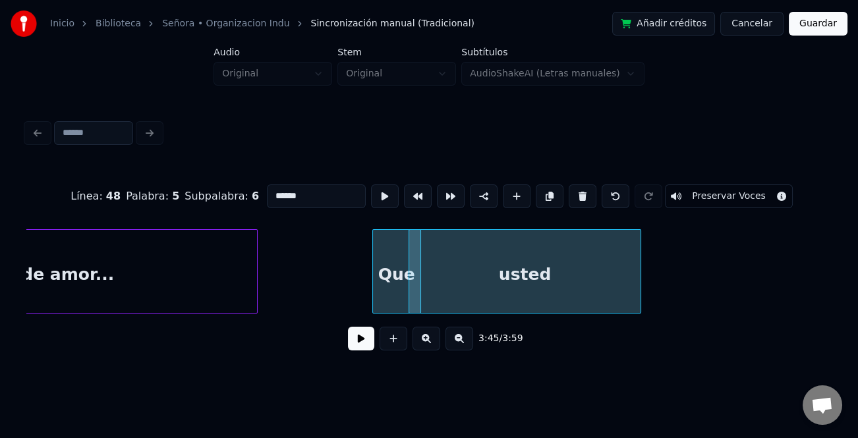
click at [304, 199] on input "*****" at bounding box center [316, 196] width 99 height 24
click at [291, 188] on input "**********" at bounding box center [316, 196] width 99 height 24
type input "**********"
click at [362, 335] on button at bounding box center [361, 339] width 26 height 24
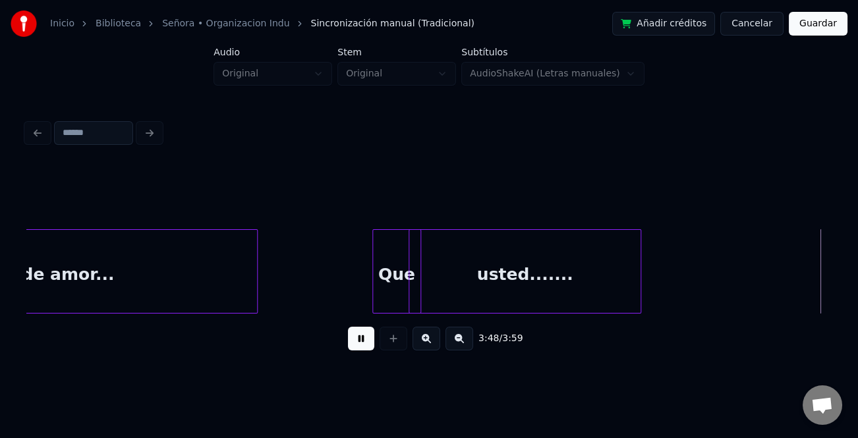
scroll to position [0, 30136]
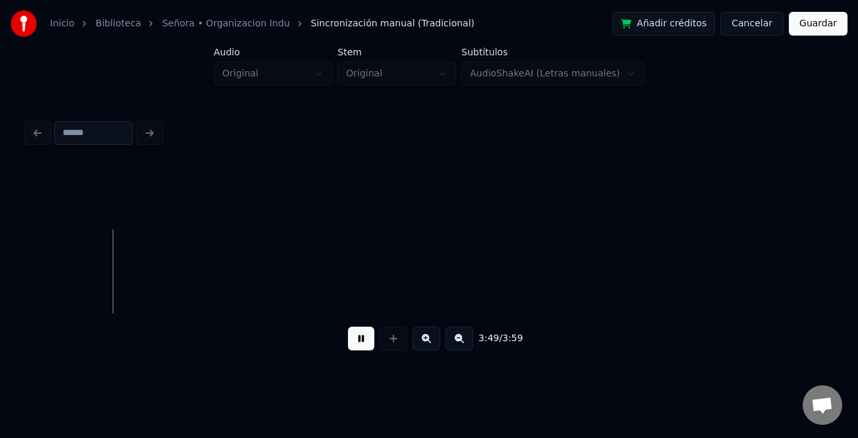
click at [374, 337] on div "3:49 / 3:59" at bounding box center [429, 338] width 784 height 29
click at [361, 349] on button at bounding box center [361, 339] width 26 height 24
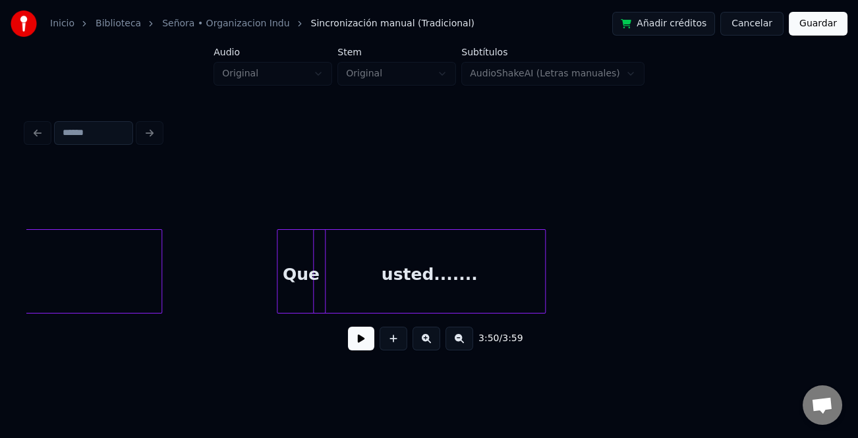
scroll to position [0, 29399]
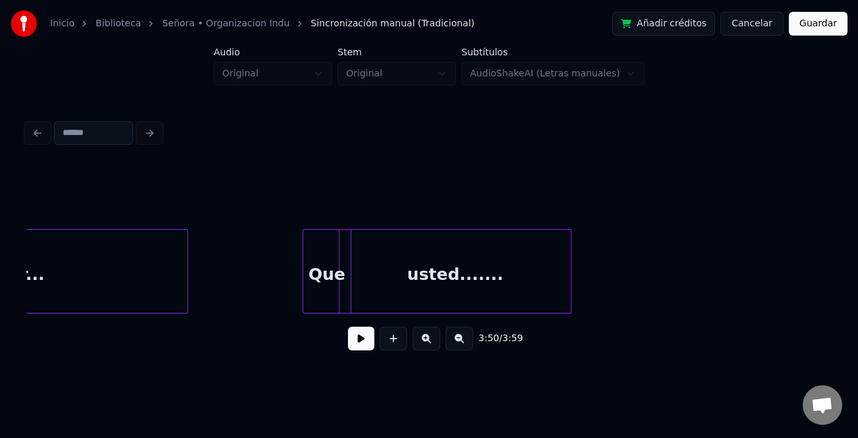
click at [530, 274] on div "usted......." at bounding box center [454, 275] width 231 height 90
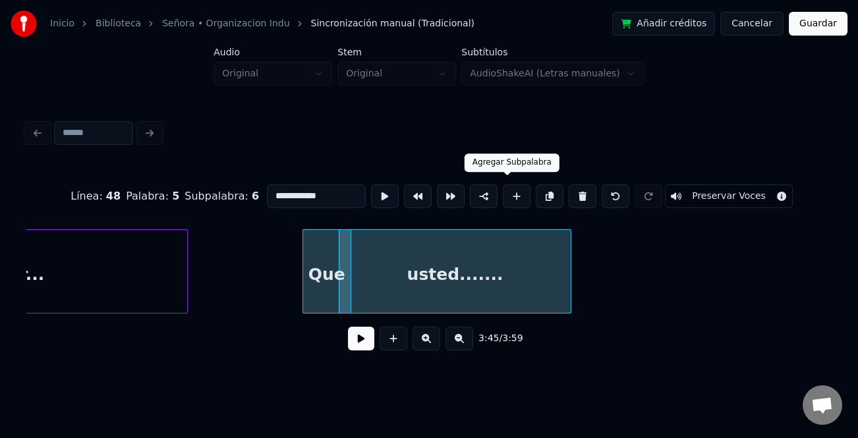
click at [514, 190] on button at bounding box center [517, 196] width 28 height 24
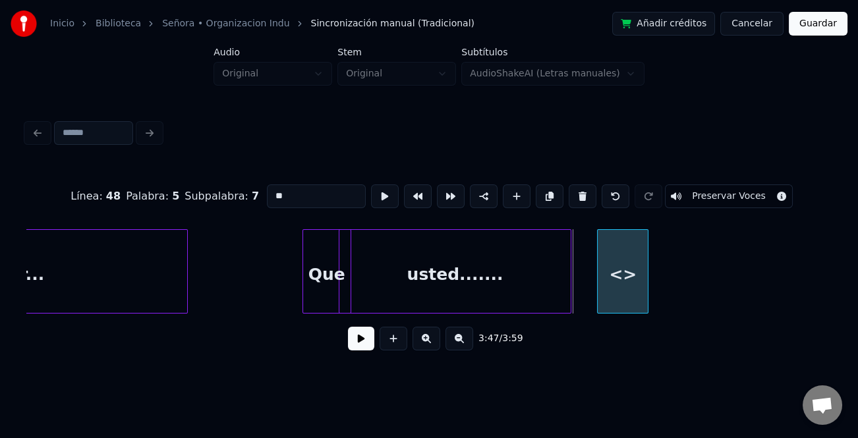
click at [636, 265] on div "<>" at bounding box center [622, 275] width 50 height 90
click at [296, 184] on input "**" at bounding box center [316, 196] width 99 height 24
type input "*"
click at [646, 290] on div at bounding box center [646, 271] width 4 height 83
click at [610, 295] on div at bounding box center [609, 271] width 4 height 83
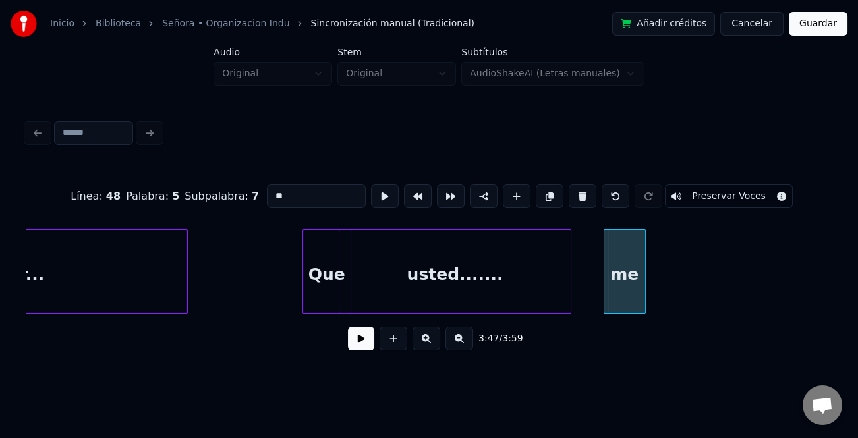
click at [629, 298] on div "me" at bounding box center [624, 275] width 41 height 90
drag, startPoint x: 512, startPoint y: 197, endPoint x: 617, endPoint y: 221, distance: 107.4
click at [517, 197] on button at bounding box center [517, 196] width 28 height 24
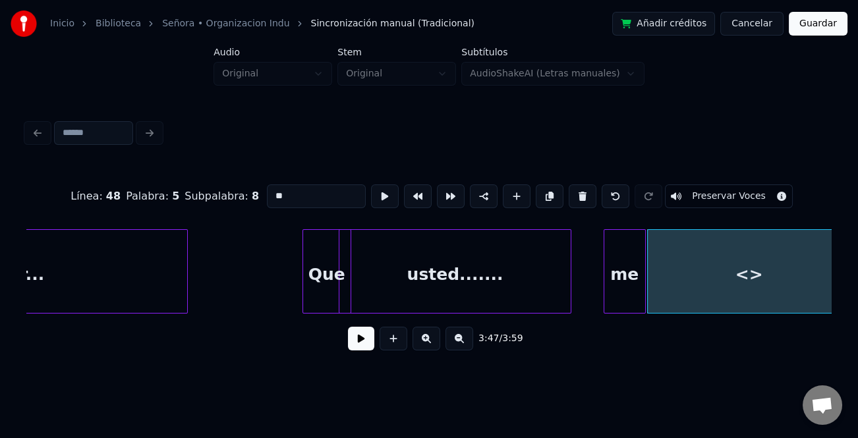
click at [857, 292] on html "Inicio Biblioteca Señora • Organizacion Indu Sincronización manual (Tradicional…" at bounding box center [429, 195] width 858 height 391
click at [729, 282] on div "<>" at bounding box center [753, 275] width 211 height 90
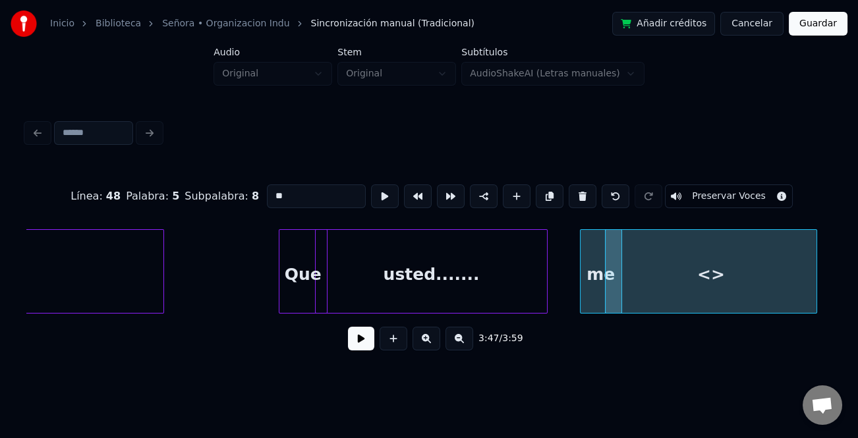
click at [337, 198] on input "**" at bounding box center [316, 196] width 99 height 24
type input "*"
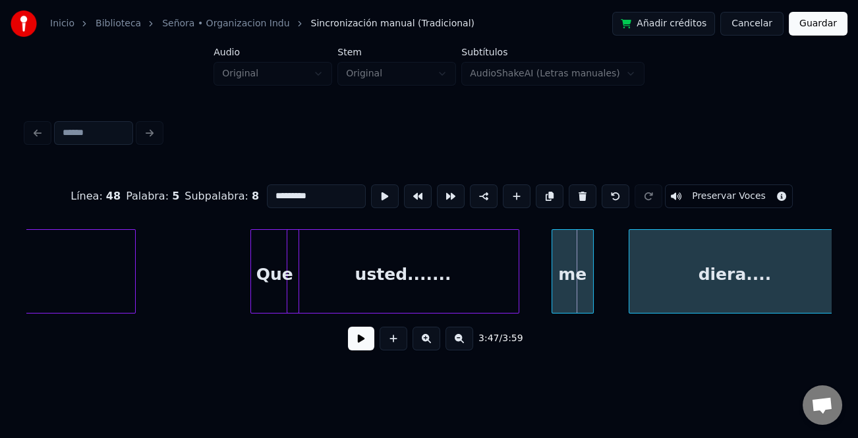
scroll to position [0, 29459]
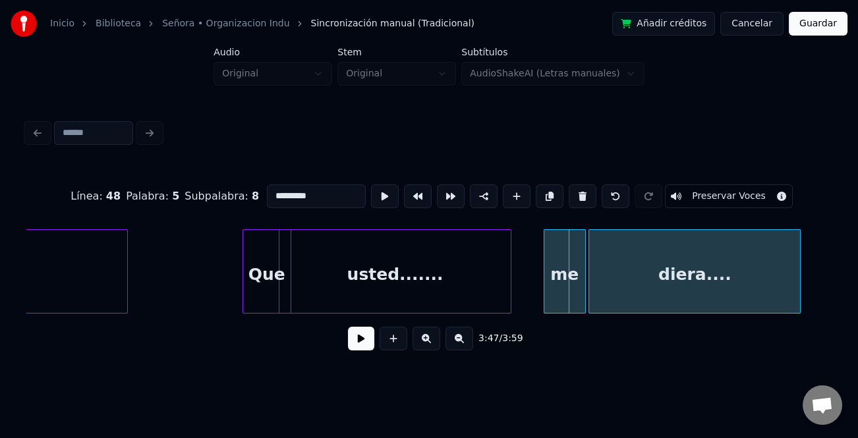
click at [677, 283] on div "diera...." at bounding box center [694, 275] width 211 height 90
type input "*********"
click at [427, 348] on button at bounding box center [426, 339] width 28 height 24
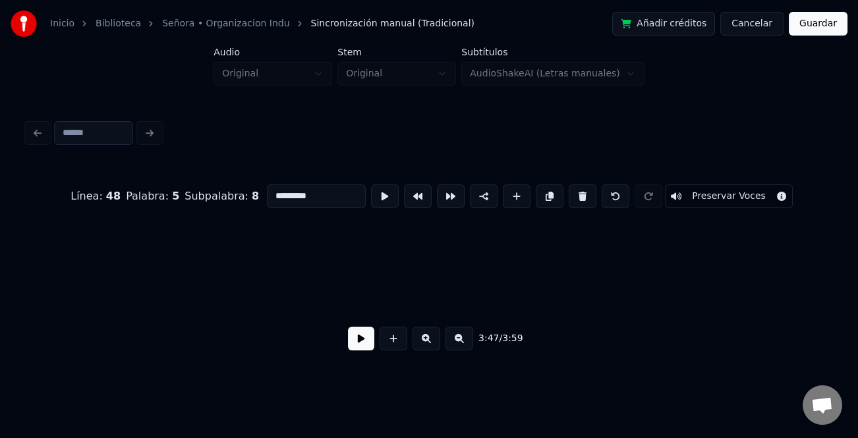
scroll to position [0, 36964]
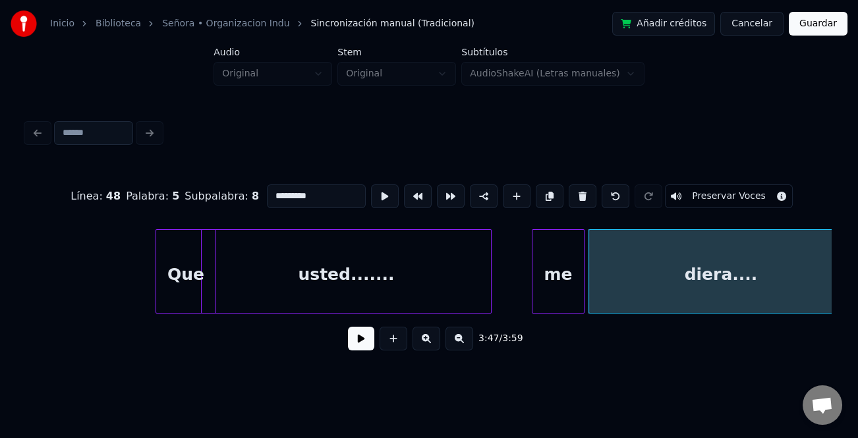
click at [428, 348] on button at bounding box center [426, 339] width 28 height 24
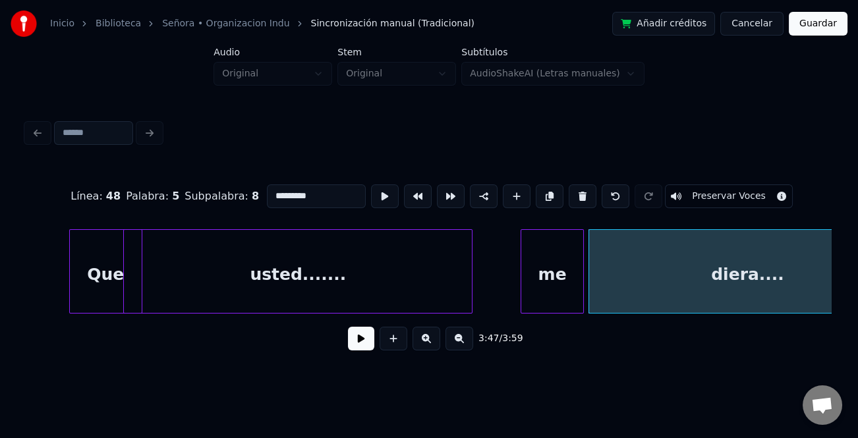
click at [457, 343] on button at bounding box center [459, 339] width 28 height 24
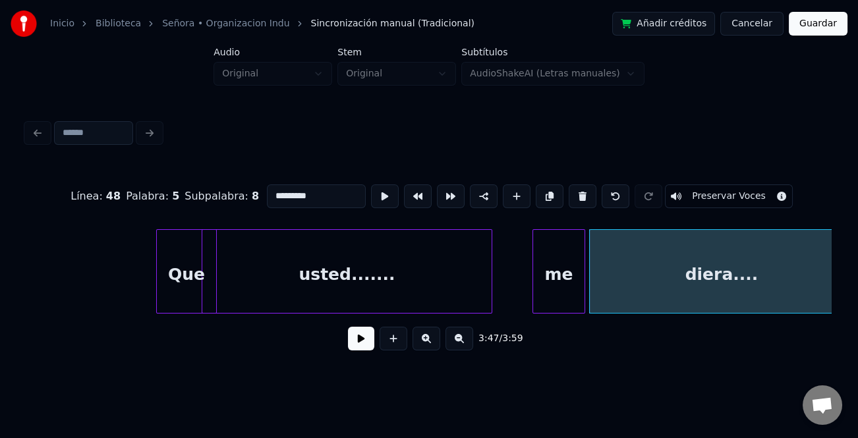
click at [457, 343] on button at bounding box center [459, 339] width 28 height 24
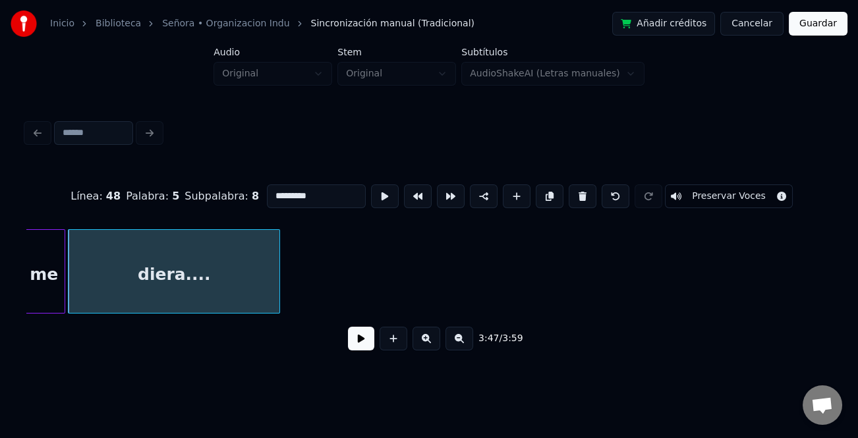
scroll to position [0, 30003]
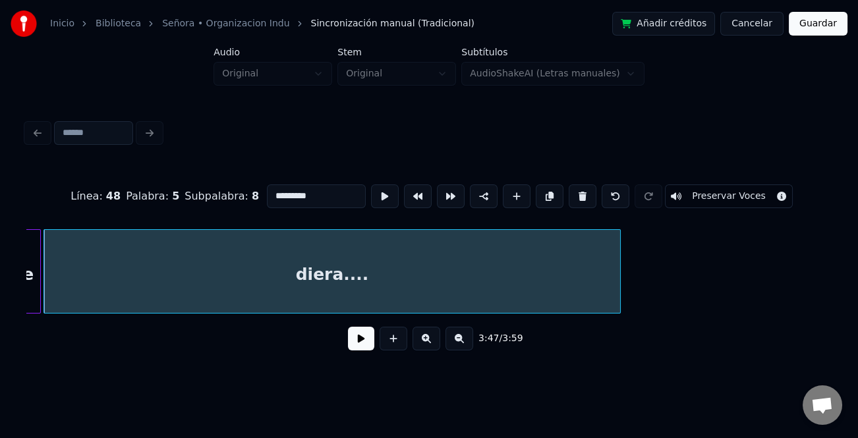
click at [617, 309] on div "me diera...." at bounding box center [428, 271] width 805 height 84
click at [364, 349] on button at bounding box center [361, 339] width 26 height 24
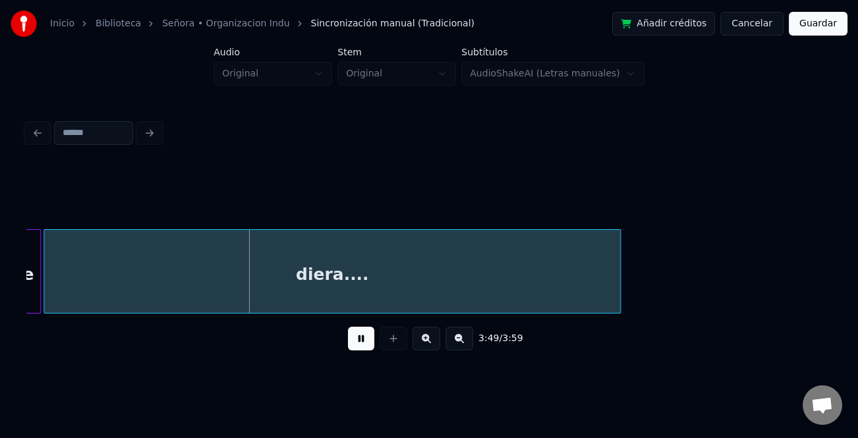
click at [814, 29] on button "Guardar" at bounding box center [817, 24] width 59 height 24
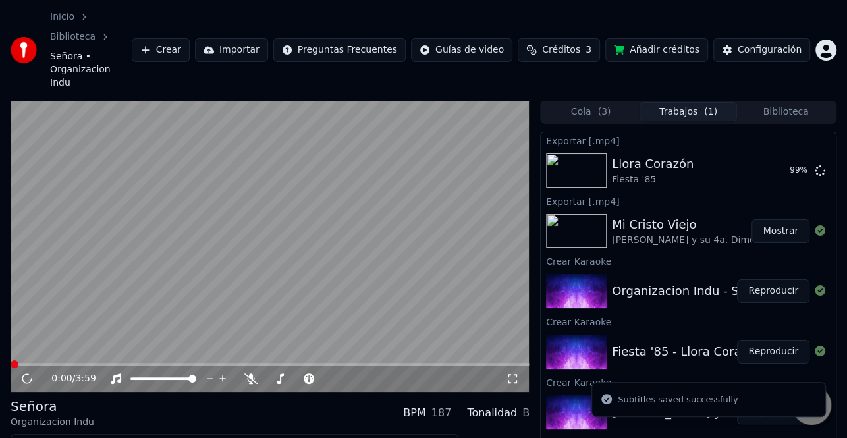
click at [464, 363] on span at bounding box center [270, 364] width 519 height 3
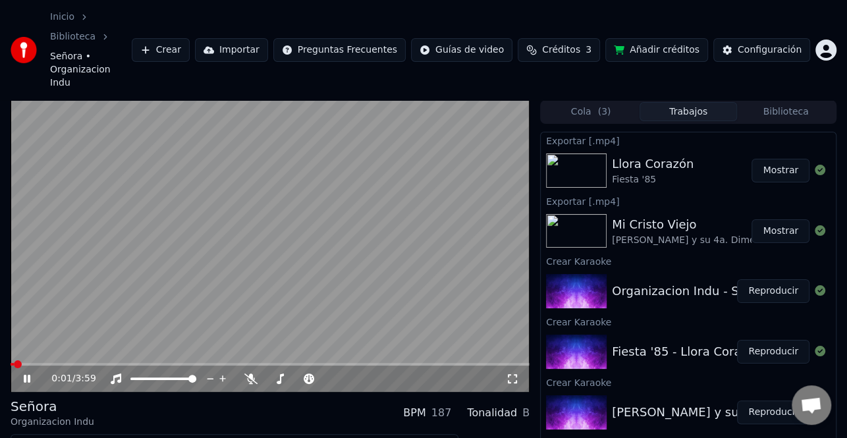
click at [458, 363] on span at bounding box center [270, 364] width 519 height 3
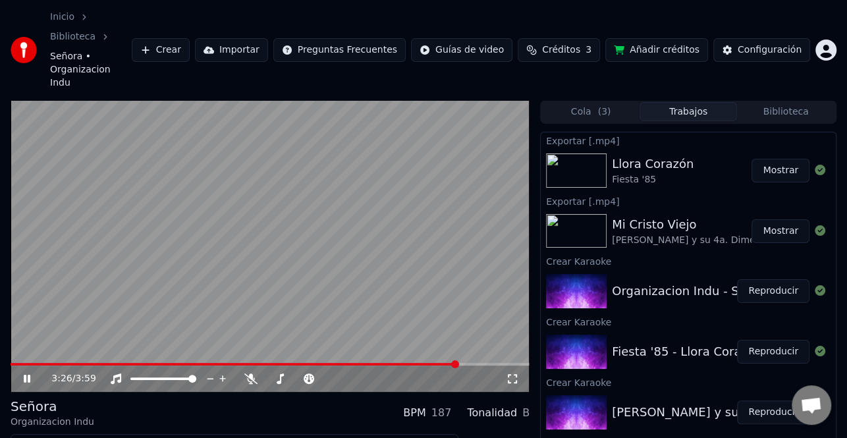
click at [466, 363] on span at bounding box center [270, 364] width 519 height 3
click at [32, 373] on icon at bounding box center [36, 378] width 30 height 11
click at [28, 372] on div "3:49 / 3:59" at bounding box center [270, 378] width 509 height 13
click at [49, 437] on button "Editar" at bounding box center [40, 446] width 53 height 18
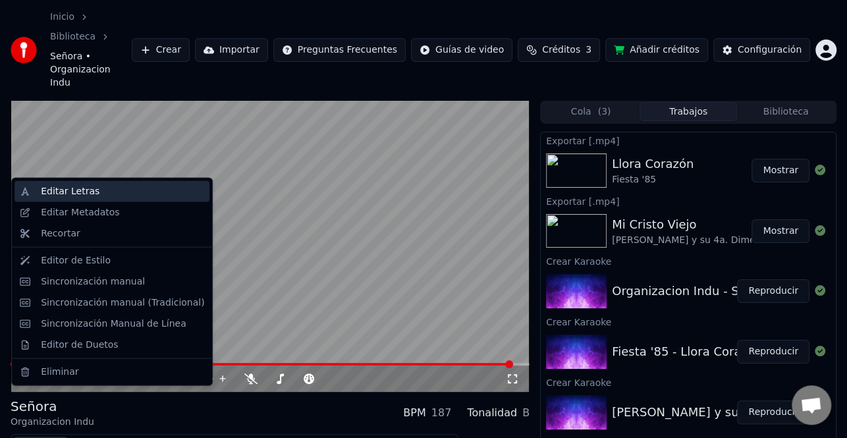
click at [116, 199] on div "Editar Letras" at bounding box center [111, 191] width 195 height 21
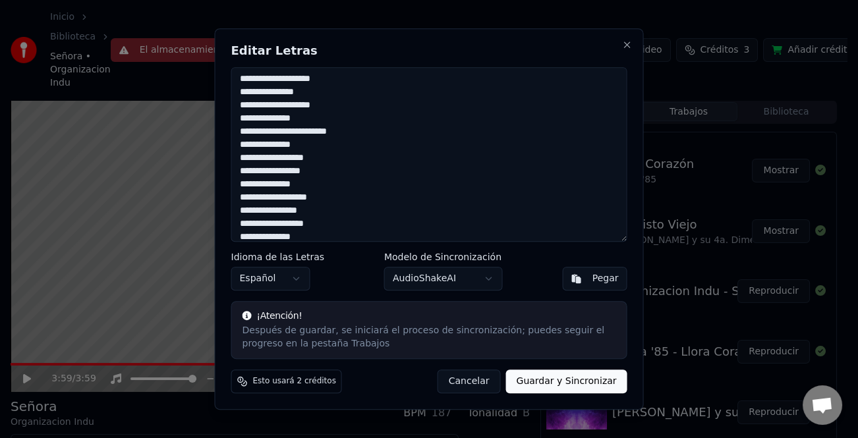
scroll to position [337, 0]
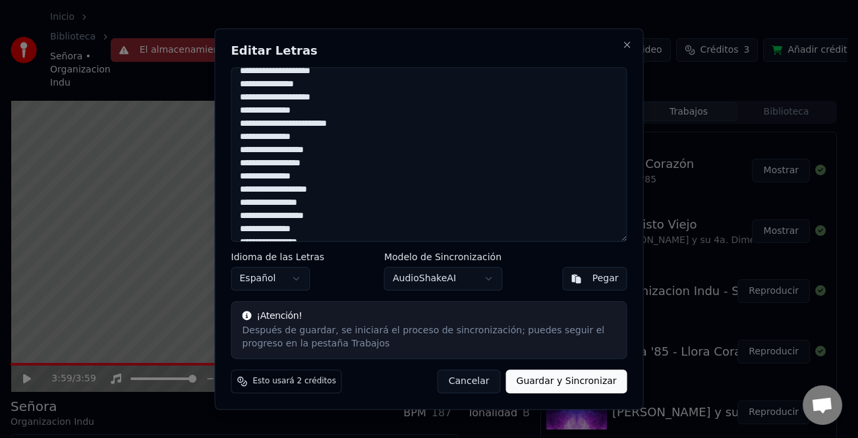
click at [345, 132] on textarea "**********" at bounding box center [429, 154] width 396 height 175
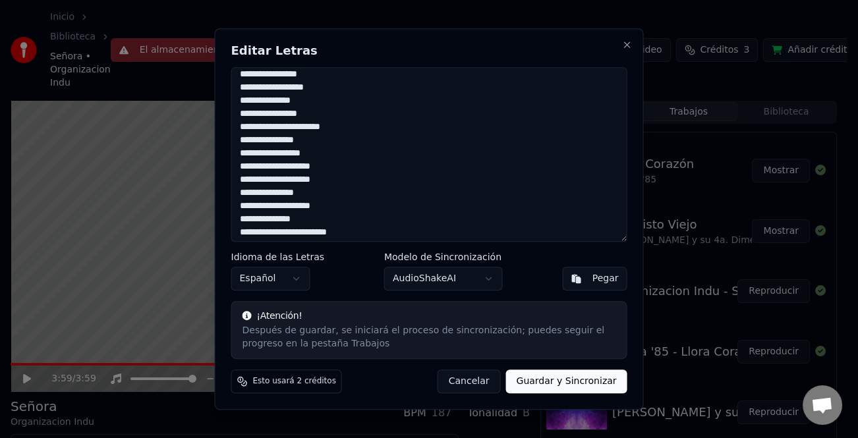
scroll to position [469, 0]
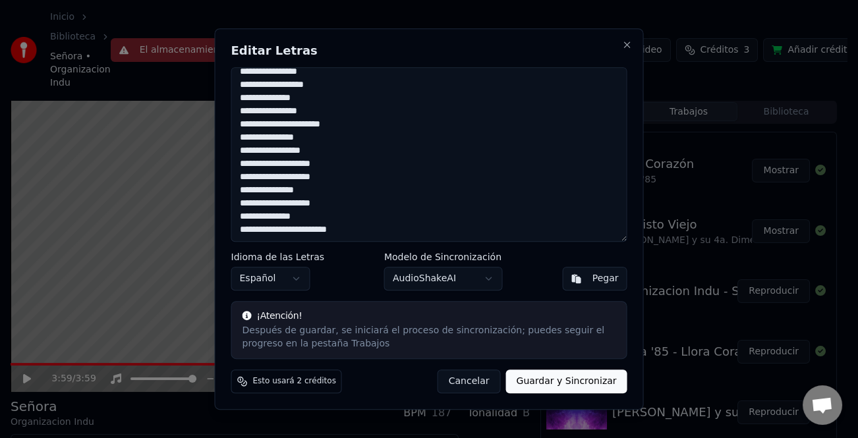
click at [359, 230] on textarea "**********" at bounding box center [429, 154] width 396 height 175
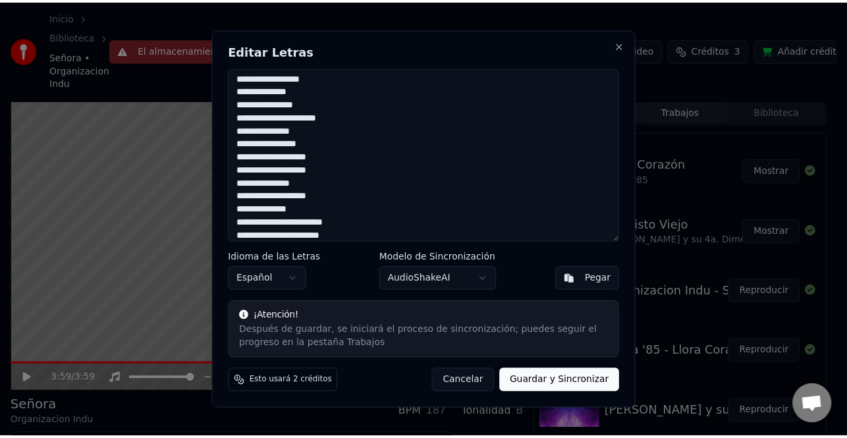
scroll to position [489, 0]
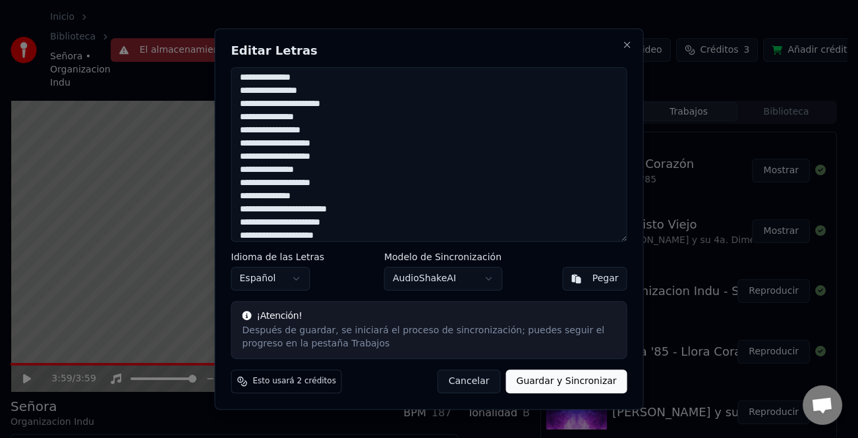
type textarea "**********"
click at [582, 388] on button "Guardar y Sincronizar" at bounding box center [565, 382] width 121 height 24
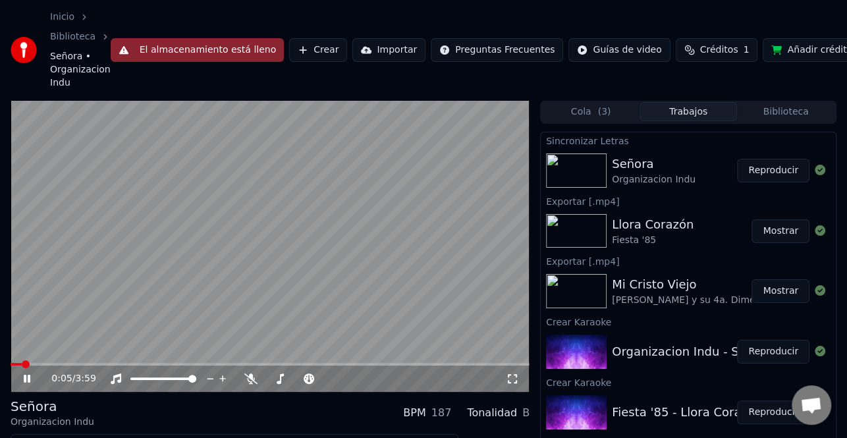
drag, startPoint x: 453, startPoint y: 366, endPoint x: 461, endPoint y: 369, distance: 8.3
click at [458, 368] on div "0:05 / 3:59" at bounding box center [270, 379] width 519 height 26
click at [473, 366] on div "0:08 / 3:59" at bounding box center [270, 379] width 519 height 26
click at [471, 362] on video at bounding box center [270, 246] width 519 height 292
click at [470, 366] on span at bounding box center [270, 364] width 519 height 3
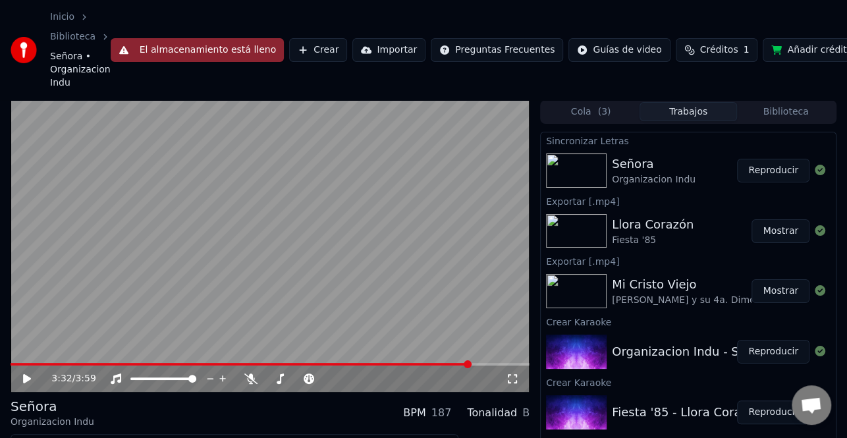
click at [16, 381] on div "3:32 / 3:59" at bounding box center [270, 378] width 509 height 13
click at [27, 375] on icon at bounding box center [36, 378] width 30 height 11
click at [246, 375] on icon at bounding box center [250, 378] width 13 height 11
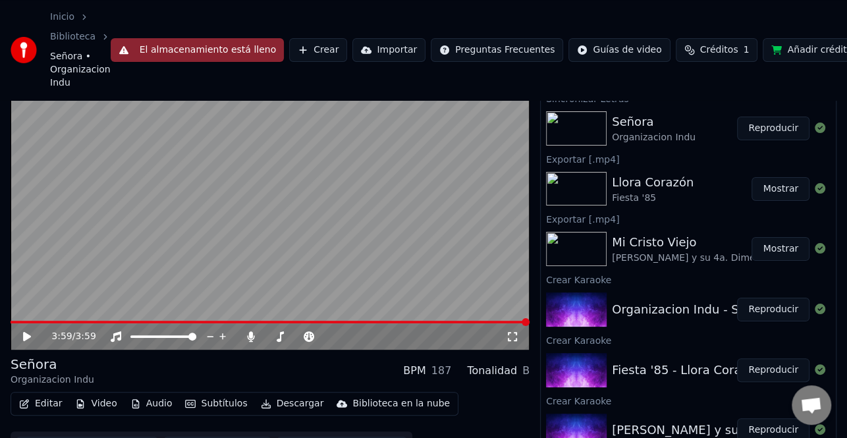
scroll to position [66, 0]
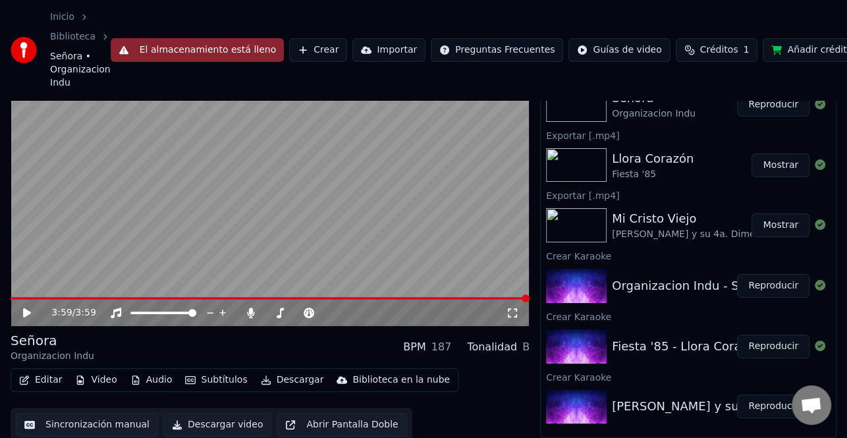
click at [40, 379] on button "Editar" at bounding box center [40, 380] width 53 height 18
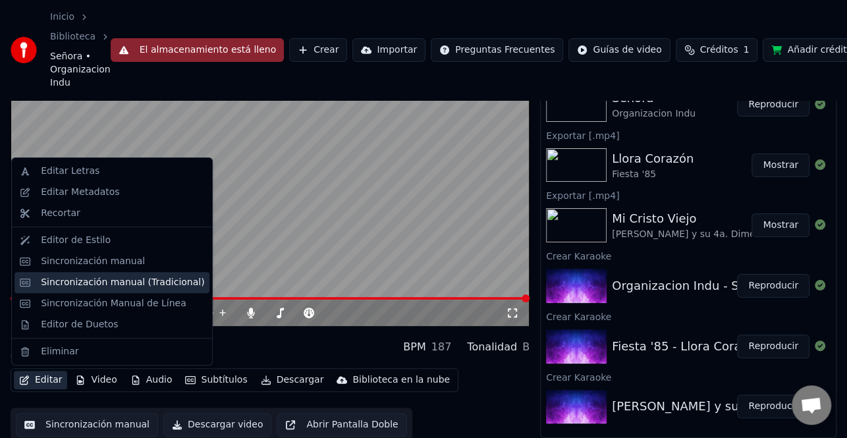
click at [109, 289] on div "Sincronización manual (Tradicional)" at bounding box center [122, 282] width 163 height 13
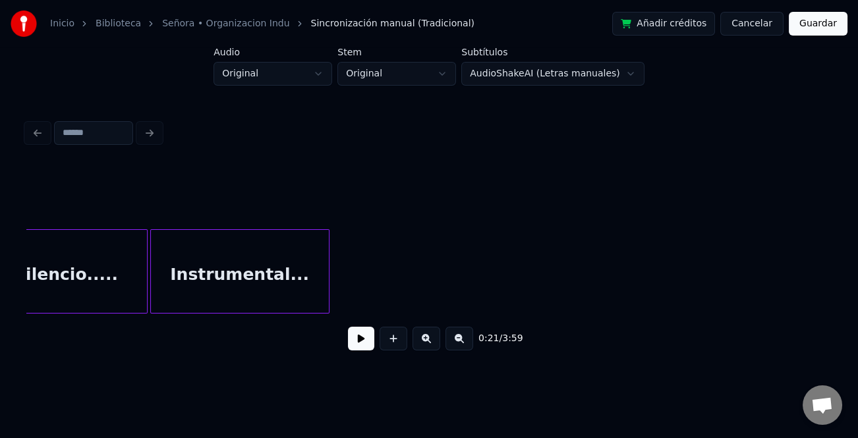
scroll to position [0, 18330]
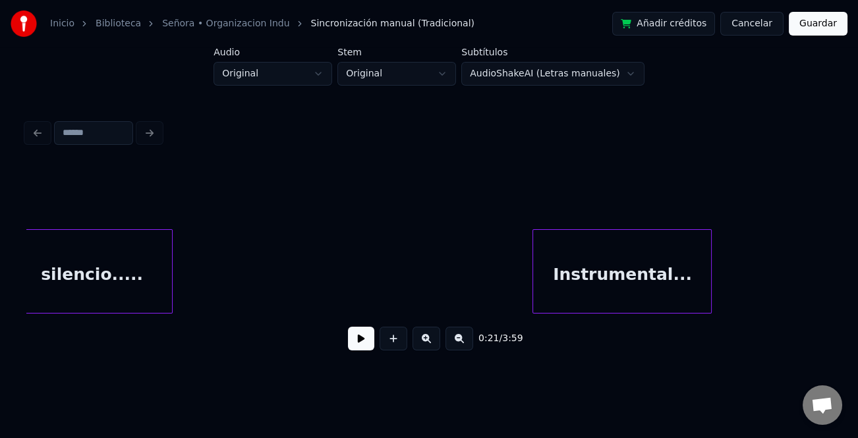
click at [640, 262] on div "Instrumental..." at bounding box center [622, 275] width 178 height 90
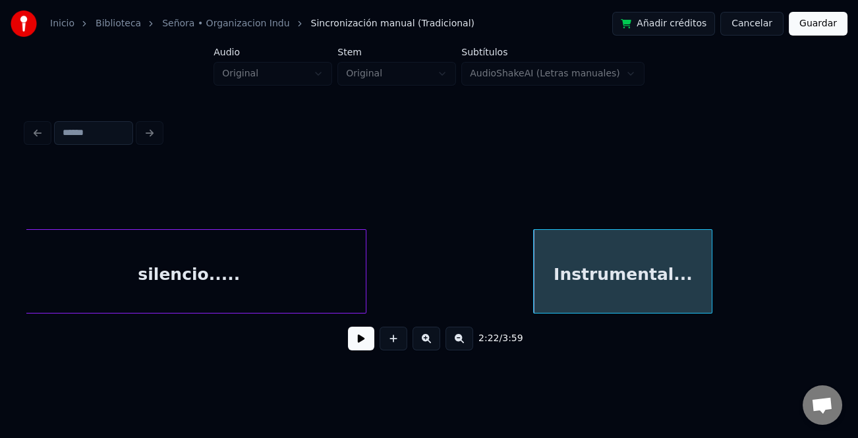
click at [366, 277] on div at bounding box center [364, 271] width 4 height 83
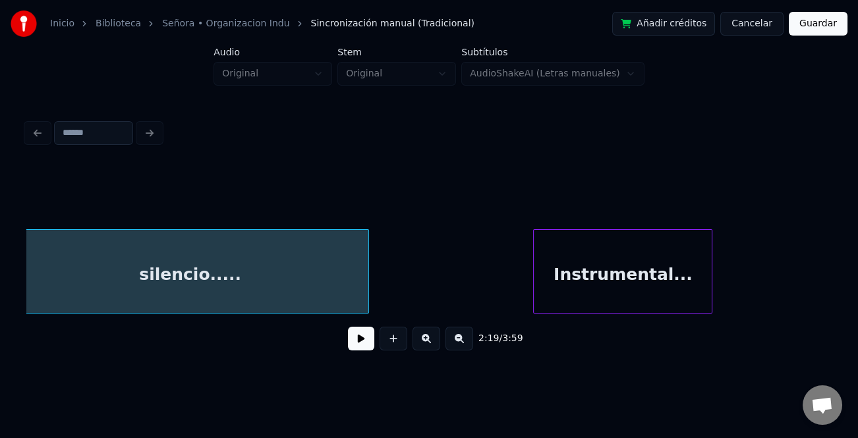
scroll to position [0, 18315]
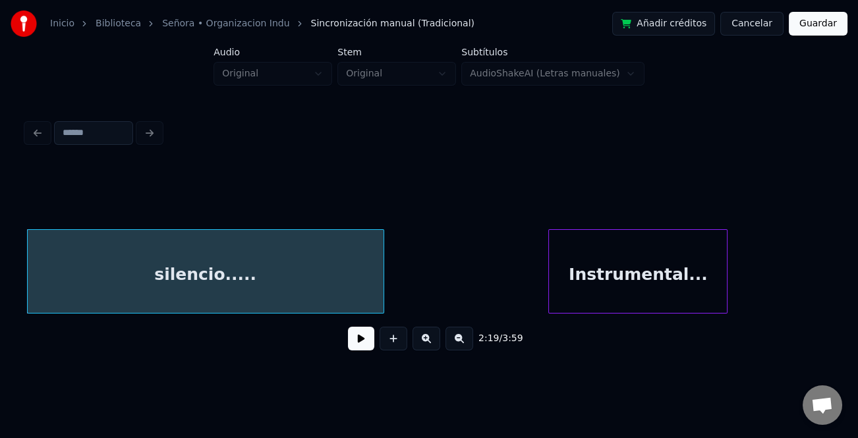
click at [468, 347] on button at bounding box center [459, 339] width 28 height 24
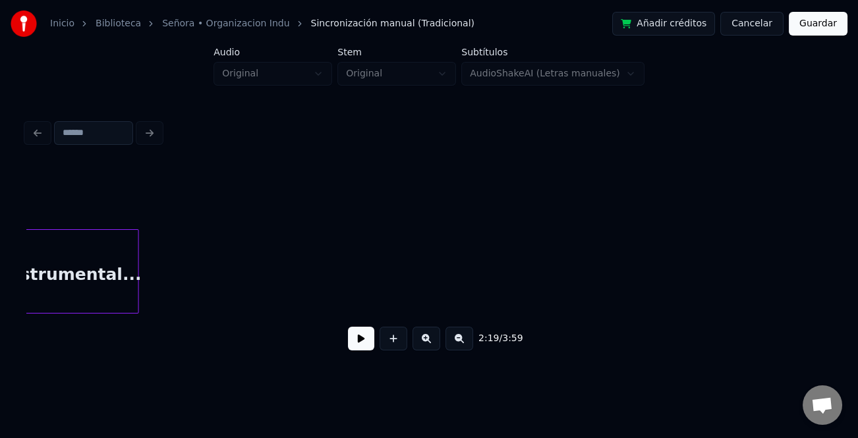
scroll to position [0, 14225]
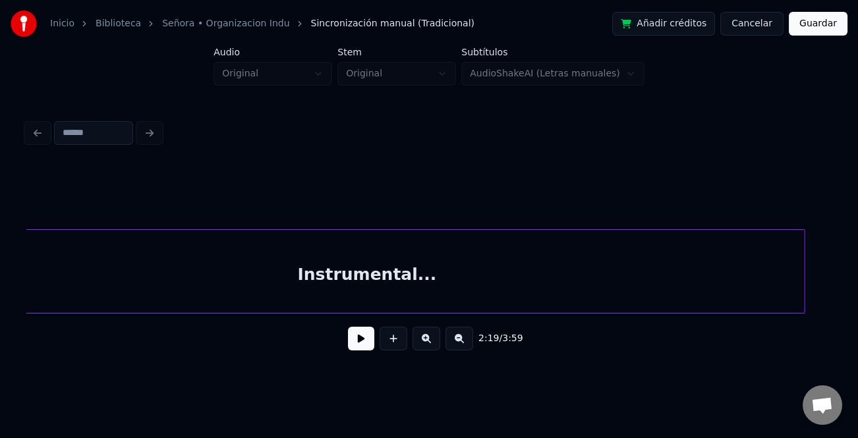
click at [804, 289] on div at bounding box center [802, 271] width 4 height 83
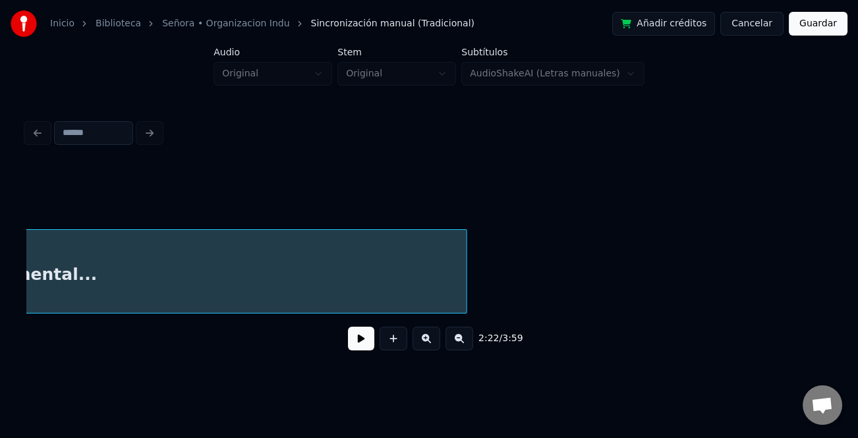
scroll to position [0, 14849]
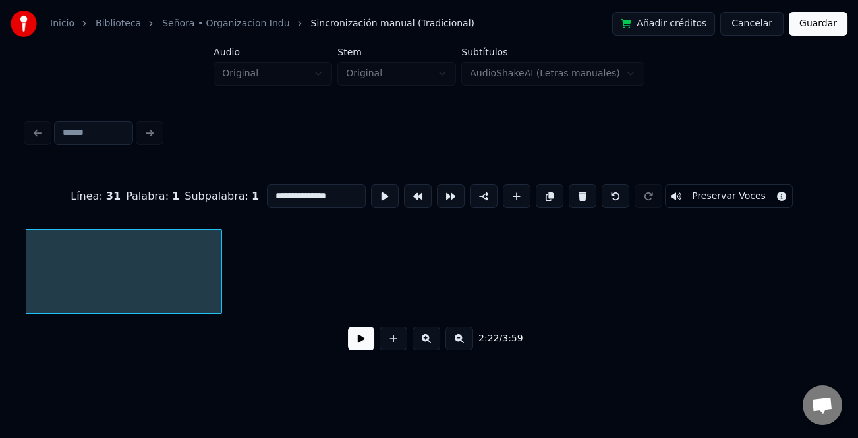
scroll to position [0, 14848]
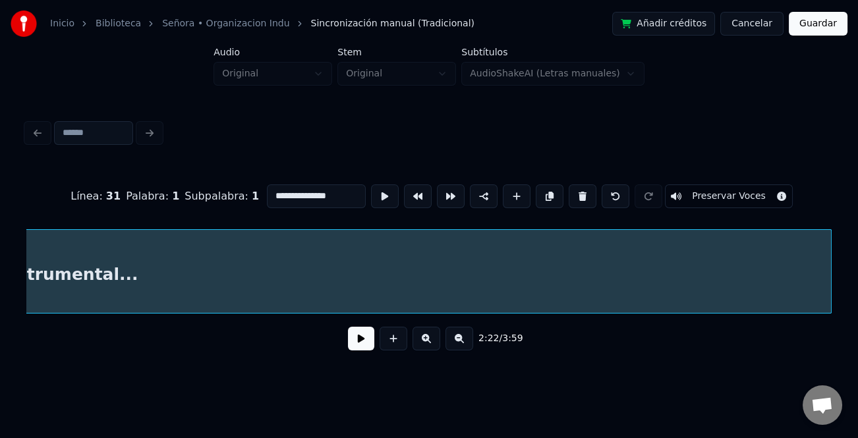
click at [827, 302] on div at bounding box center [829, 271] width 4 height 83
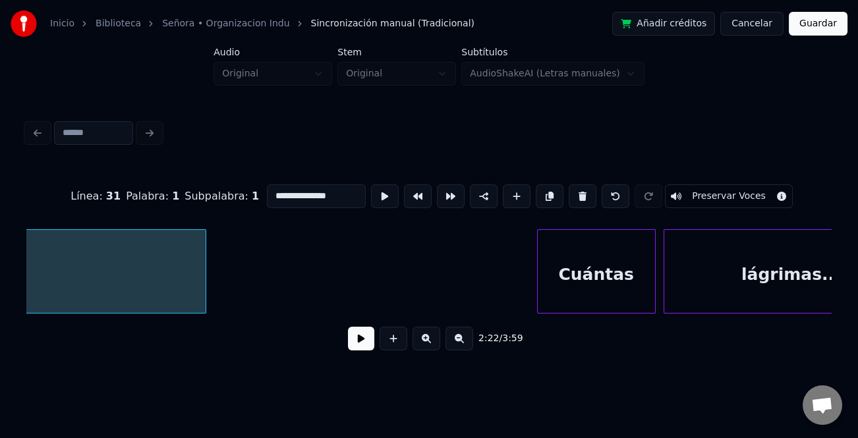
scroll to position [0, 15492]
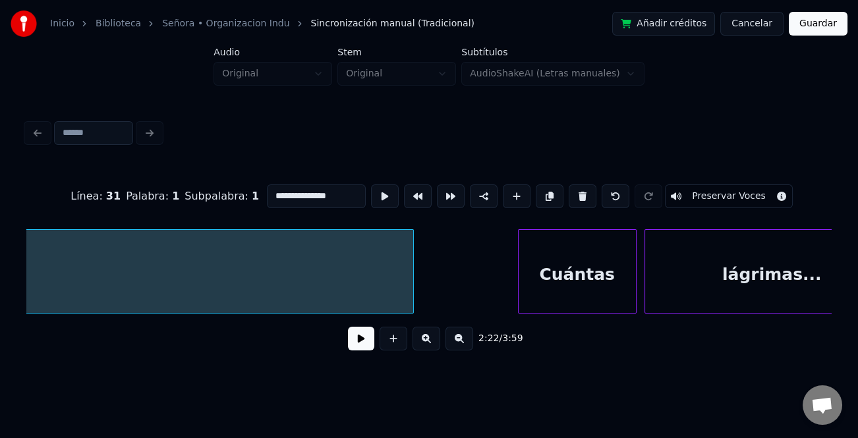
click at [412, 303] on div at bounding box center [411, 271] width 4 height 83
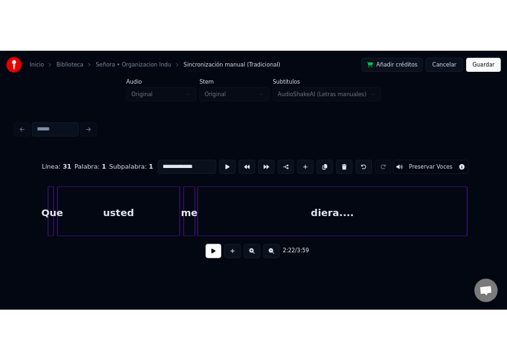
scroll to position [0, 22000]
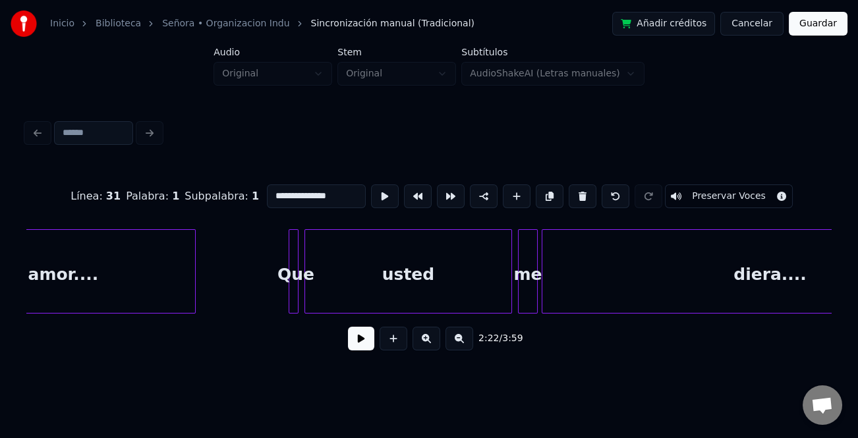
click at [426, 299] on div "usted" at bounding box center [408, 275] width 206 height 90
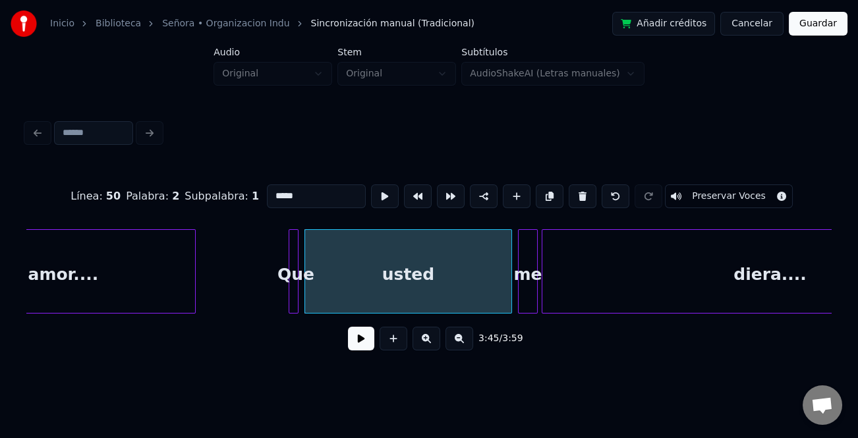
click at [312, 200] on input "*****" at bounding box center [316, 196] width 99 height 24
click at [524, 296] on div "me" at bounding box center [527, 275] width 18 height 90
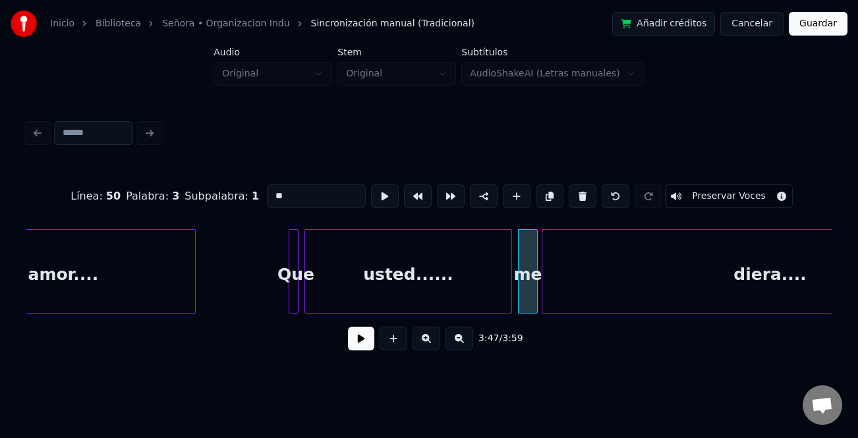
click at [274, 186] on input "**" at bounding box center [316, 196] width 99 height 24
type input "**"
click at [831, 29] on button "Guardar" at bounding box center [817, 24] width 59 height 24
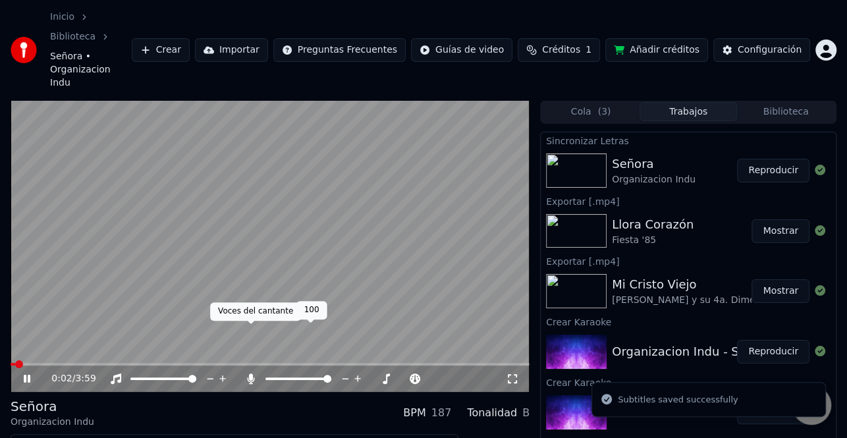
click at [250, 373] on icon at bounding box center [251, 378] width 7 height 11
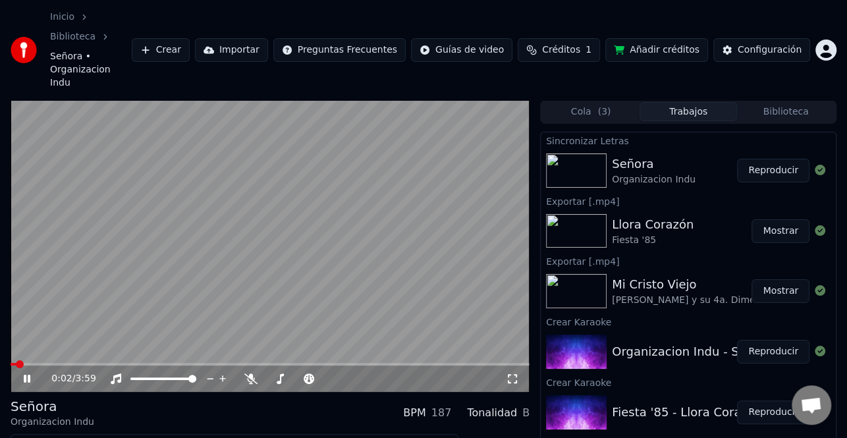
click at [289, 437] on button "Descargar" at bounding box center [293, 446] width 74 height 18
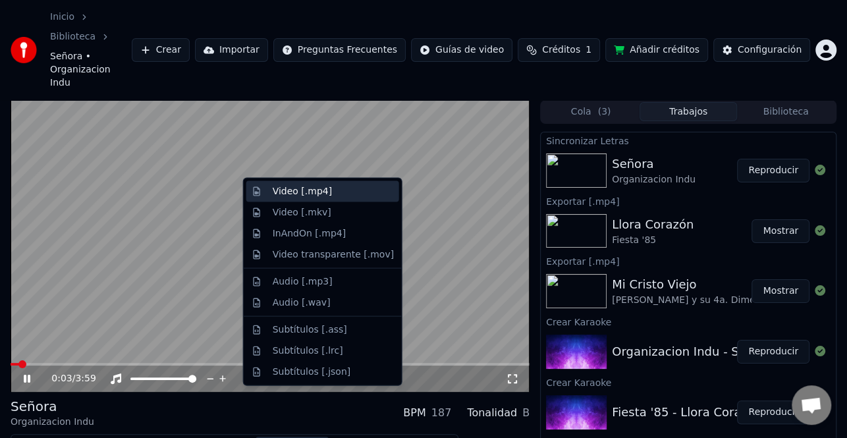
click at [317, 197] on div "Video [.mp4]" at bounding box center [302, 191] width 59 height 13
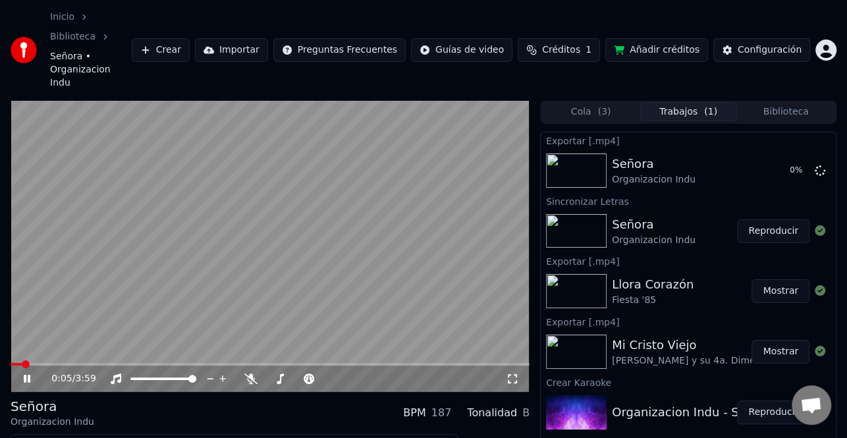
click at [26, 373] on icon at bounding box center [36, 378] width 30 height 11
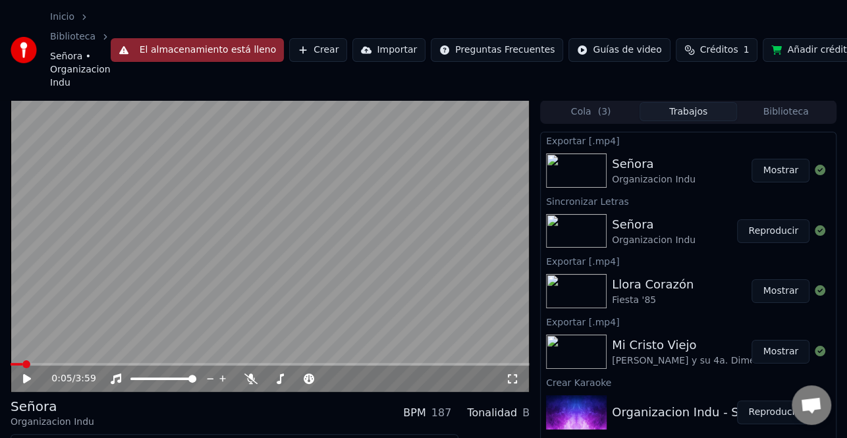
click at [767, 294] on button "Mostrar" at bounding box center [781, 291] width 58 height 24
click at [764, 359] on button "Mostrar" at bounding box center [781, 352] width 58 height 24
click at [765, 354] on button "Mostrar" at bounding box center [781, 352] width 58 height 24
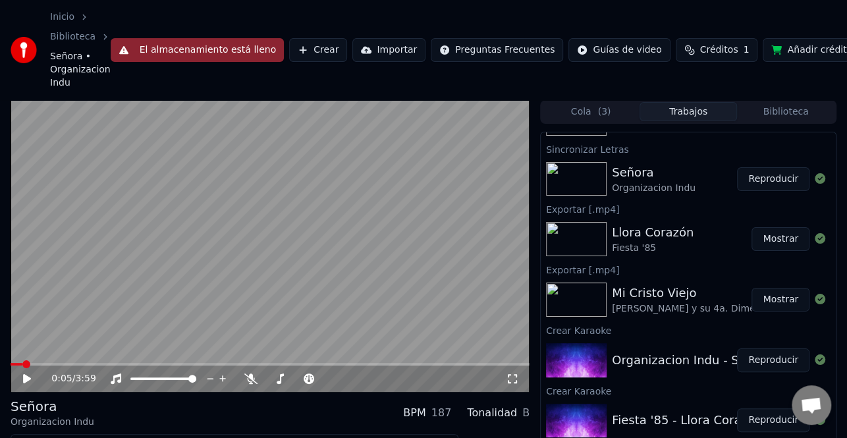
scroll to position [52, 0]
click at [775, 239] on button "Mostrar" at bounding box center [781, 239] width 58 height 24
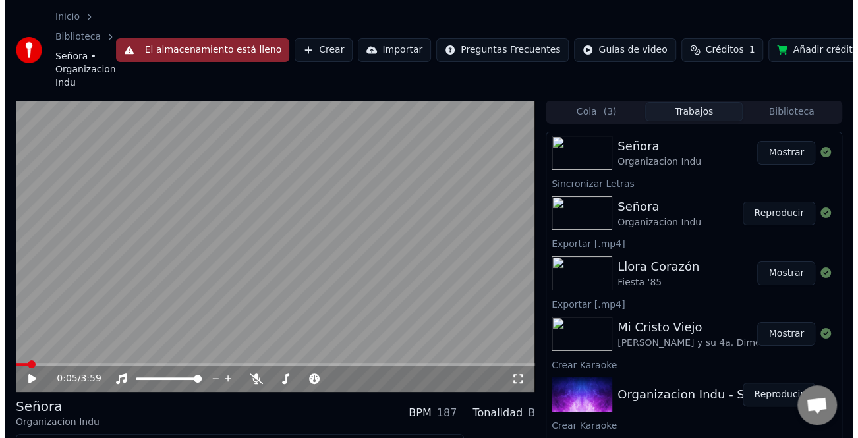
scroll to position [0, 0]
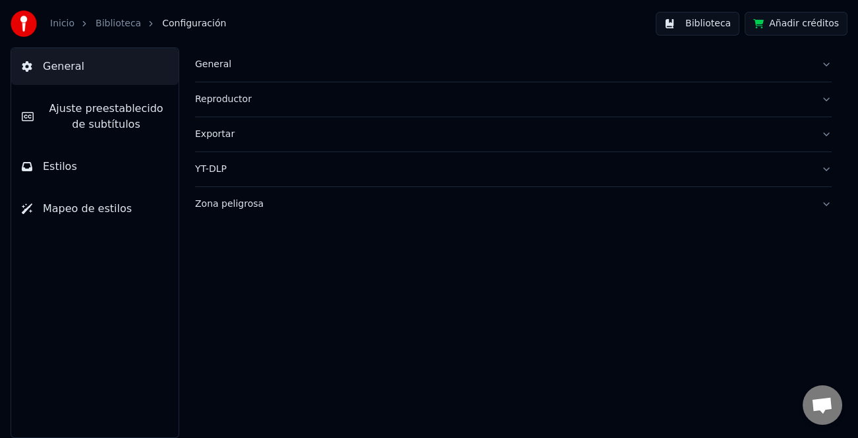
click at [25, 14] on img at bounding box center [24, 24] width 26 height 26
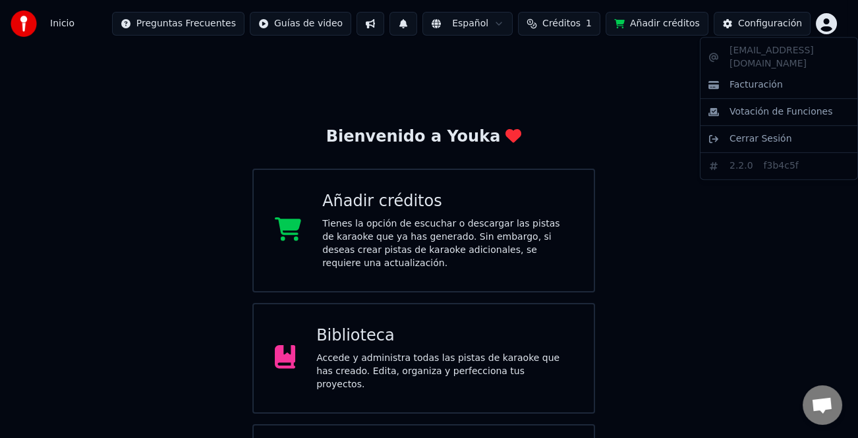
click at [819, 24] on html "Inicio Preguntas Frecuentes Guías de video Español Créditos 1 Añadir créditos C…" at bounding box center [429, 274] width 858 height 548
click at [765, 132] on span "Cerrar Sesión" at bounding box center [760, 138] width 63 height 13
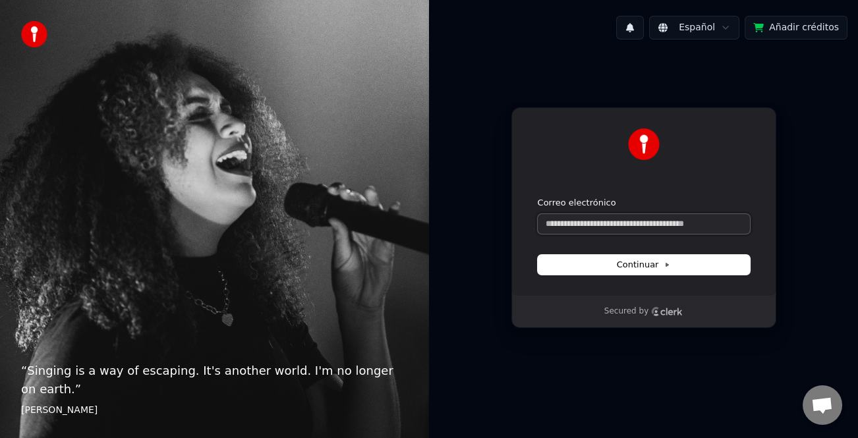
click at [660, 231] on input "Correo electrónico" at bounding box center [644, 224] width 212 height 20
click at [538, 197] on button "submit" at bounding box center [538, 197] width 0 height 0
type input "**********"
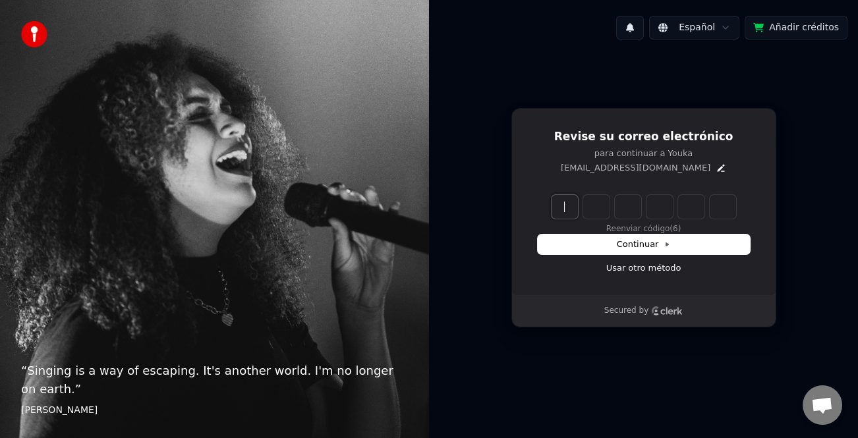
click at [557, 200] on input "Enter verification code" at bounding box center [656, 207] width 211 height 24
paste input "******"
type input "******"
